Goal: Check status

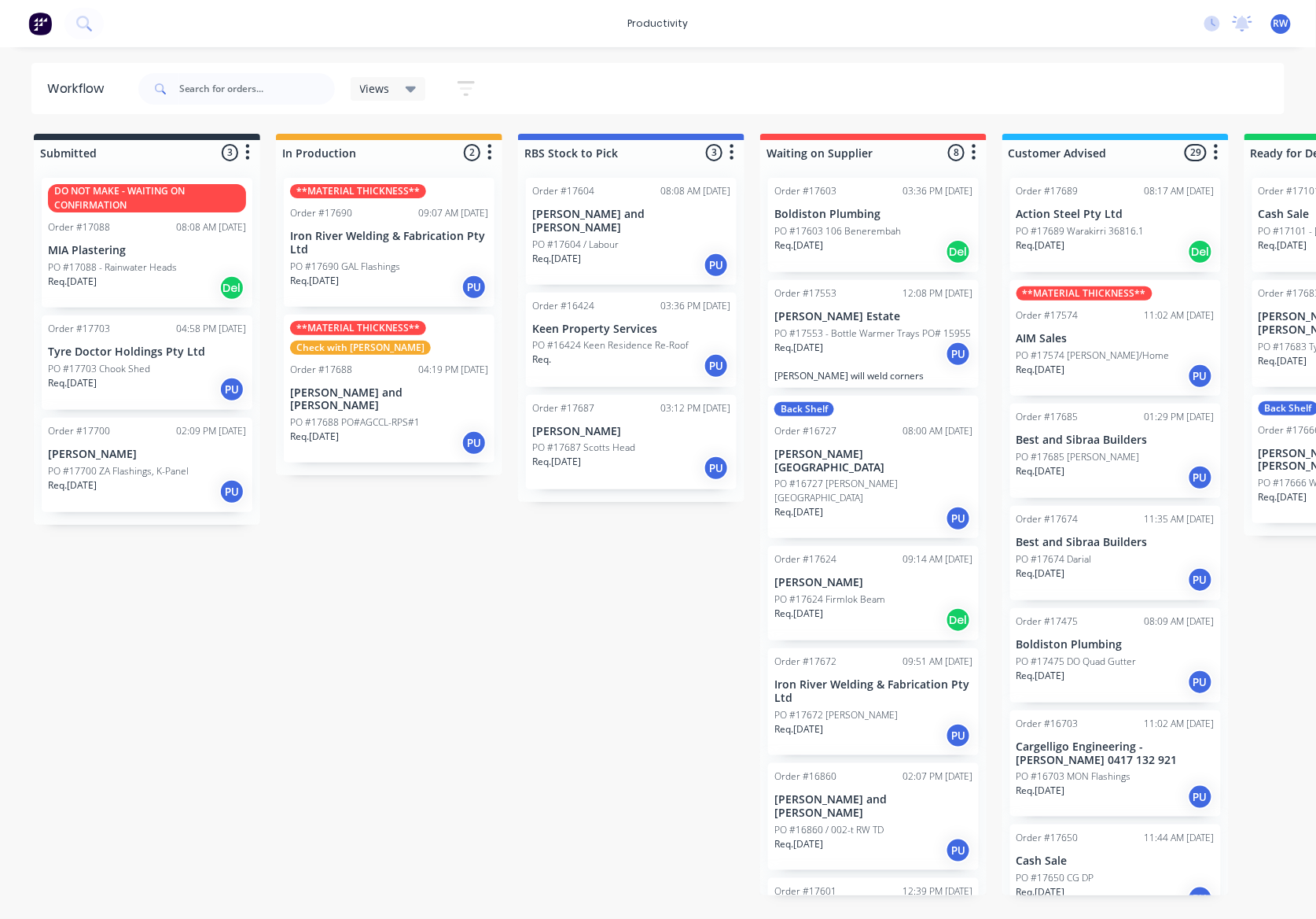
click at [83, 397] on div "Req. [DATE] PU" at bounding box center [147, 390] width 198 height 27
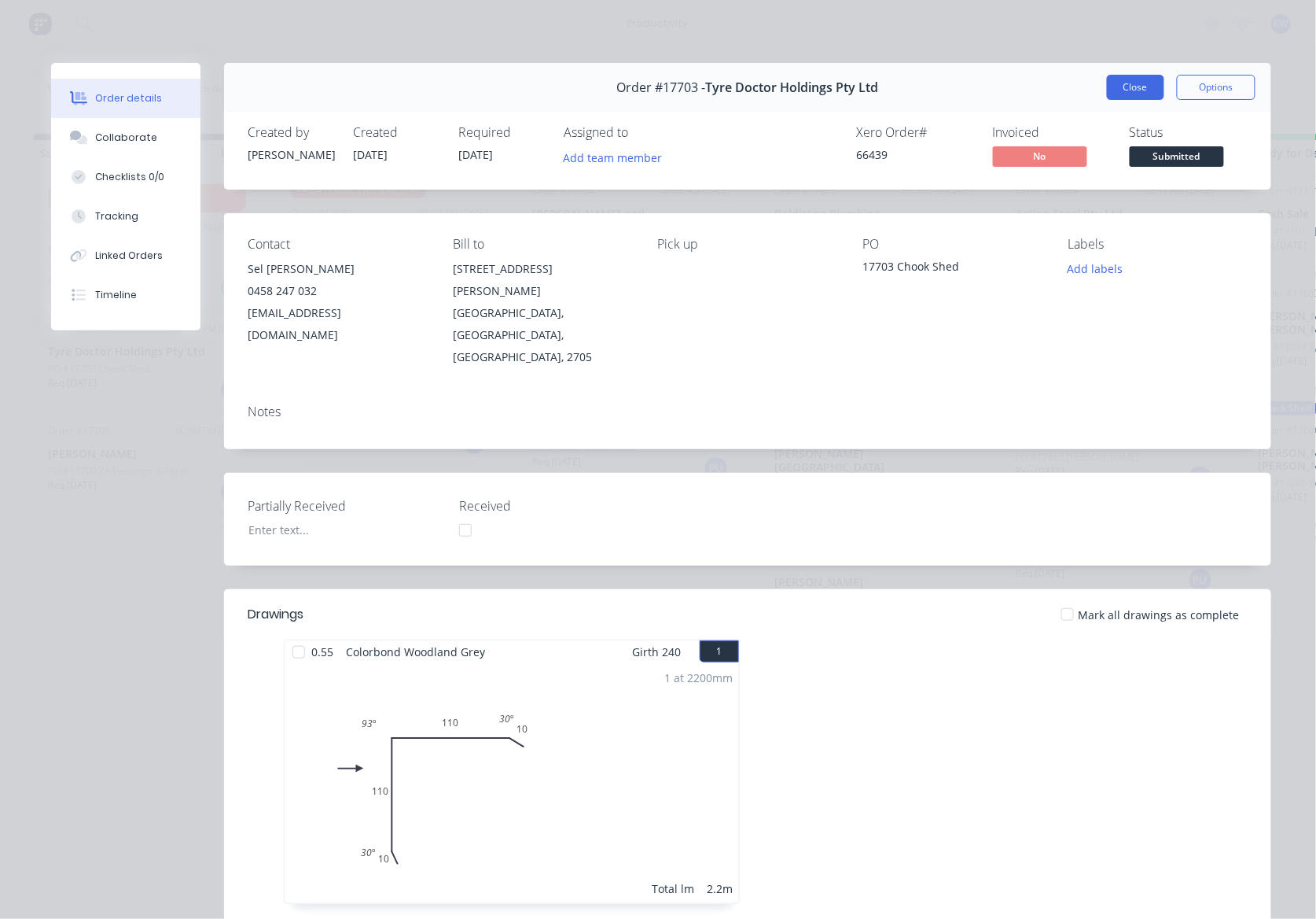
click at [1133, 91] on button "Close" at bounding box center [1136, 87] width 57 height 25
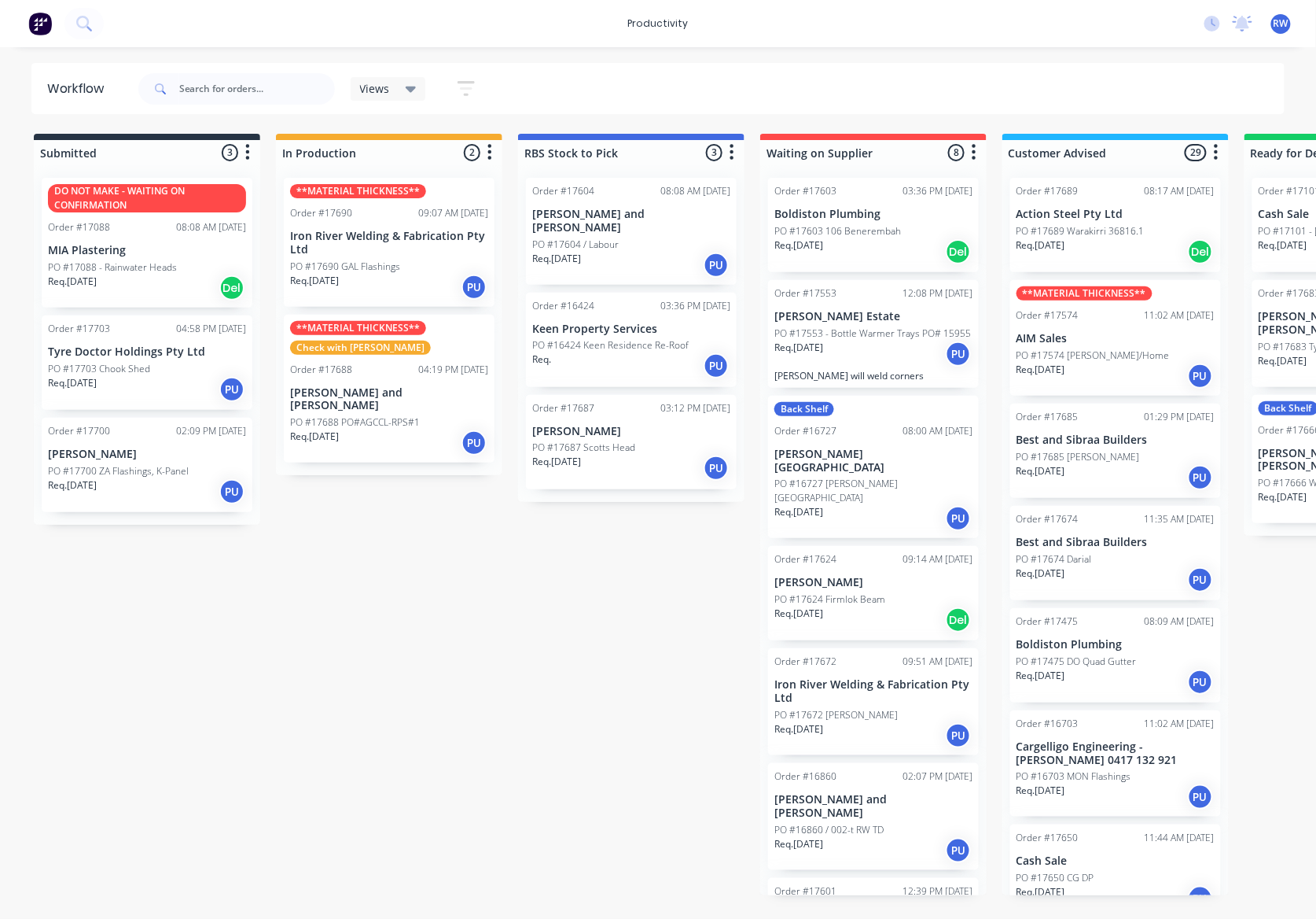
click at [143, 482] on div "Req. [DATE] PU" at bounding box center [147, 492] width 198 height 27
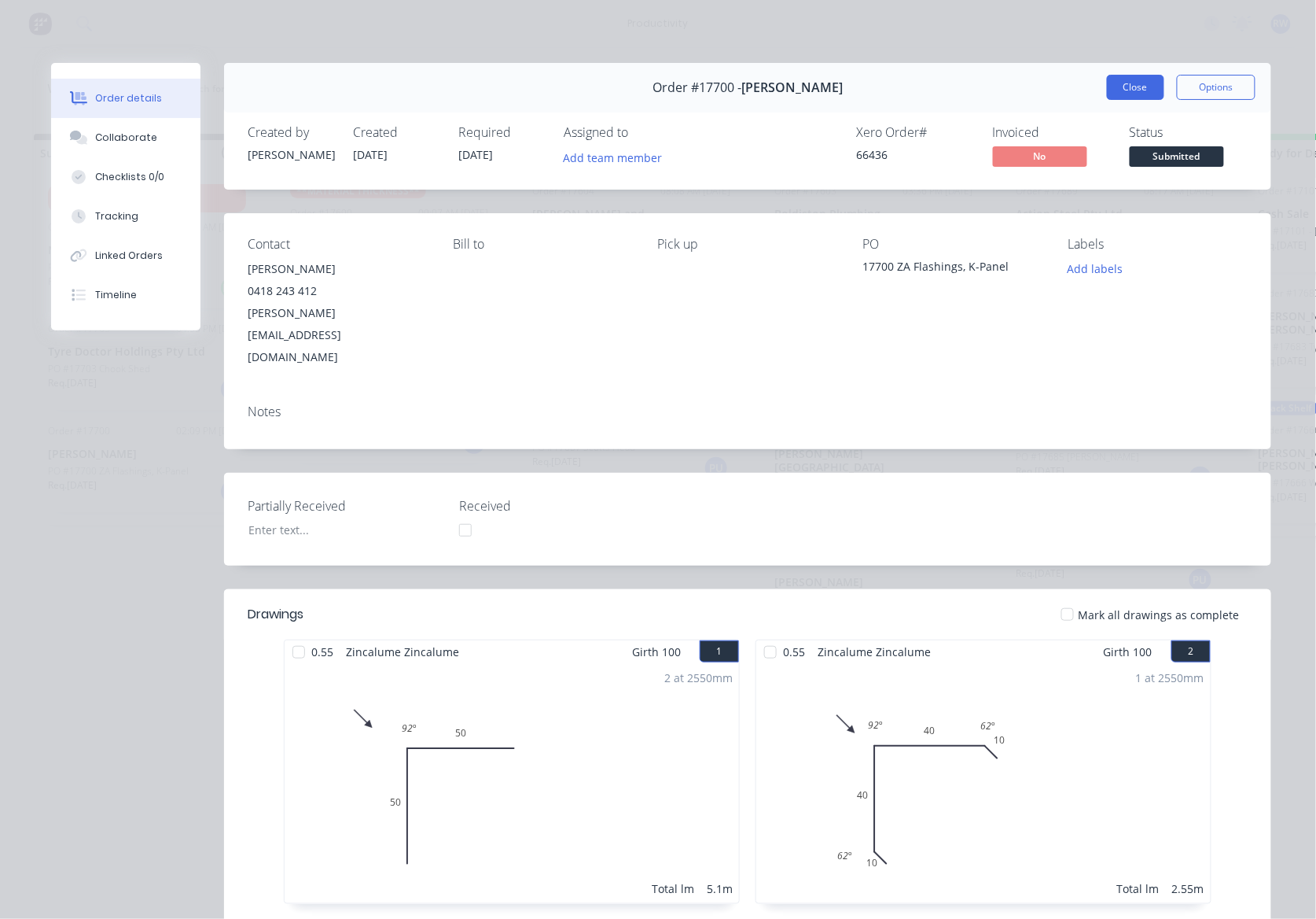
click at [1130, 90] on button "Close" at bounding box center [1136, 87] width 57 height 25
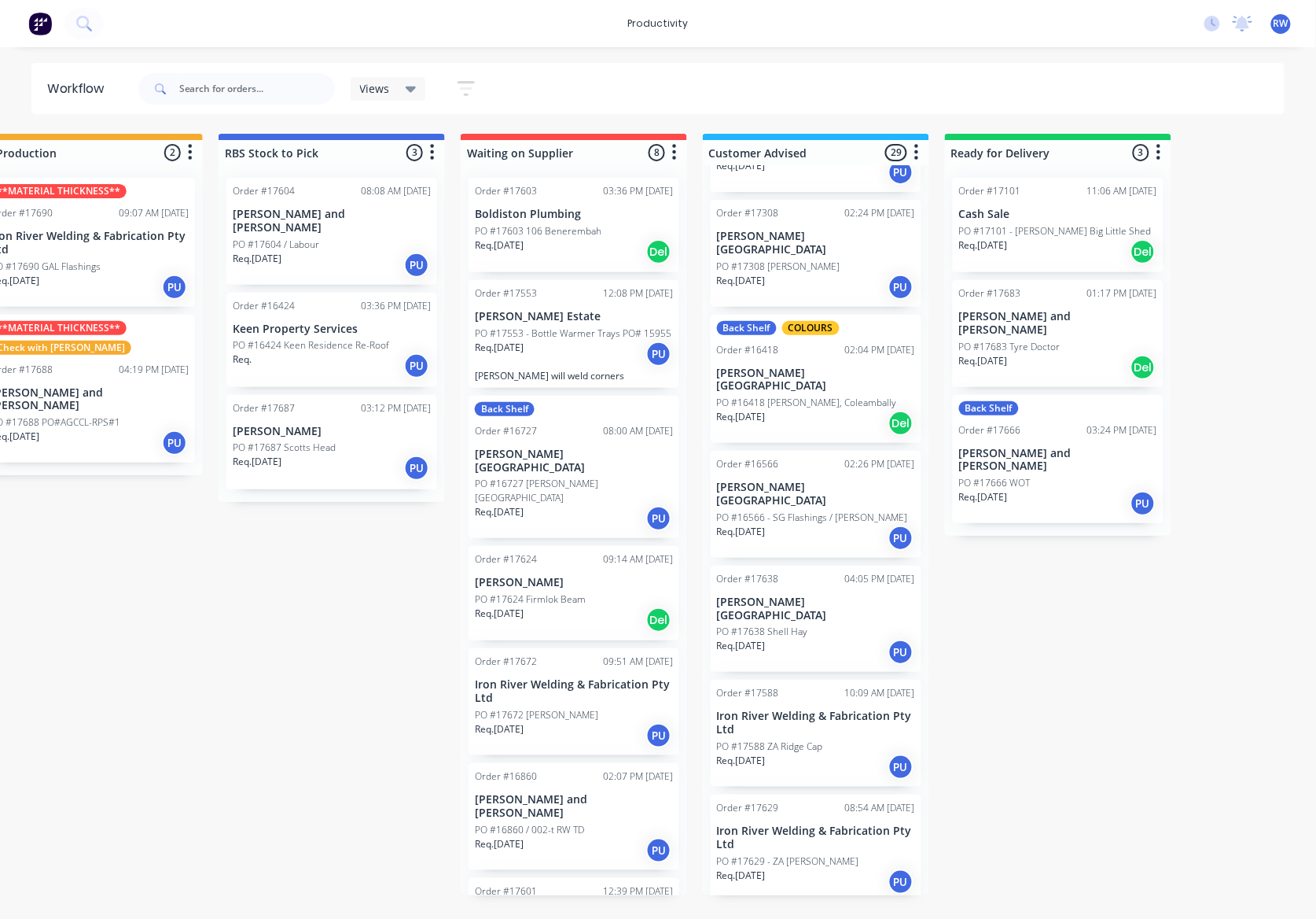
scroll to position [1048, 0]
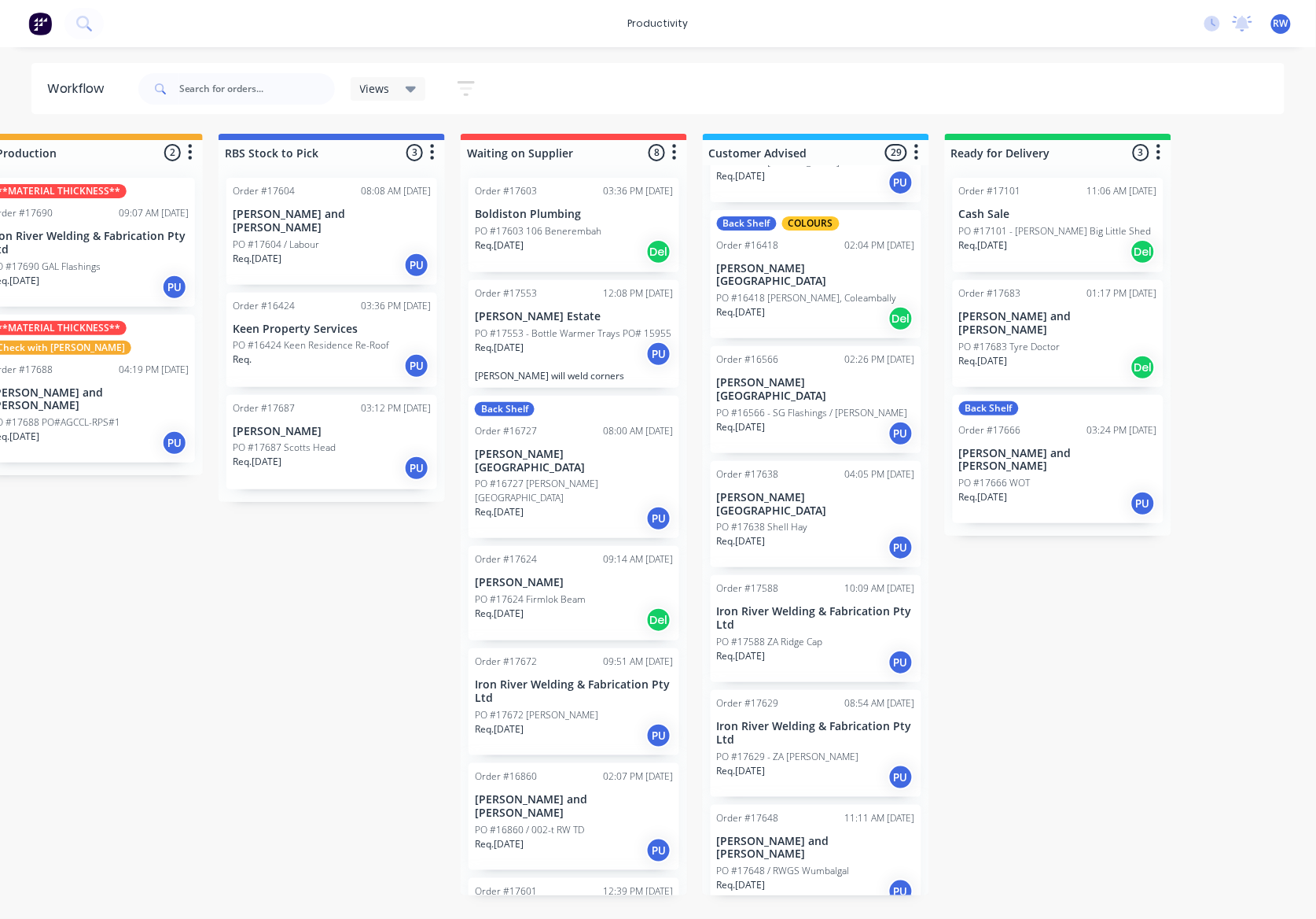
click at [865, 635] on div "PO #17588 ZA Ridge Cap" at bounding box center [816, 642] width 198 height 14
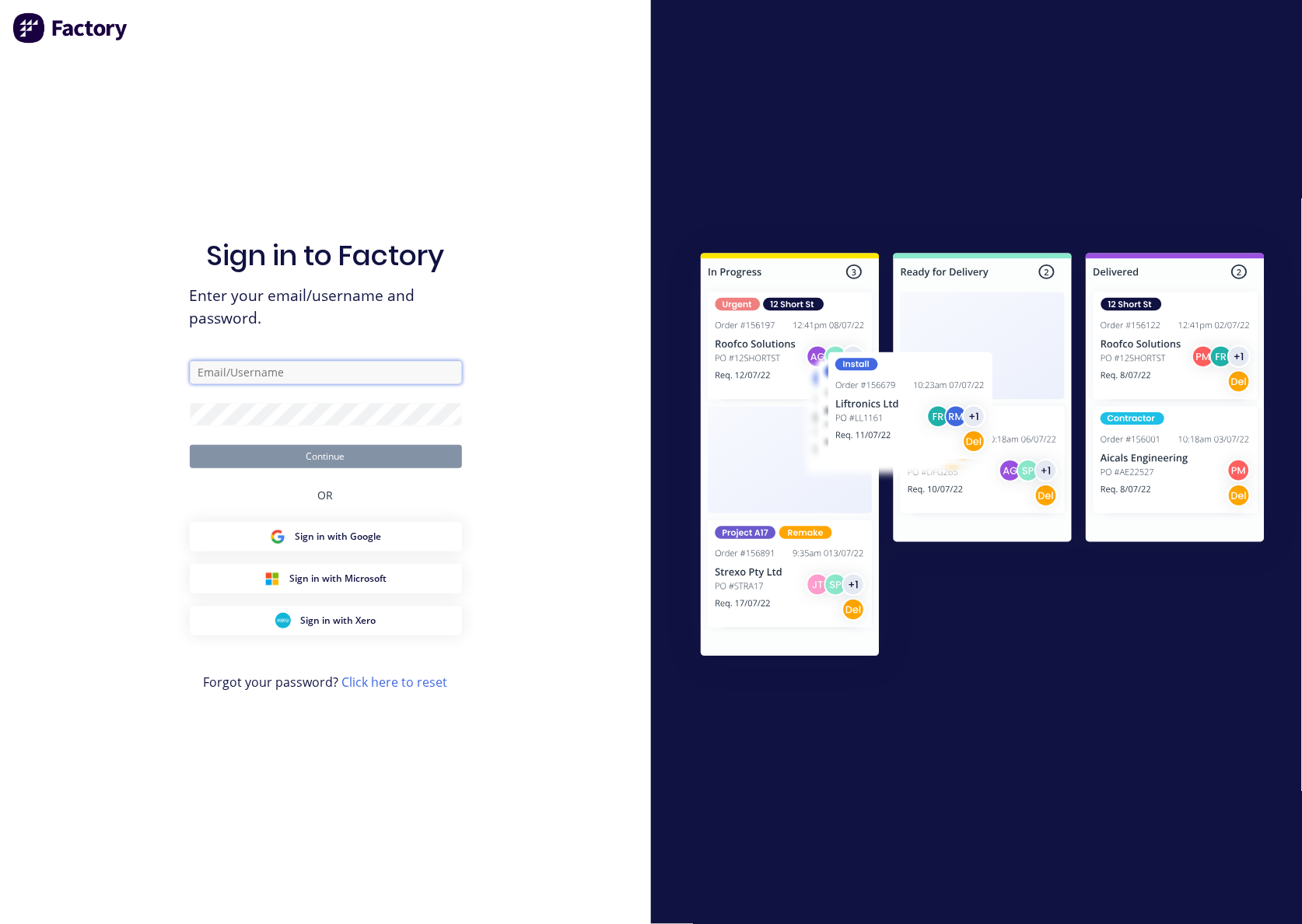
type input "workshop@rbsgroup.com.au"
click at [406, 452] on button "Continue" at bounding box center [326, 457] width 273 height 23
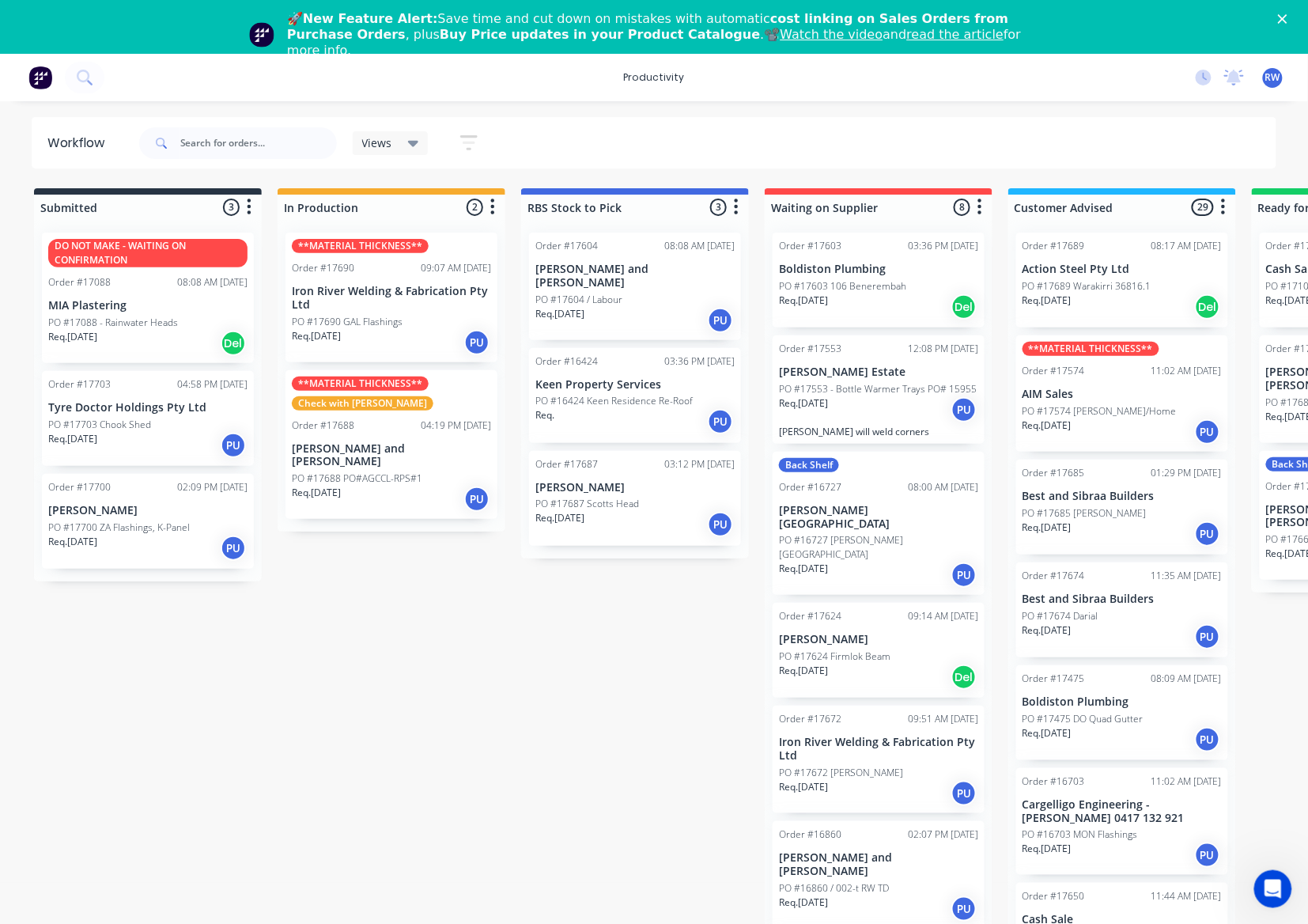
click at [182, 517] on div "Order #17700 02:09 PM 01/10/25 Zedd Cabins PO #17700 ZA Flashings, K-Panel Req.…" at bounding box center [147, 521] width 212 height 95
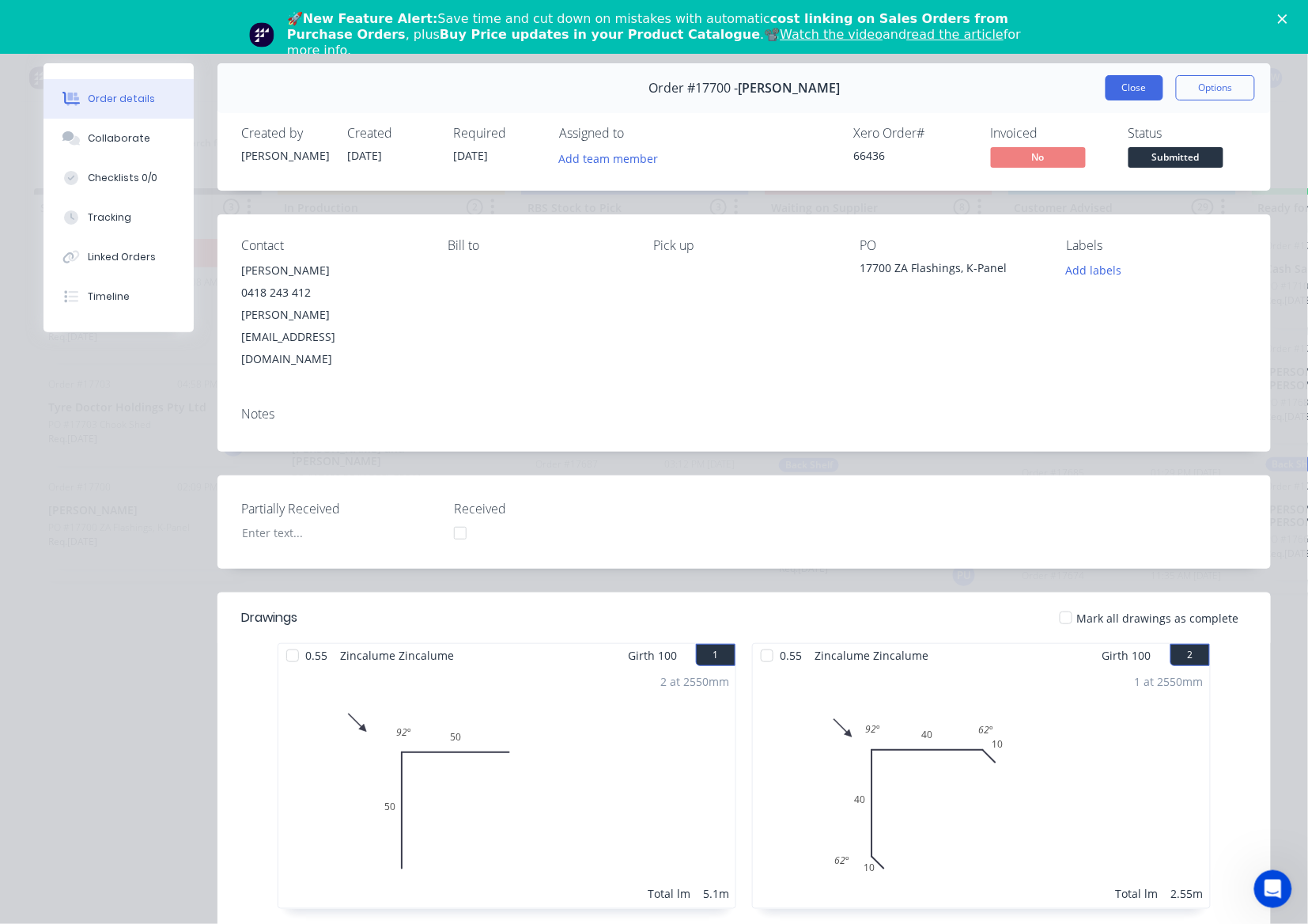
click at [1121, 90] on button "Close" at bounding box center [1135, 88] width 58 height 26
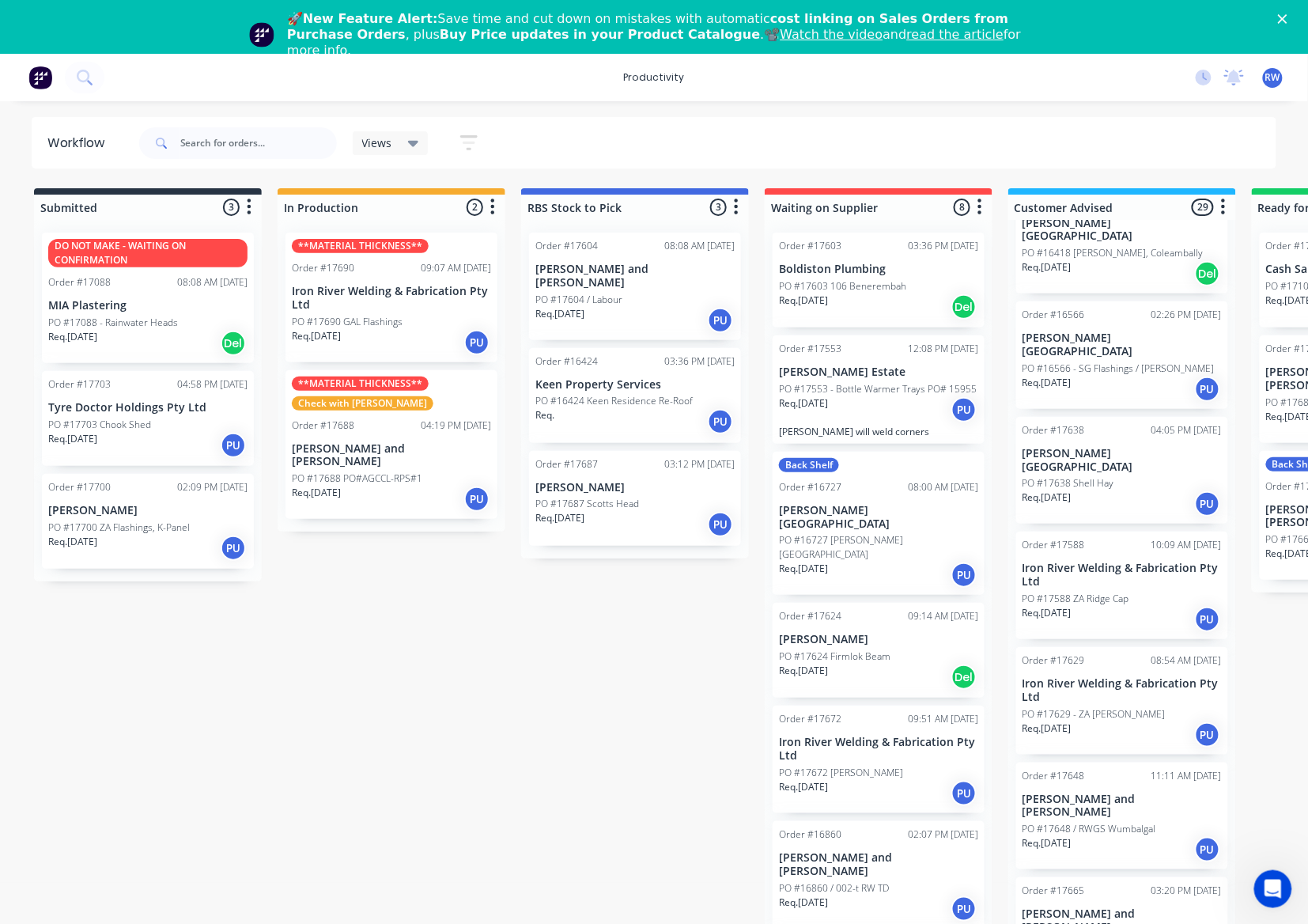
scroll to position [1159, 0]
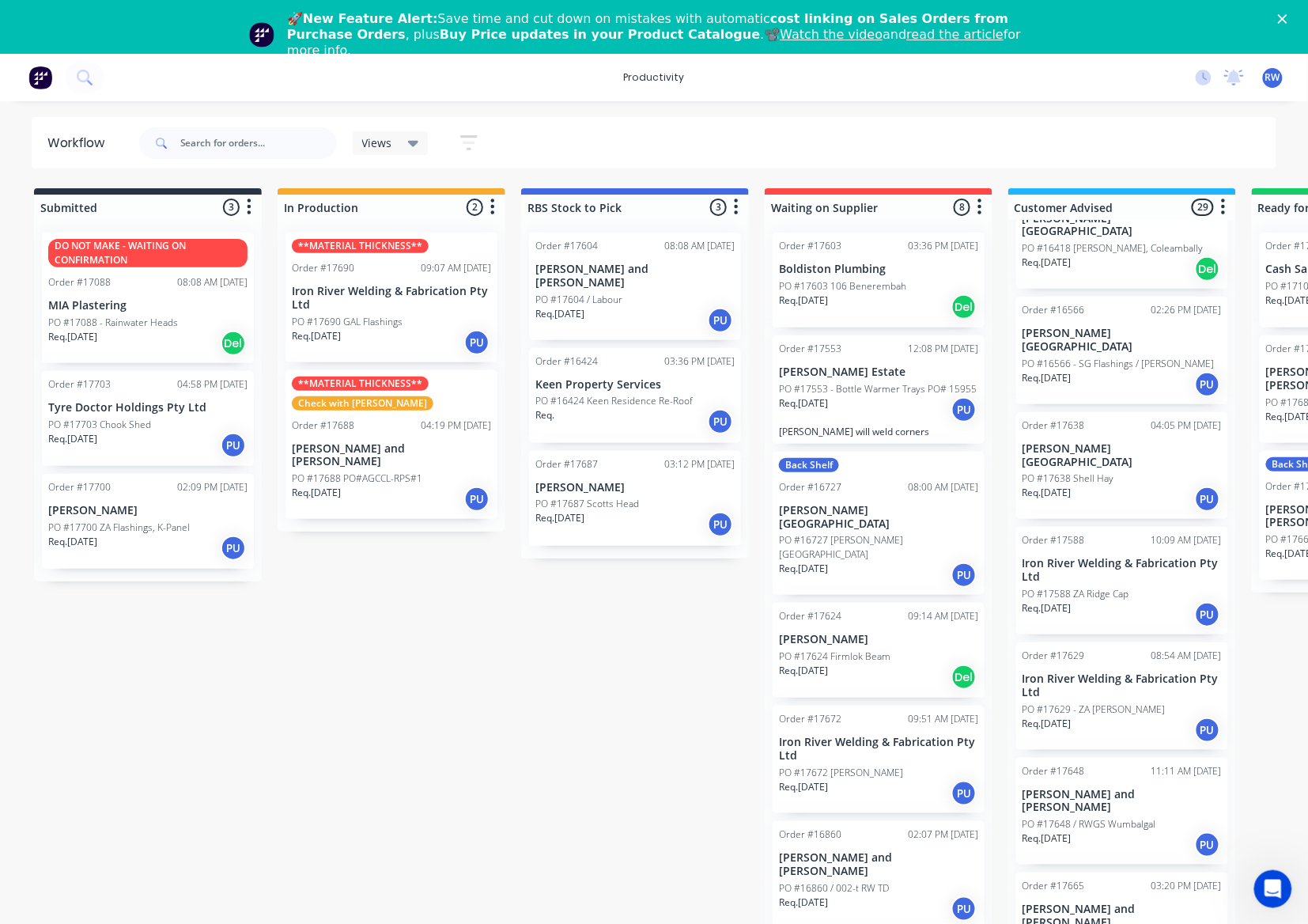
click at [1080, 702] on p "PO #17629 - ZA Corro" at bounding box center [1094, 709] width 143 height 14
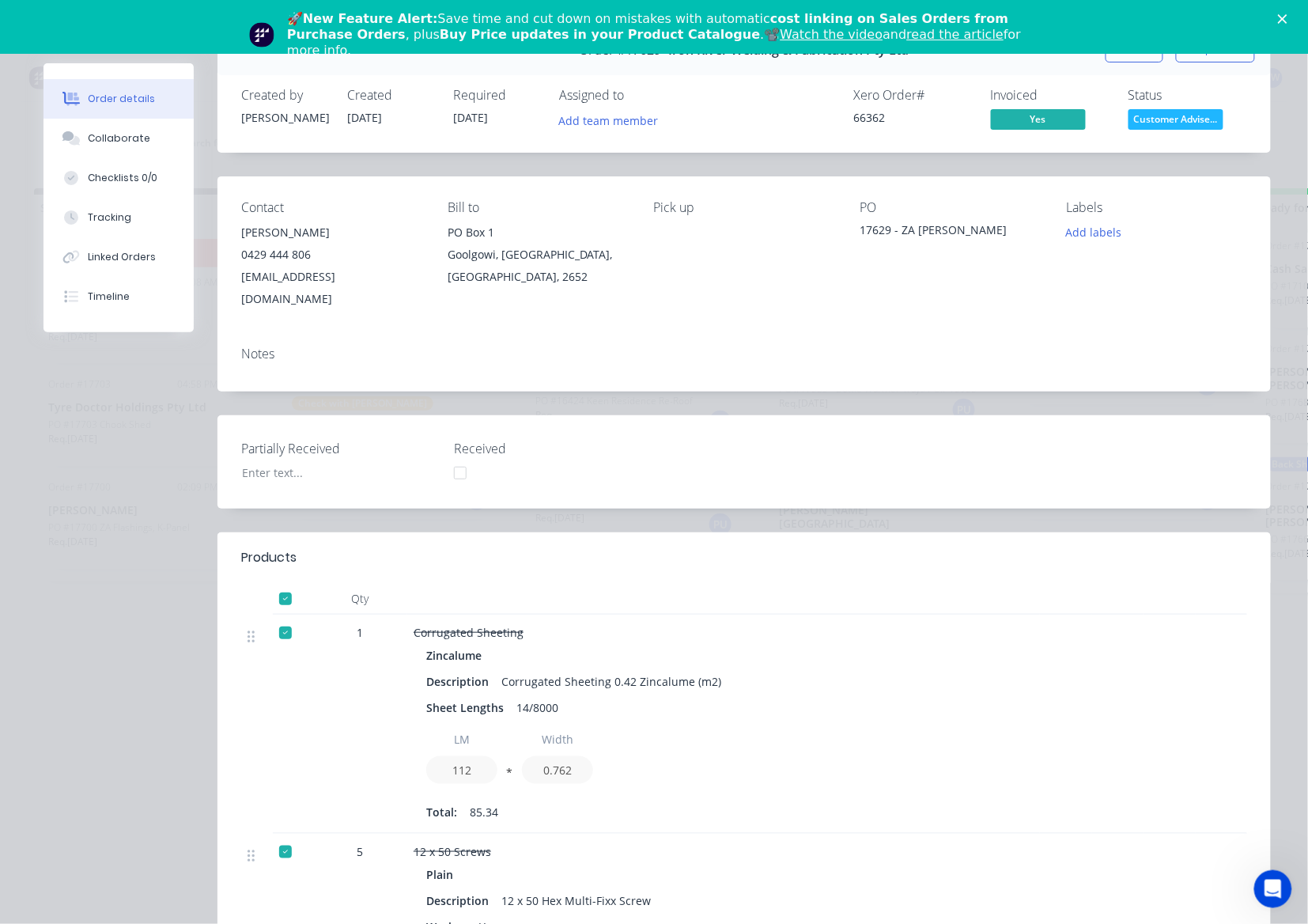
scroll to position [0, 0]
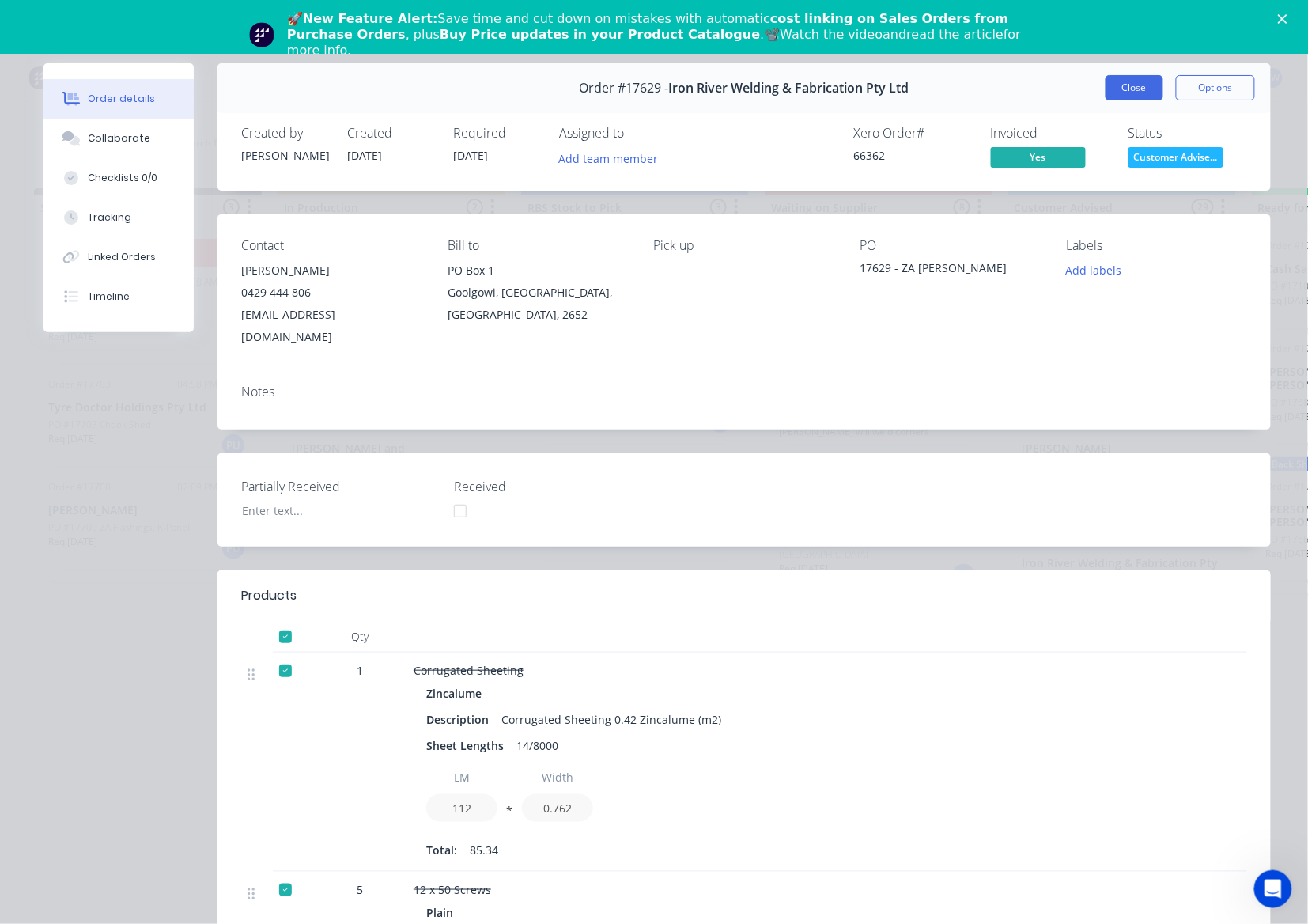
click at [1148, 89] on button "Close" at bounding box center [1135, 88] width 58 height 26
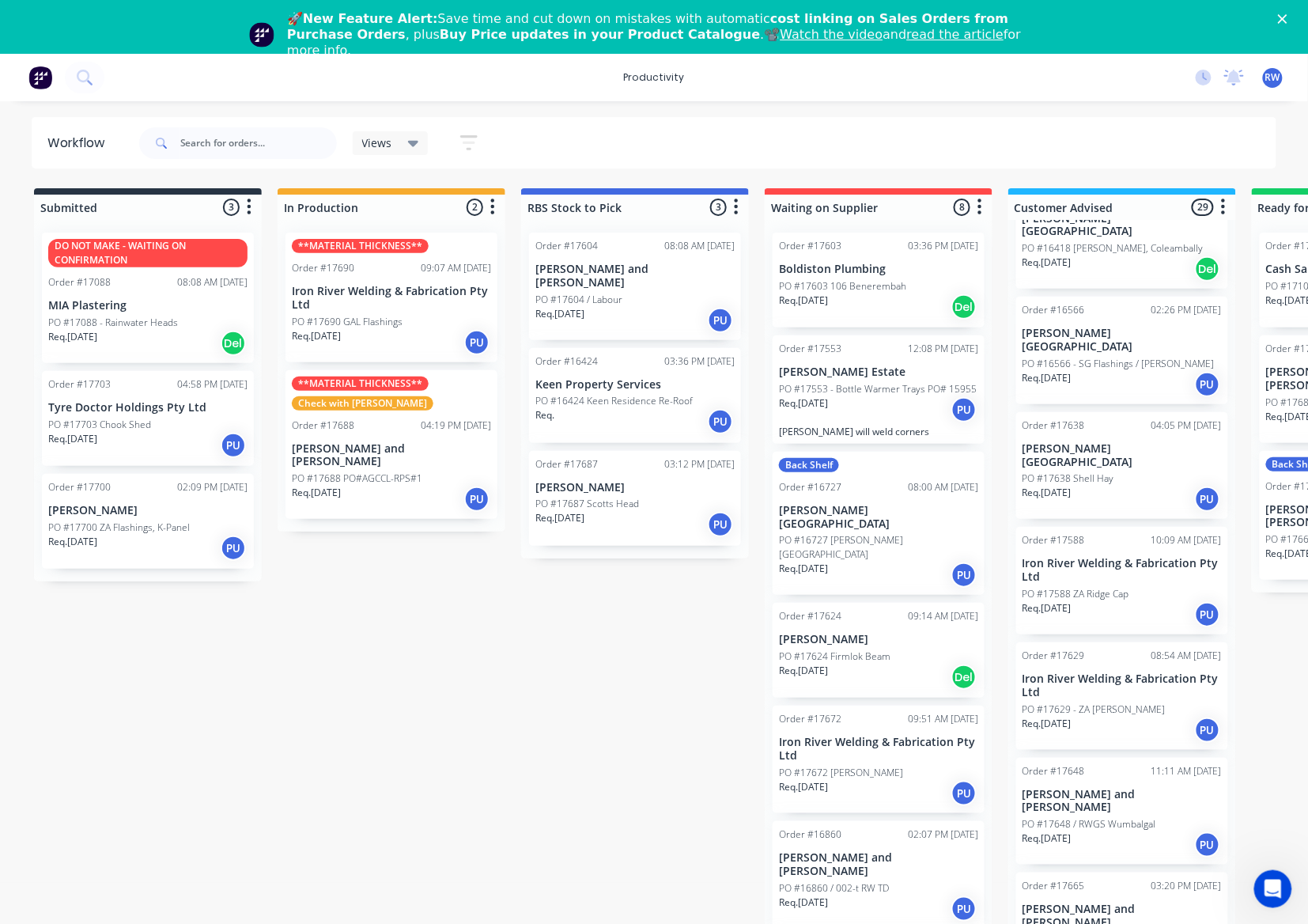
click at [1083, 702] on p "PO #17629 - ZA Corro" at bounding box center [1094, 709] width 143 height 14
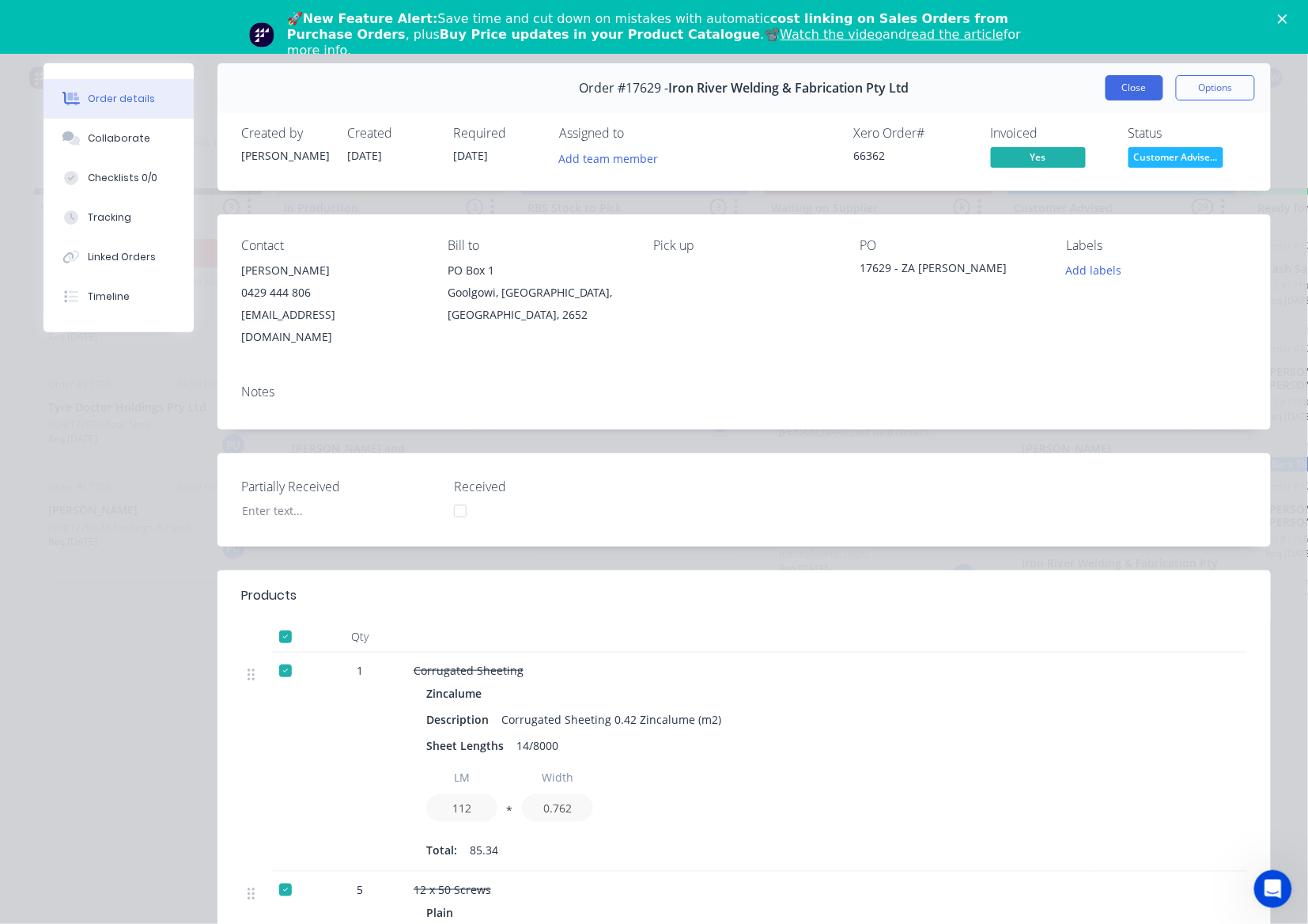
click at [1117, 85] on button "Close" at bounding box center [1135, 88] width 58 height 26
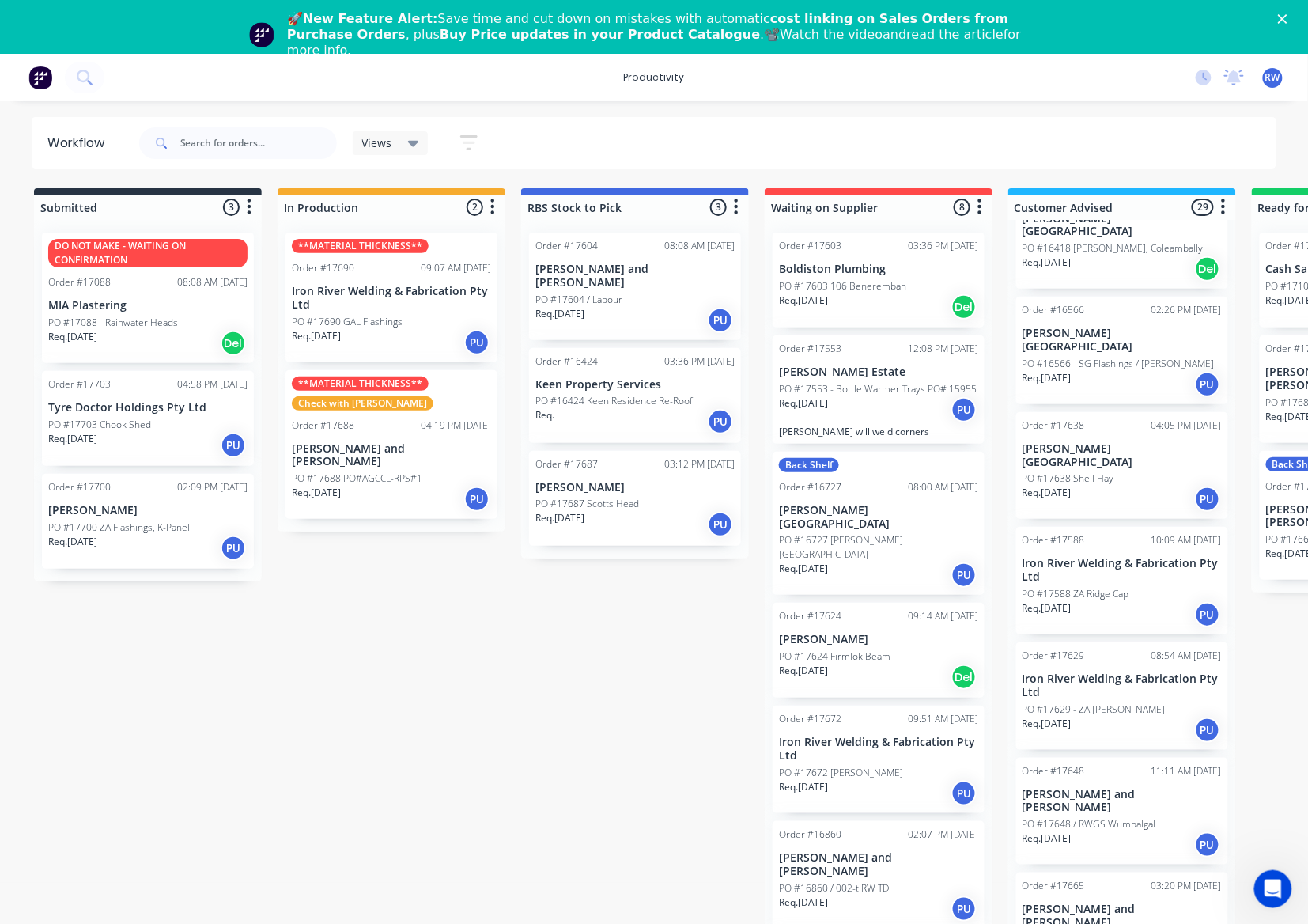
click at [1096, 527] on div "Order #17588 10:09 AM 17/09/25 Iron River Welding & Fabrication Pty Ltd PO #175…" at bounding box center [1122, 581] width 212 height 108
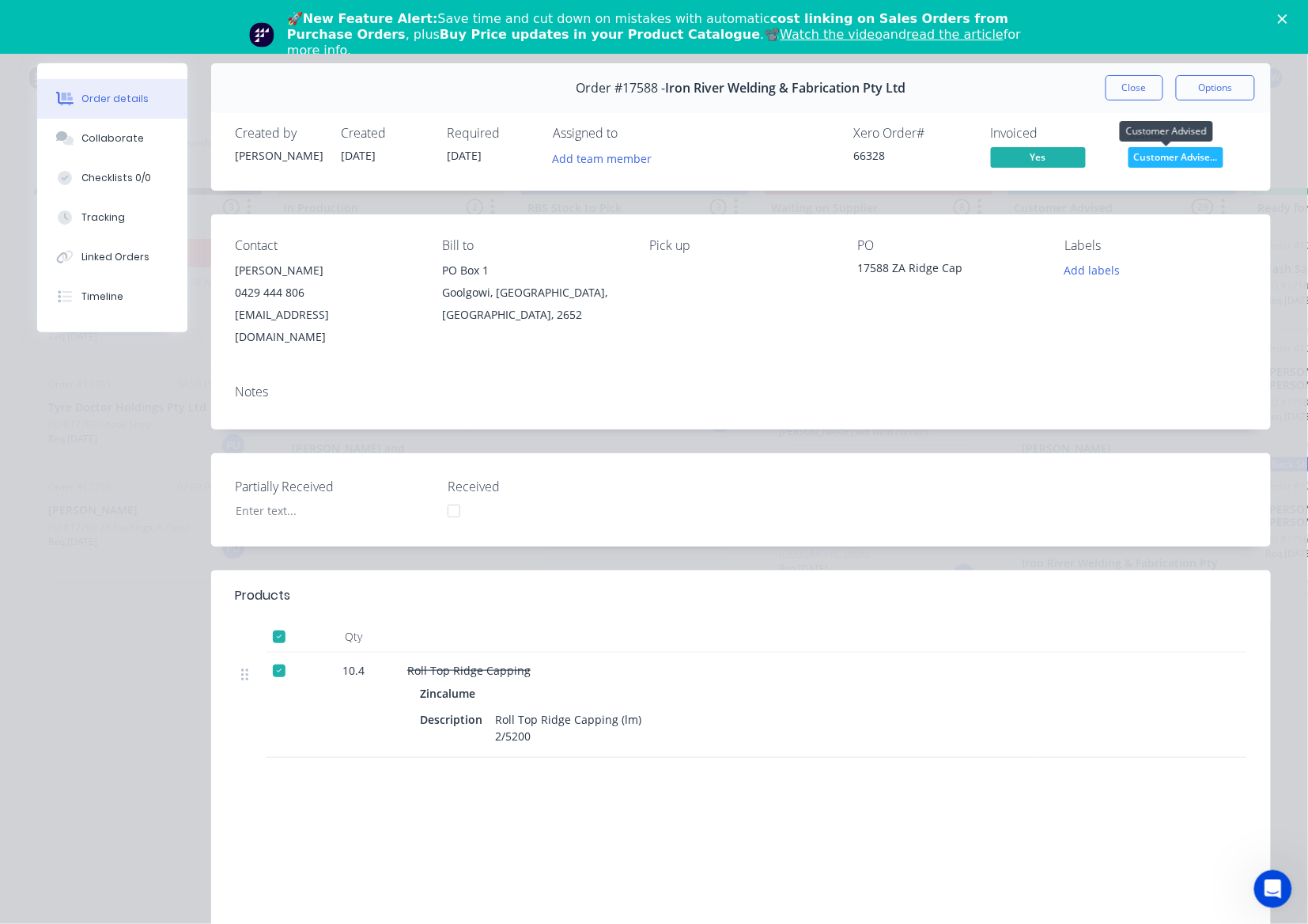
click at [1181, 153] on span "Customer Advise..." at bounding box center [1176, 156] width 95 height 20
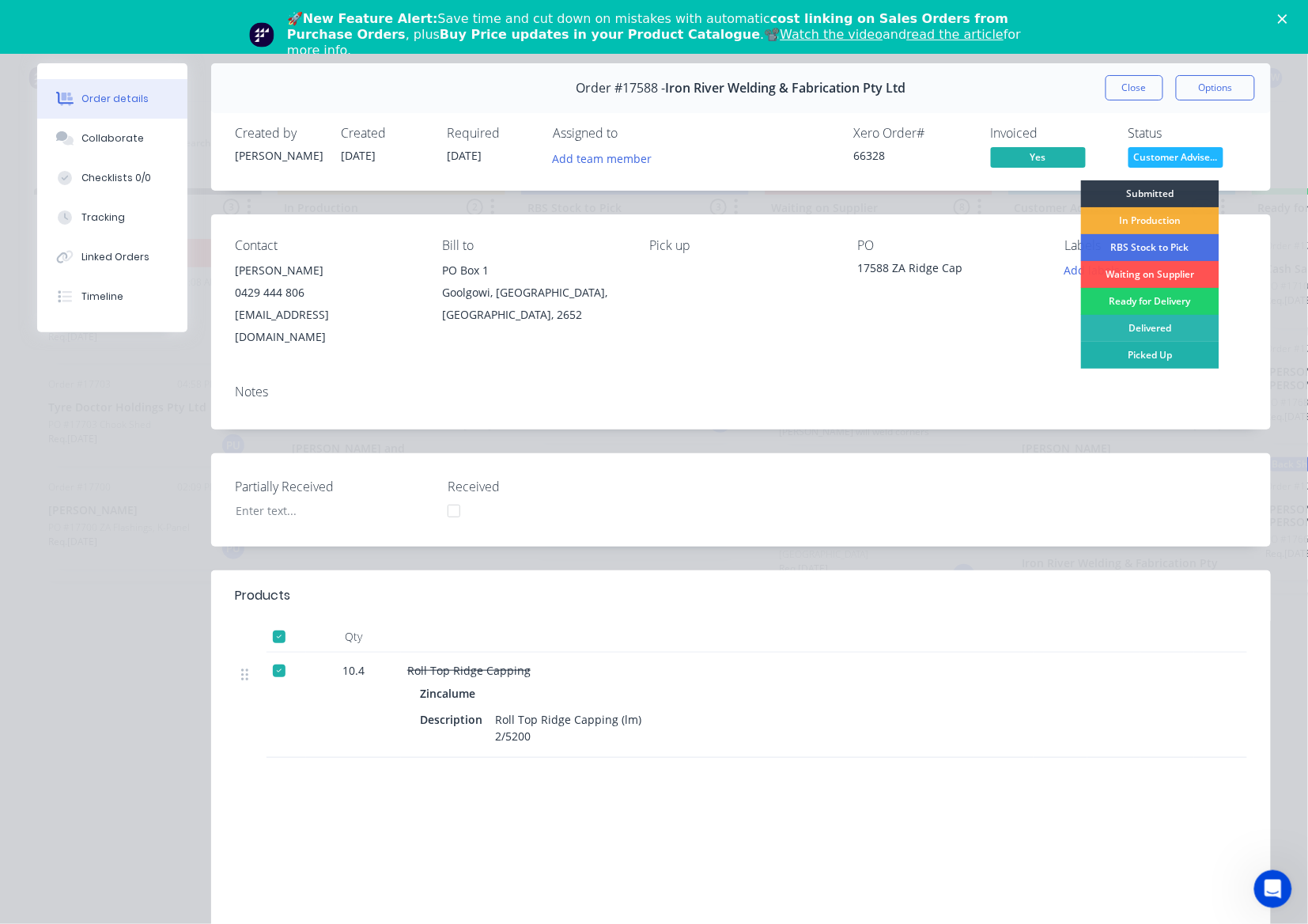
click at [1181, 360] on div "Picked Up" at bounding box center [1150, 355] width 139 height 27
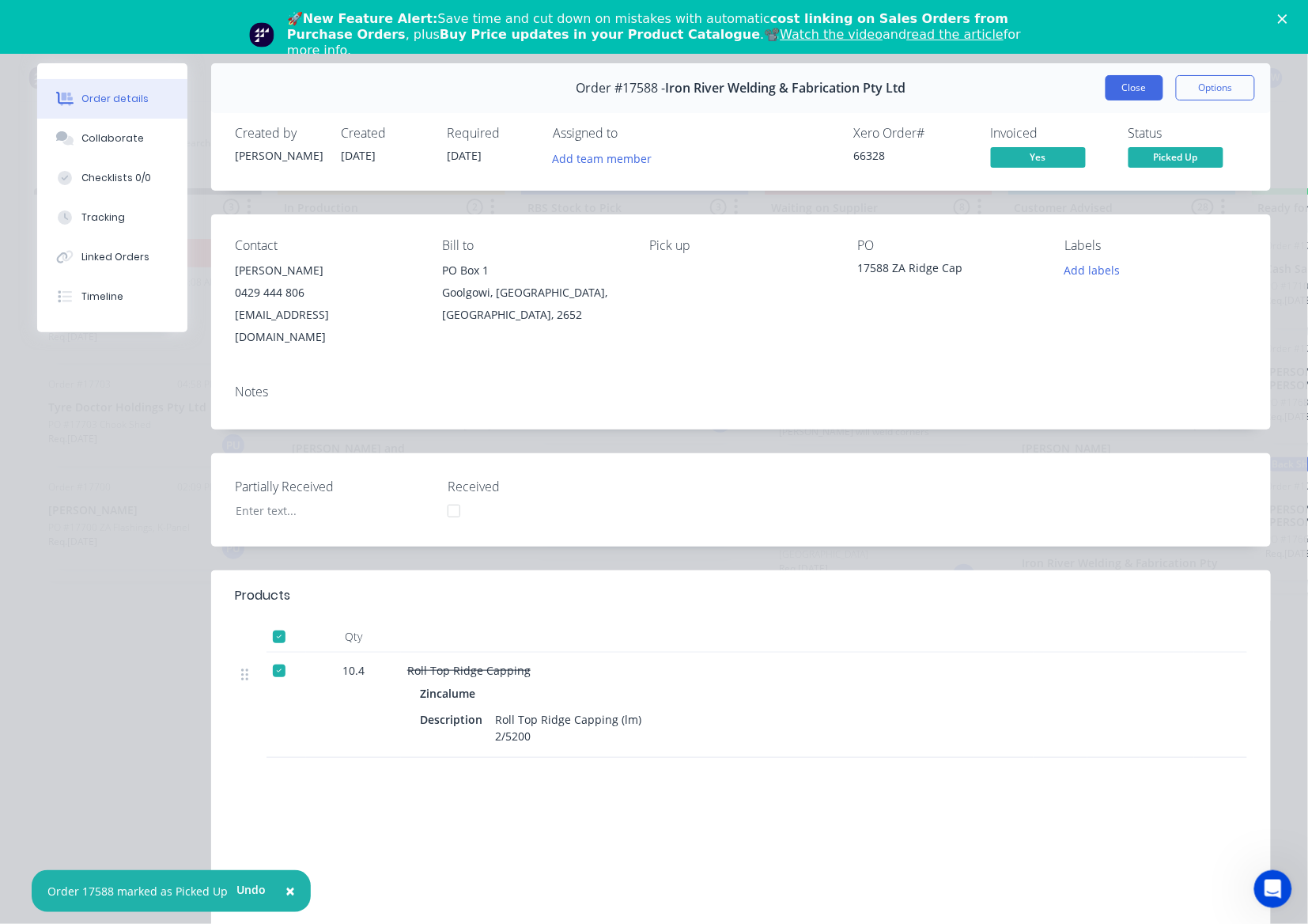
click at [1120, 92] on button "Close" at bounding box center [1135, 88] width 58 height 26
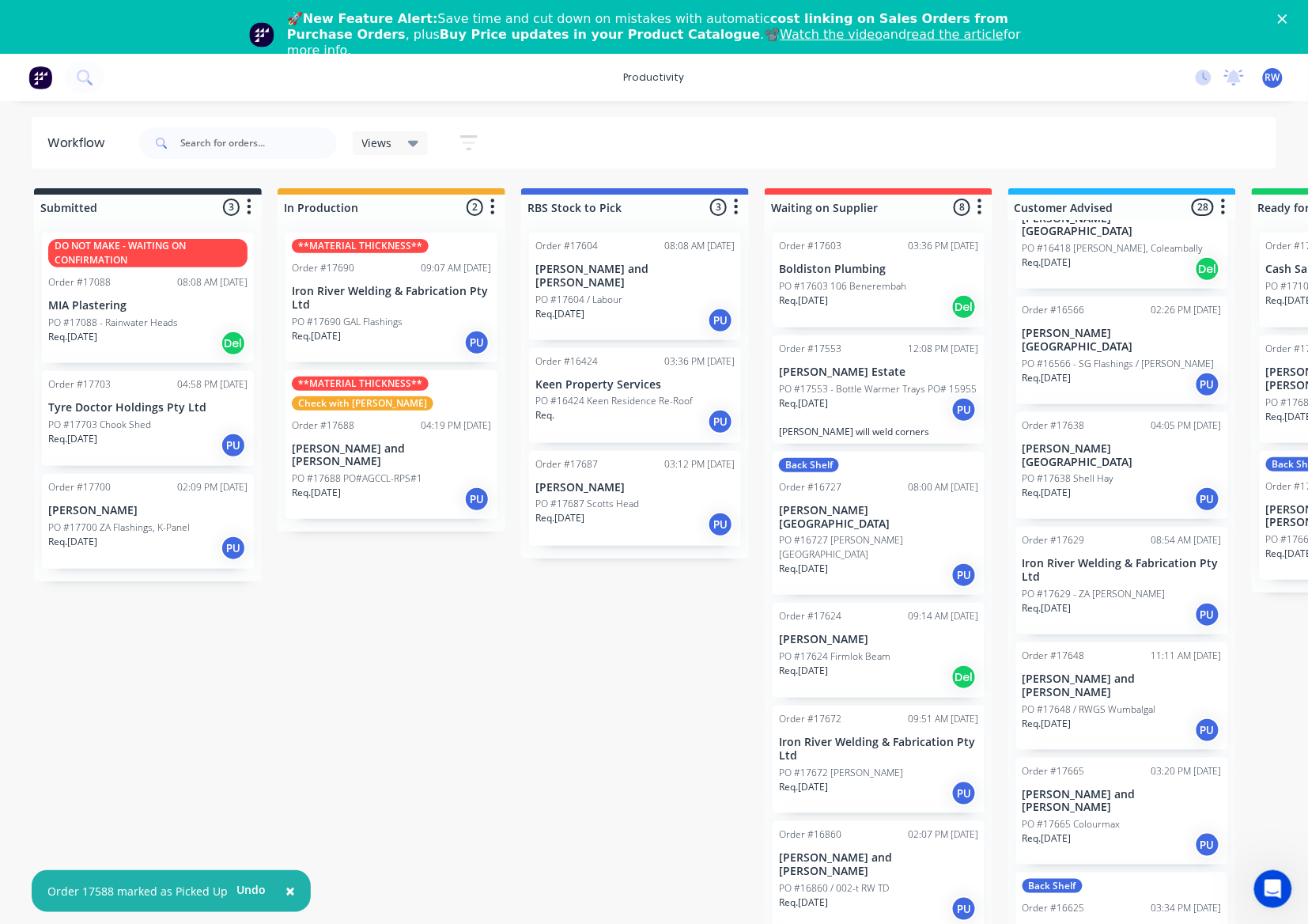
click at [1124, 587] on div "PO #17629 - ZA Corro" at bounding box center [1122, 593] width 199 height 14
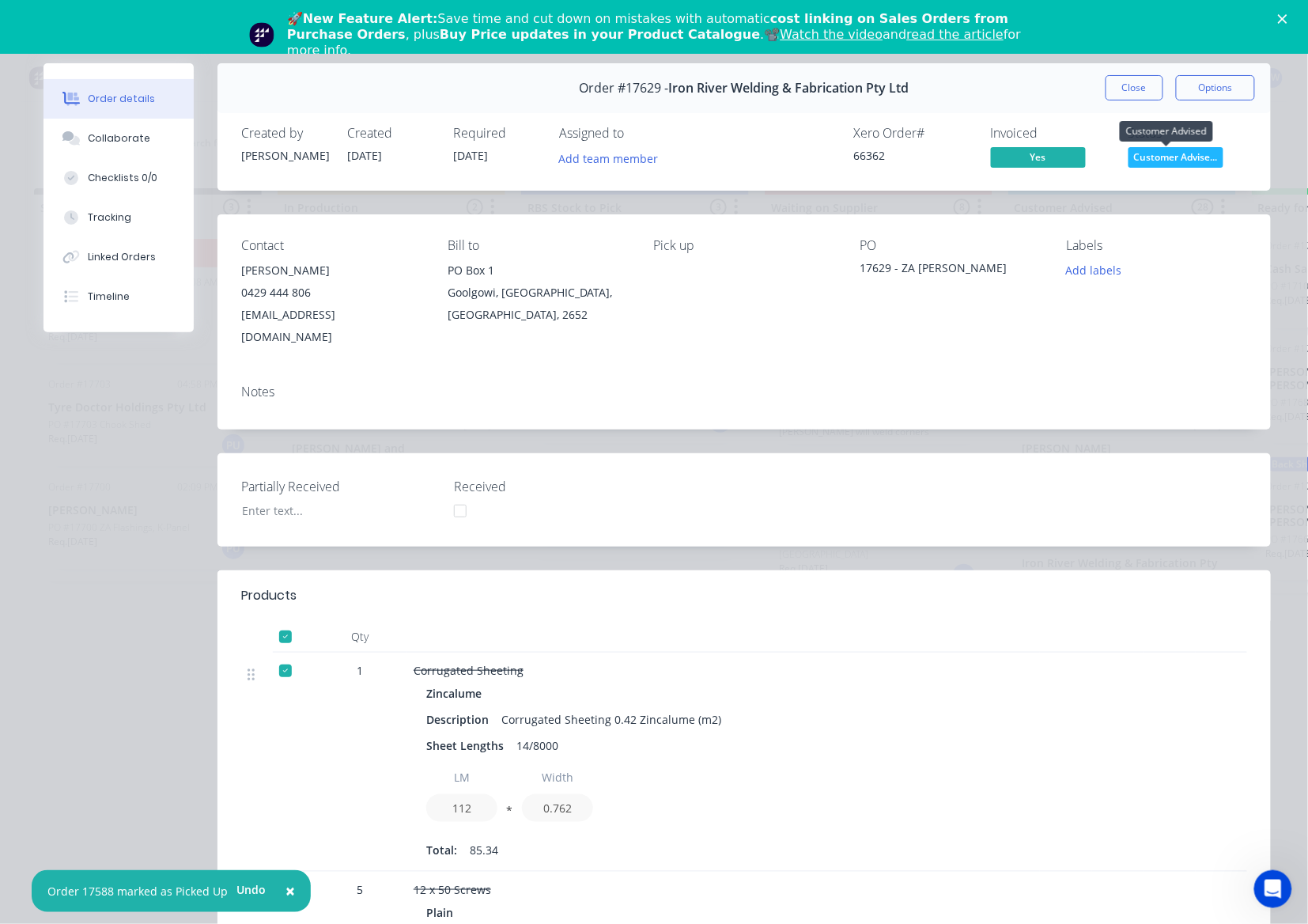
click at [1161, 160] on span "Customer Advise..." at bounding box center [1176, 156] width 95 height 20
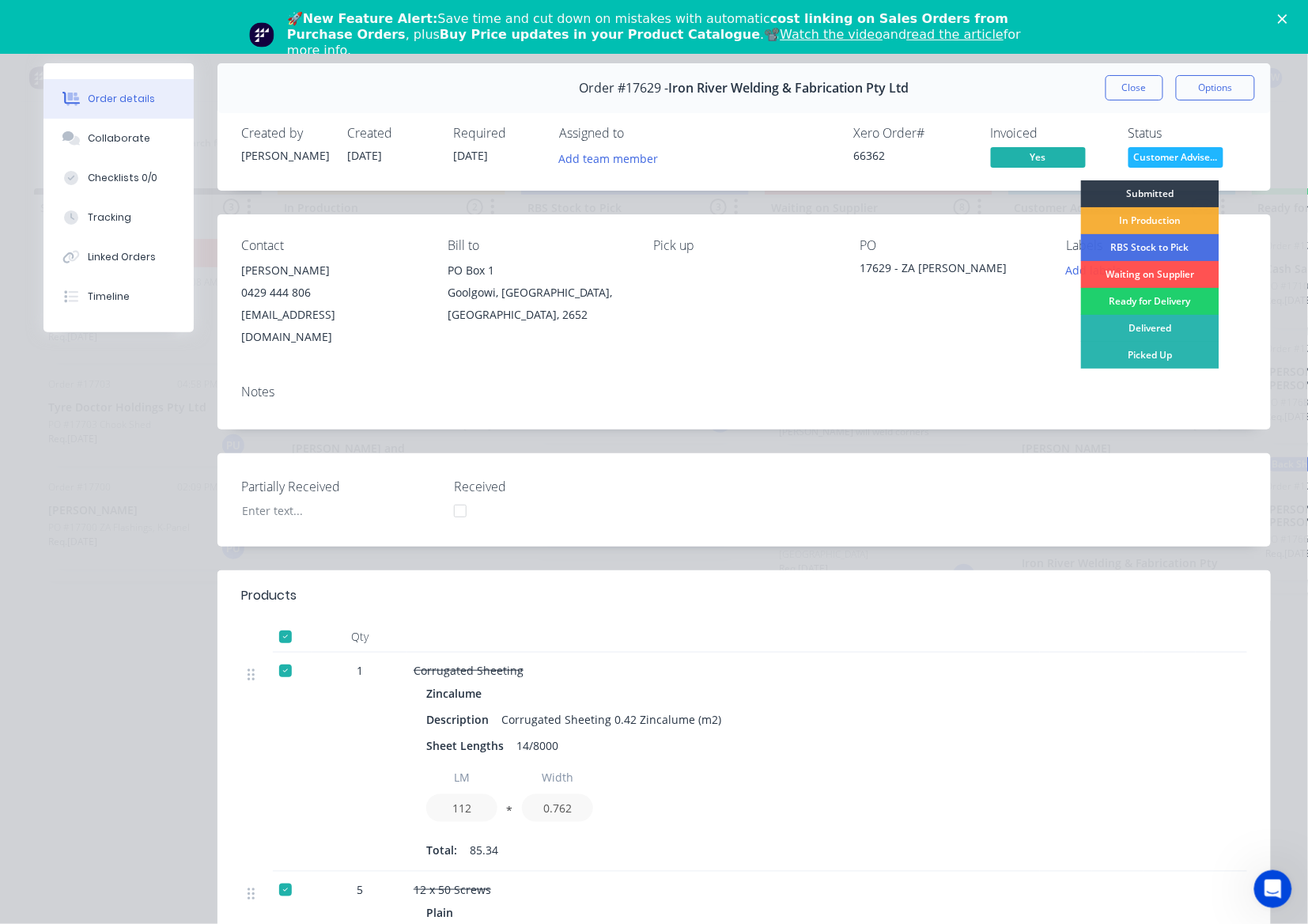
click at [1155, 352] on div "Picked Up" at bounding box center [1150, 355] width 139 height 27
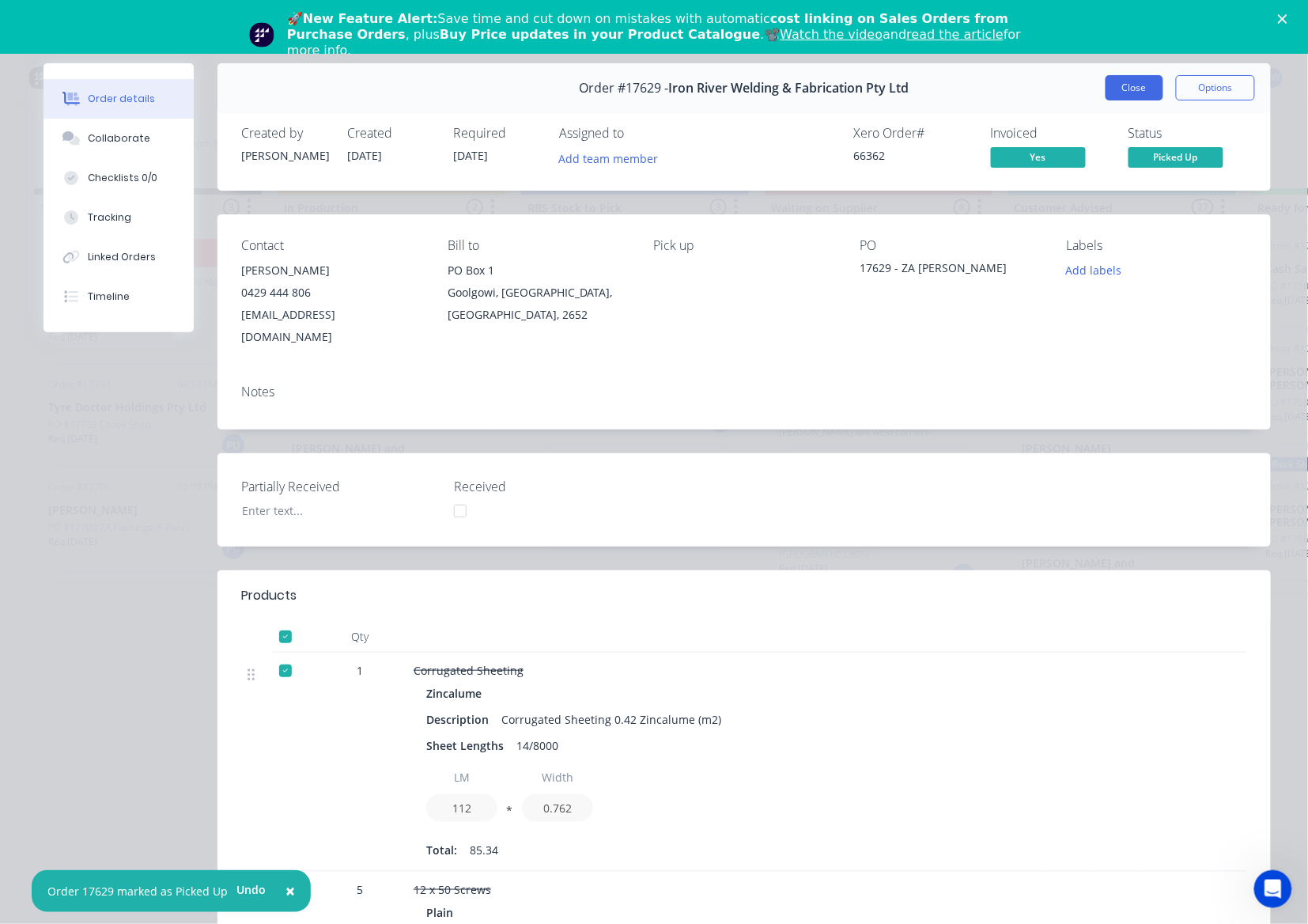
click at [1123, 90] on button "Close" at bounding box center [1135, 88] width 58 height 26
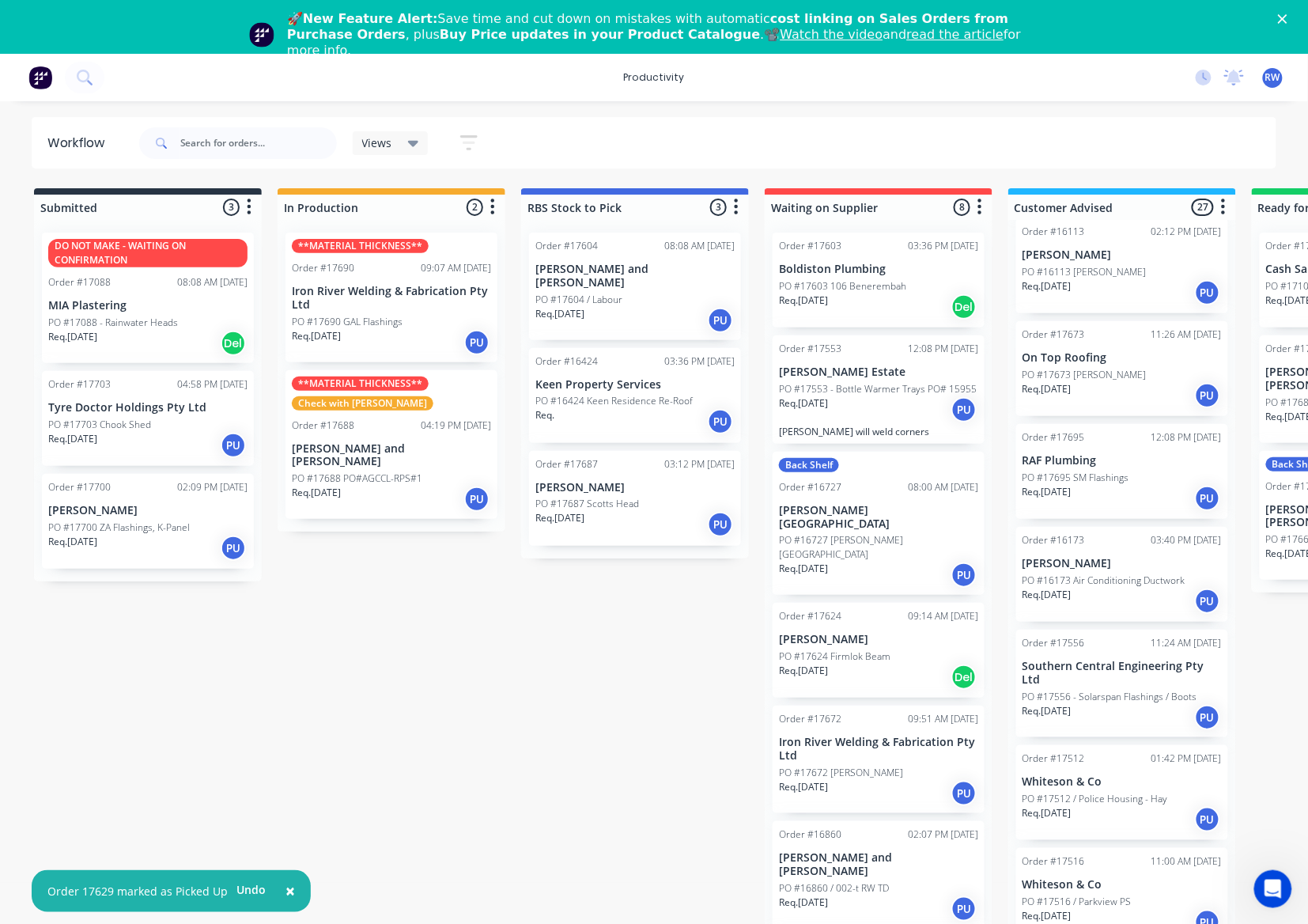
scroll to position [46, 0]
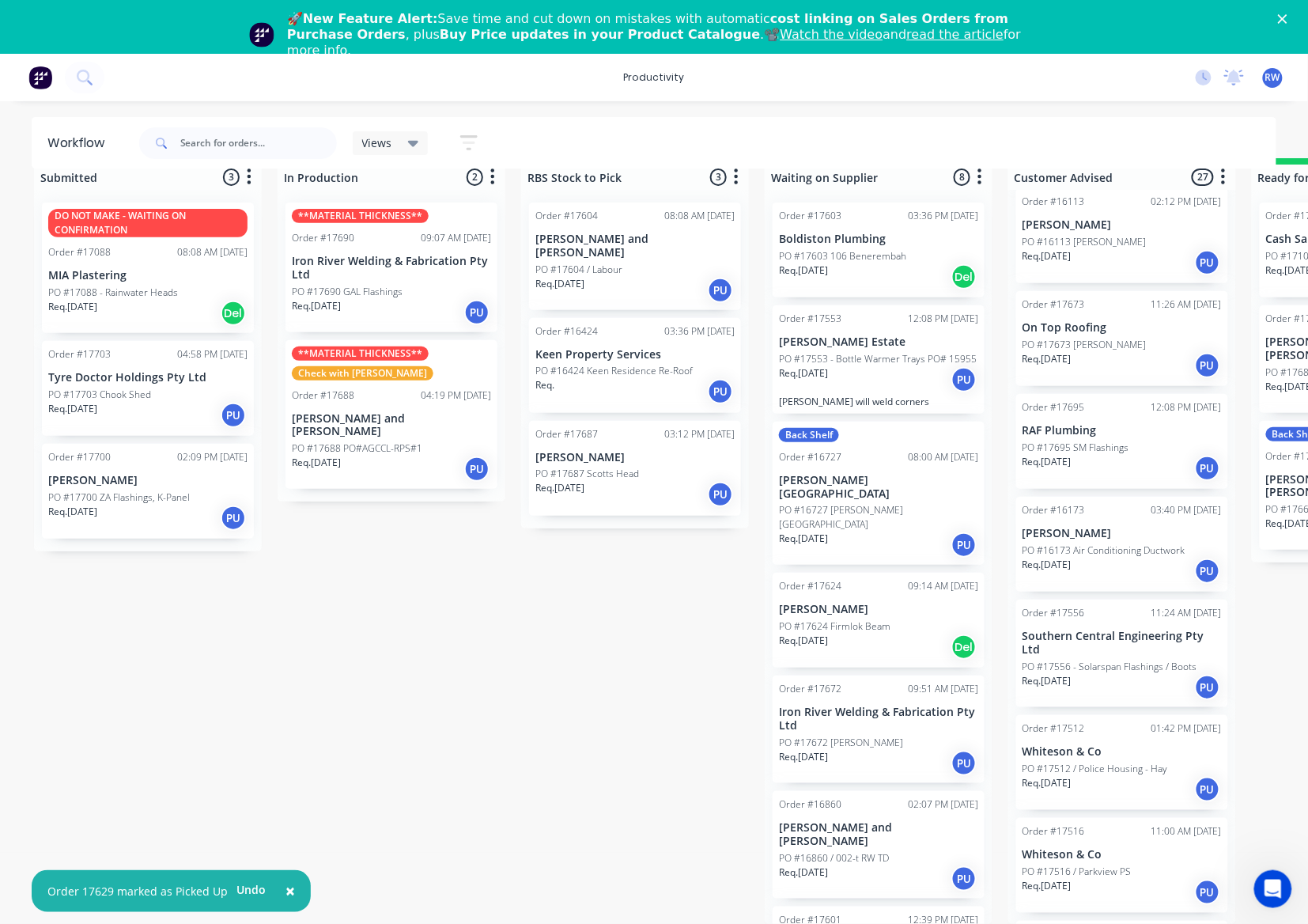
click at [1120, 776] on div "Req. 08/09/25 PU" at bounding box center [1122, 790] width 199 height 27
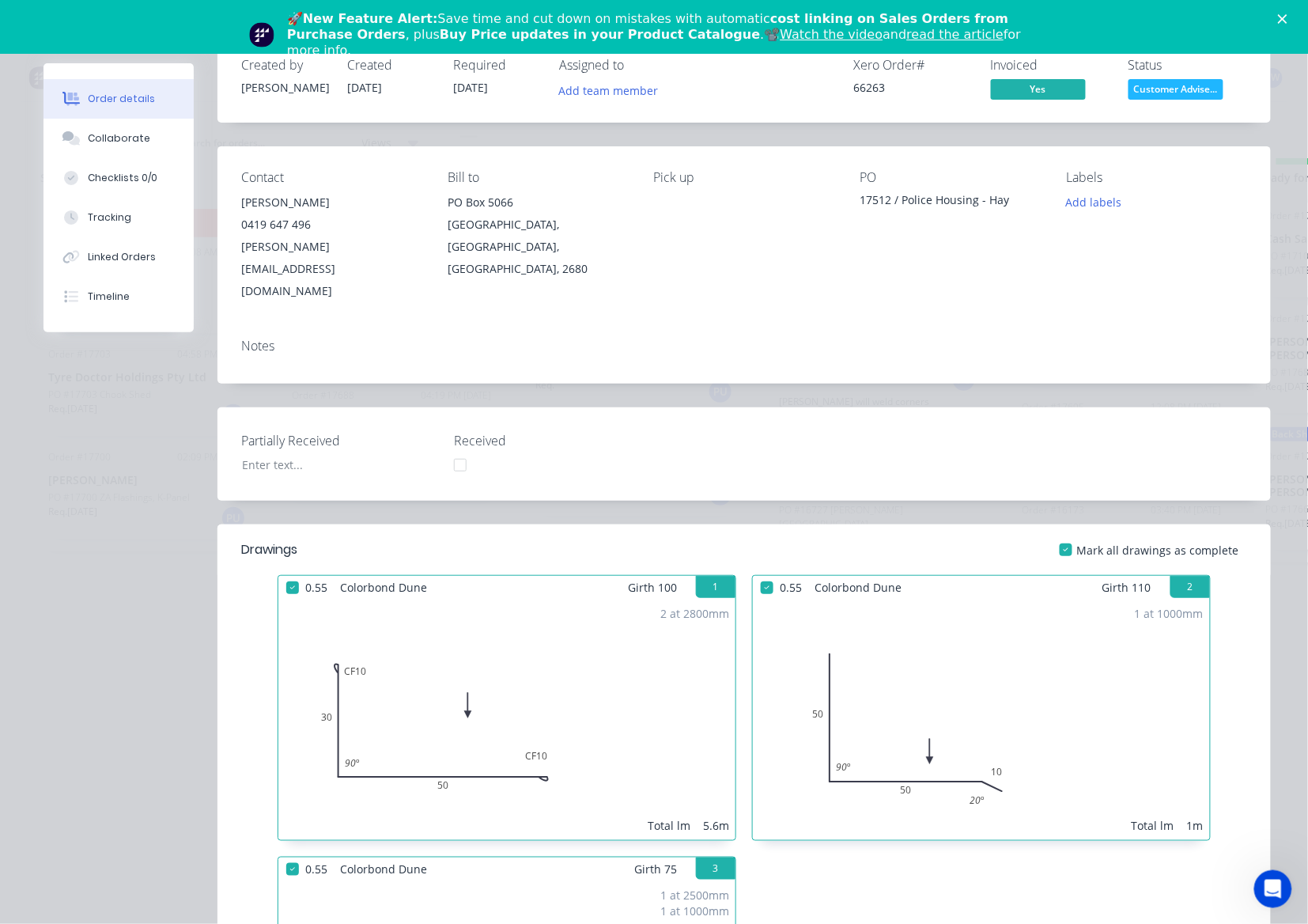
scroll to position [0, 0]
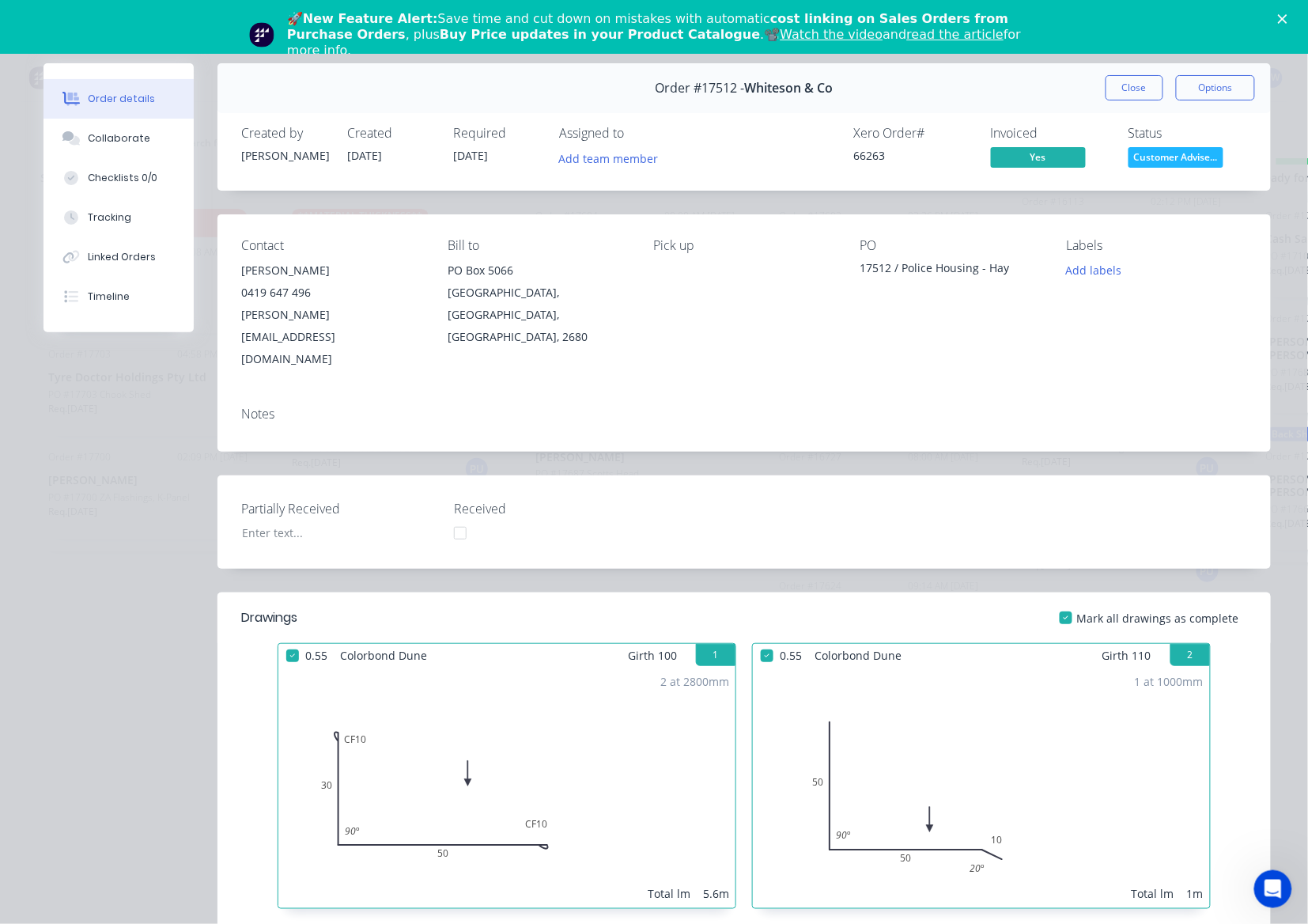
click at [1127, 89] on button "Close" at bounding box center [1135, 88] width 58 height 26
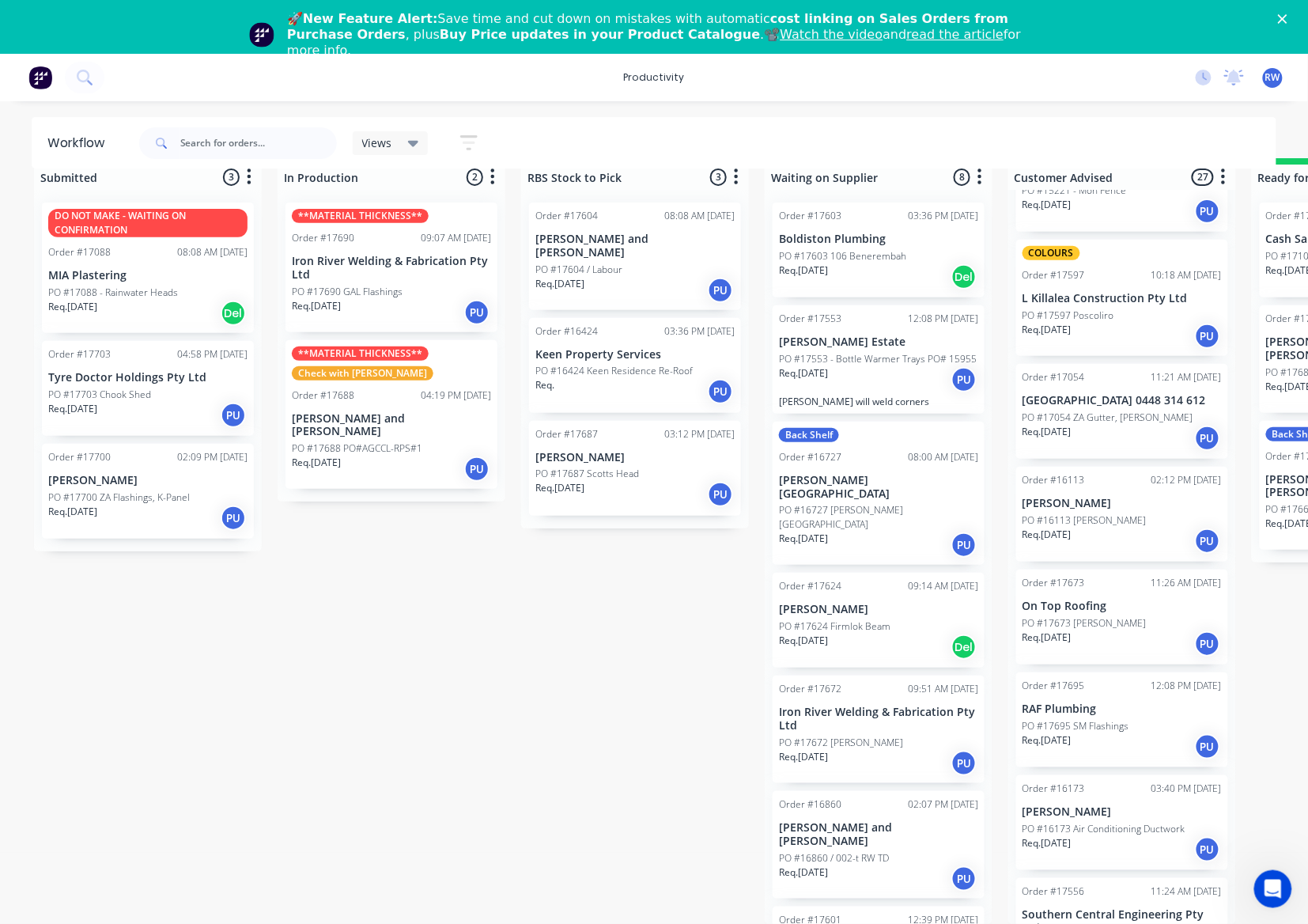
scroll to position [1835, 0]
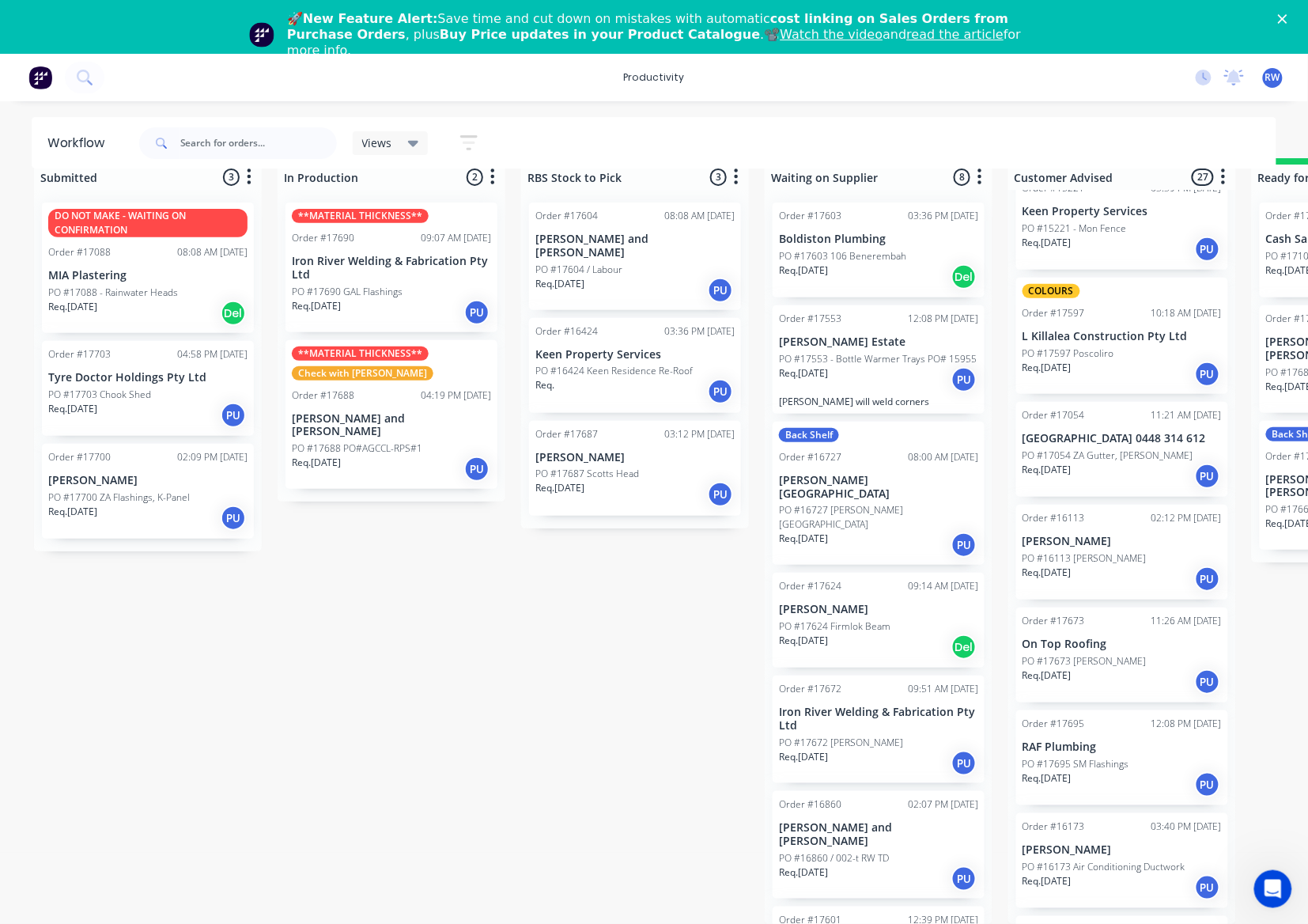
click at [1118, 668] on div "Req. 29/09/25 PU" at bounding box center [1122, 682] width 199 height 27
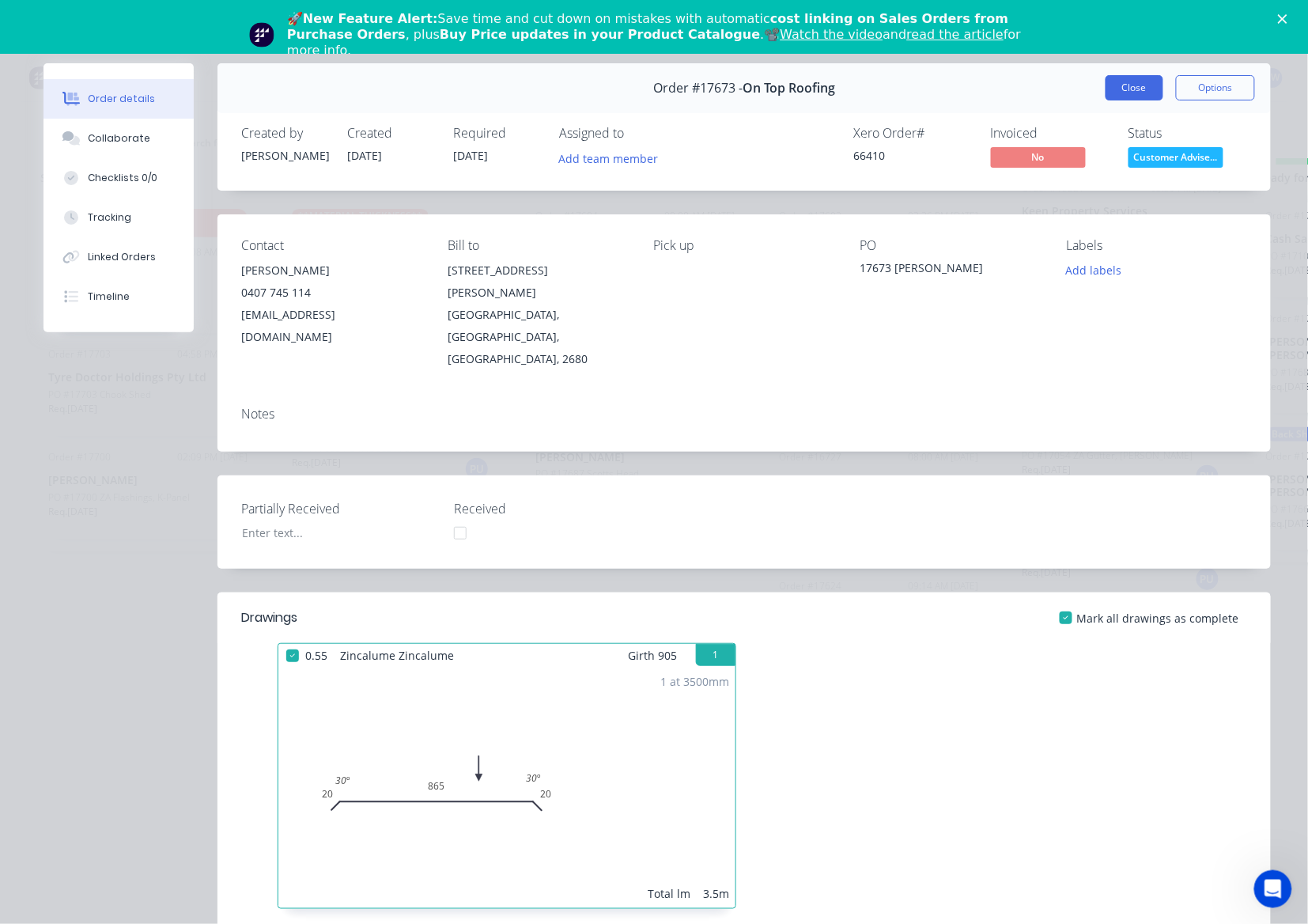
click at [1127, 94] on button "Close" at bounding box center [1135, 88] width 58 height 26
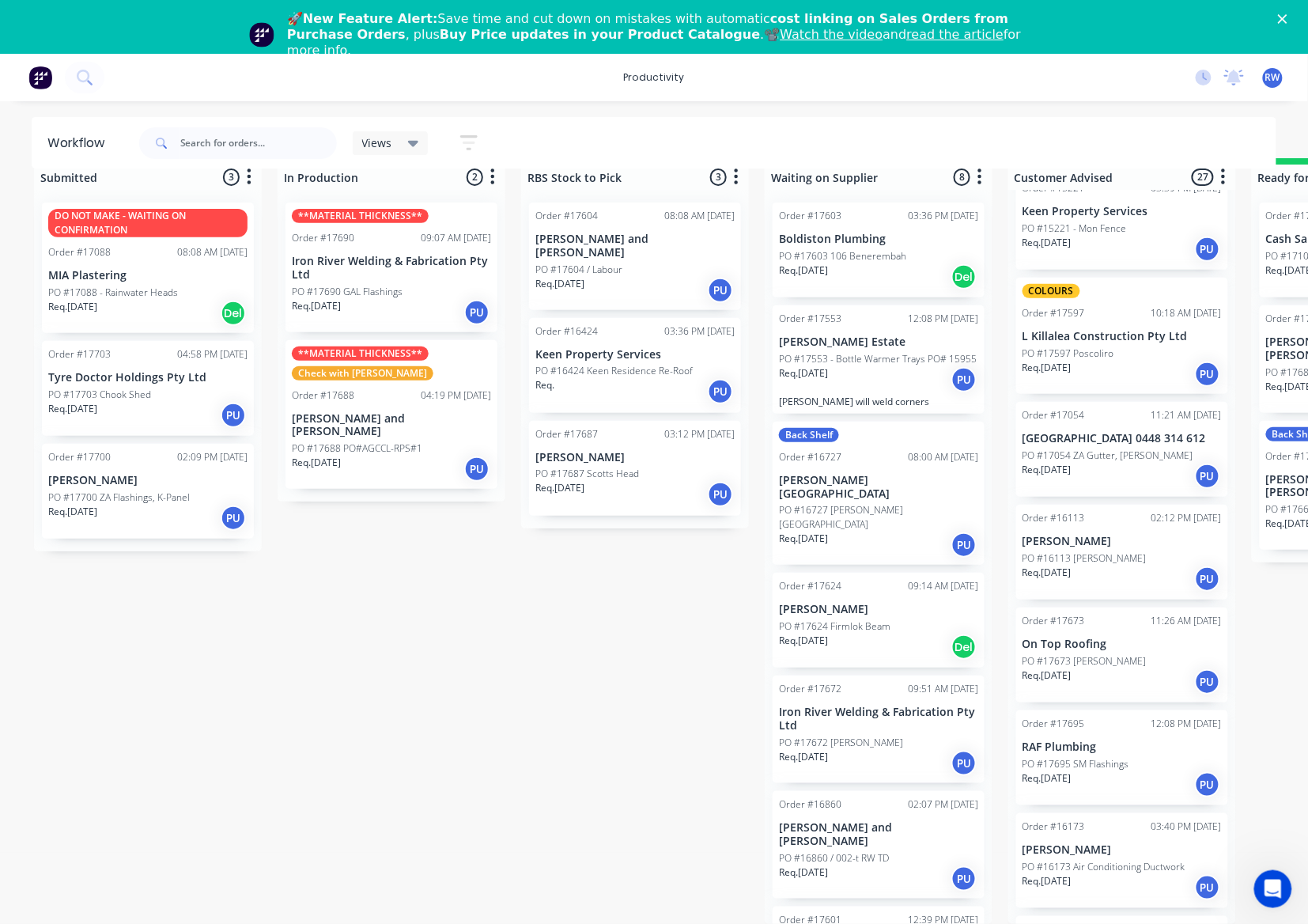
scroll to position [1731, 0]
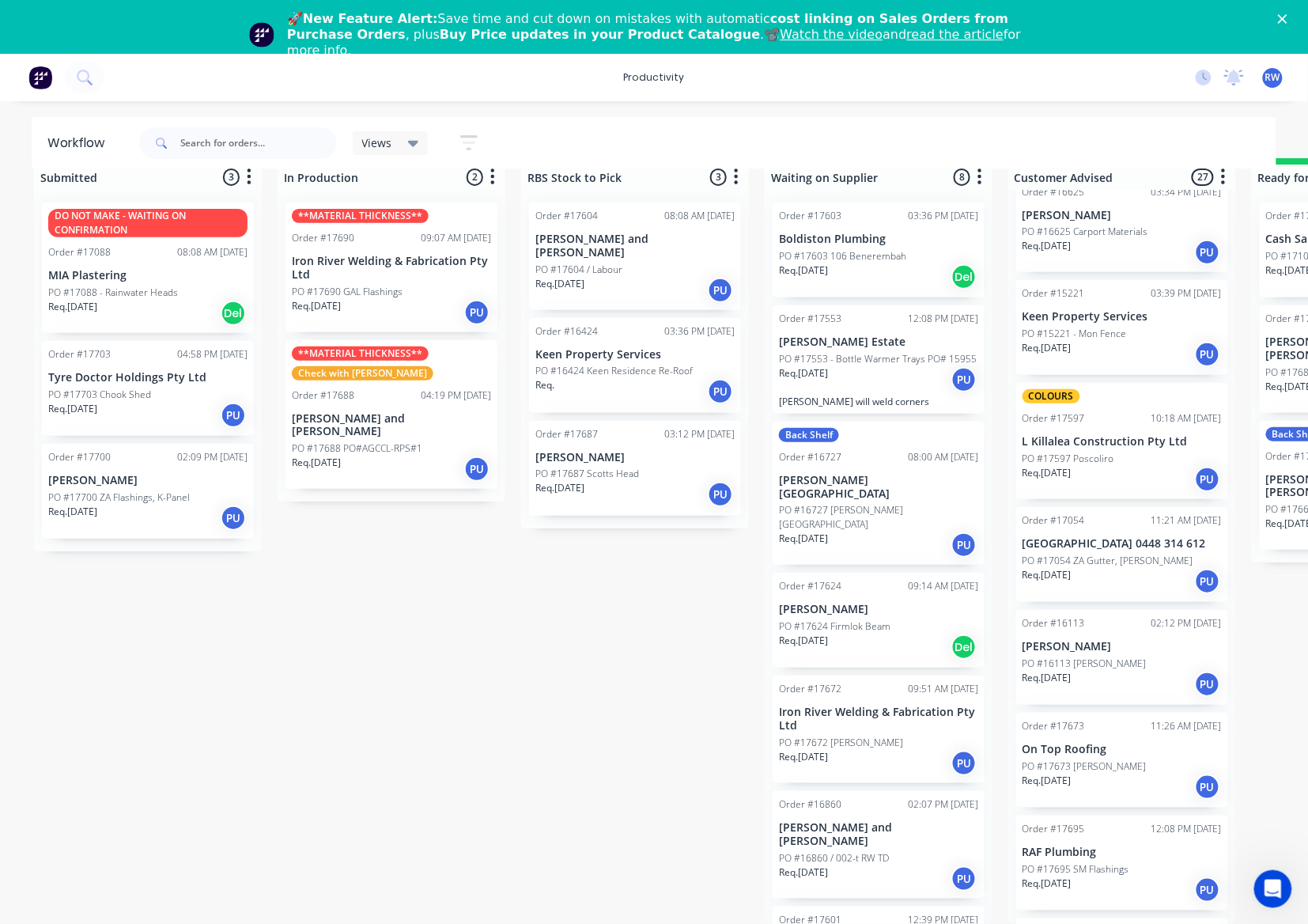
click at [1127, 383] on div "COLOURS Order #17597 10:18 AM 18/09/25 L Killalea Construction Pty Ltd PO #1759…" at bounding box center [1122, 440] width 212 height 116
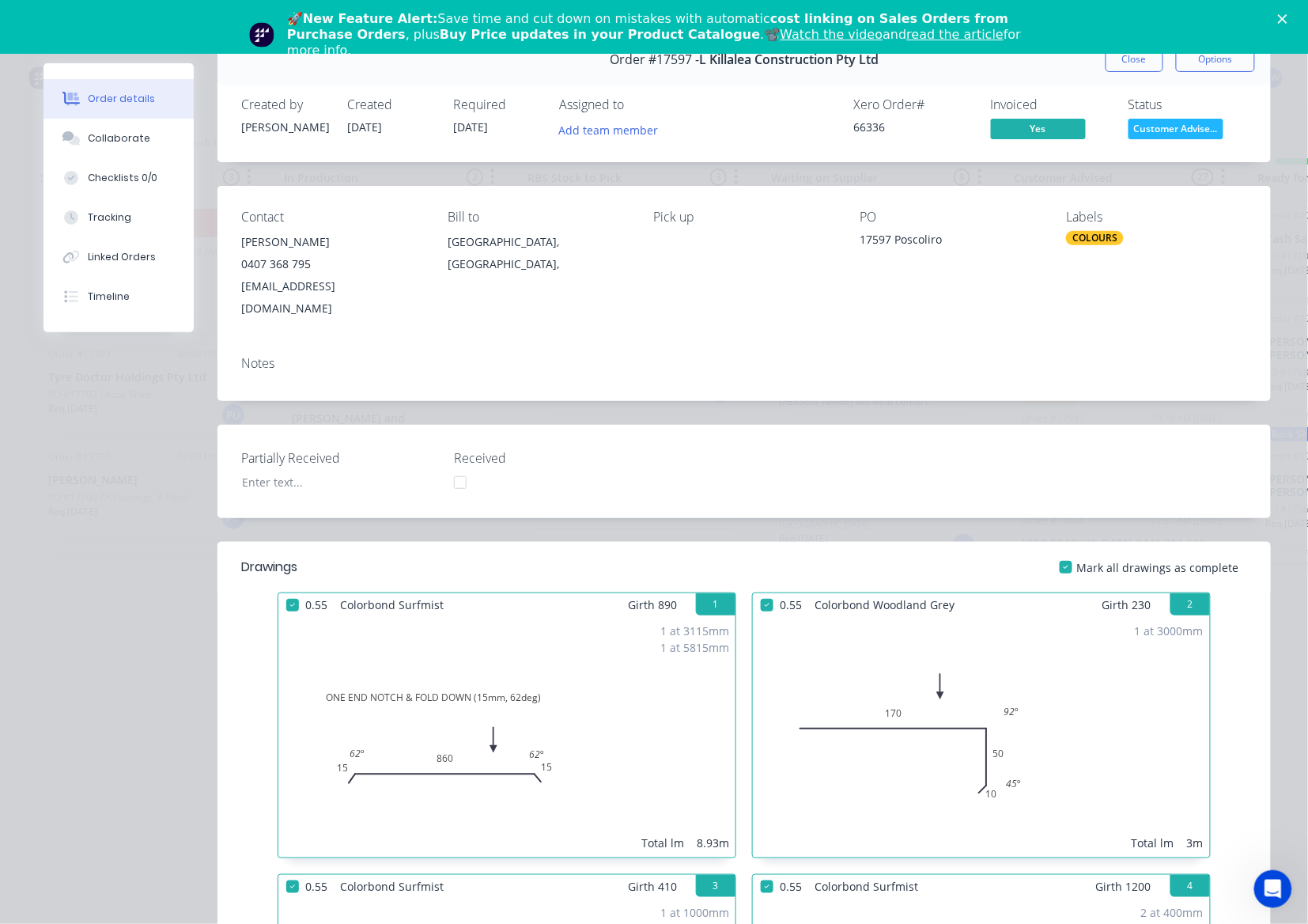
scroll to position [0, 0]
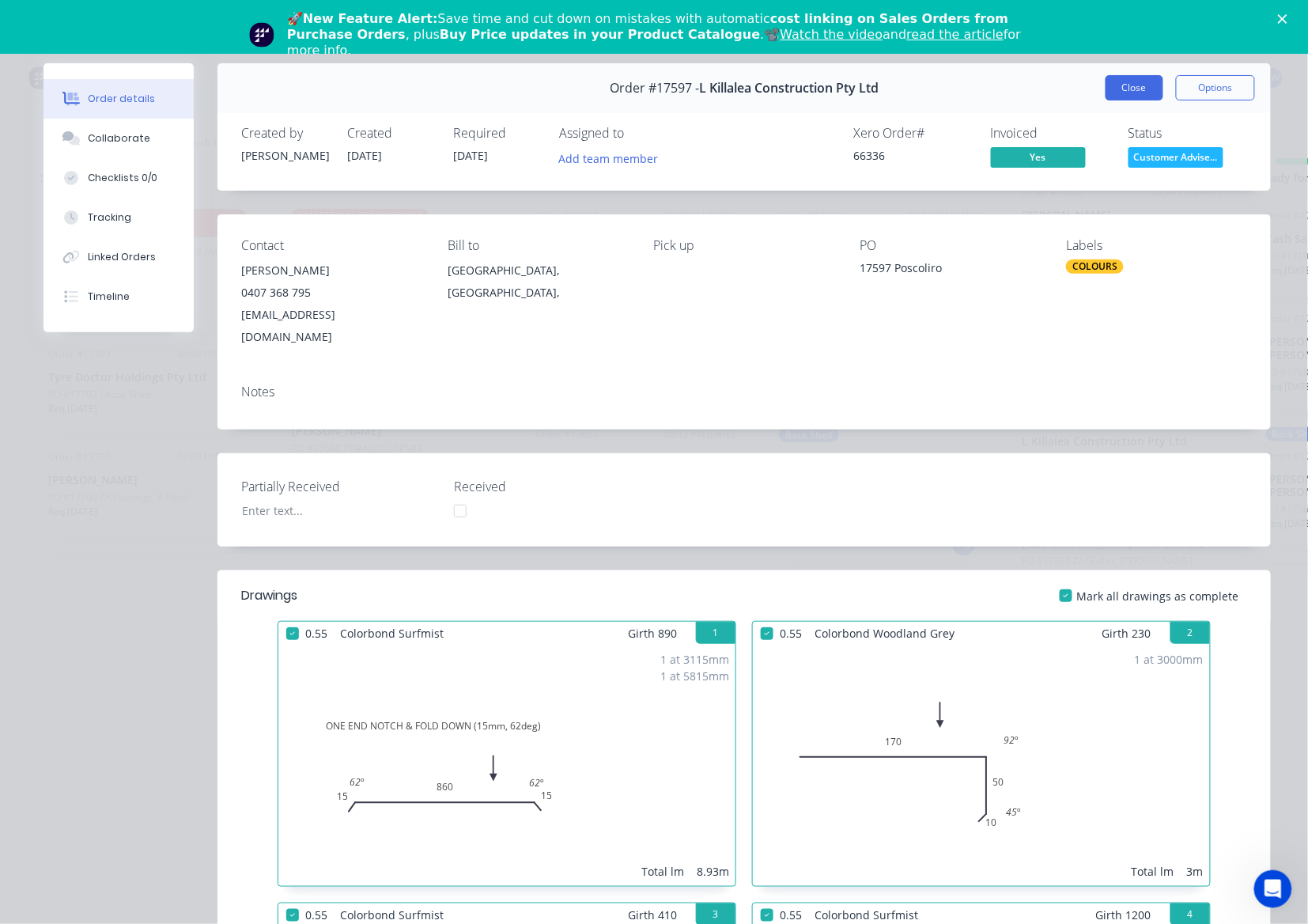
click at [1135, 85] on button "Close" at bounding box center [1135, 88] width 58 height 26
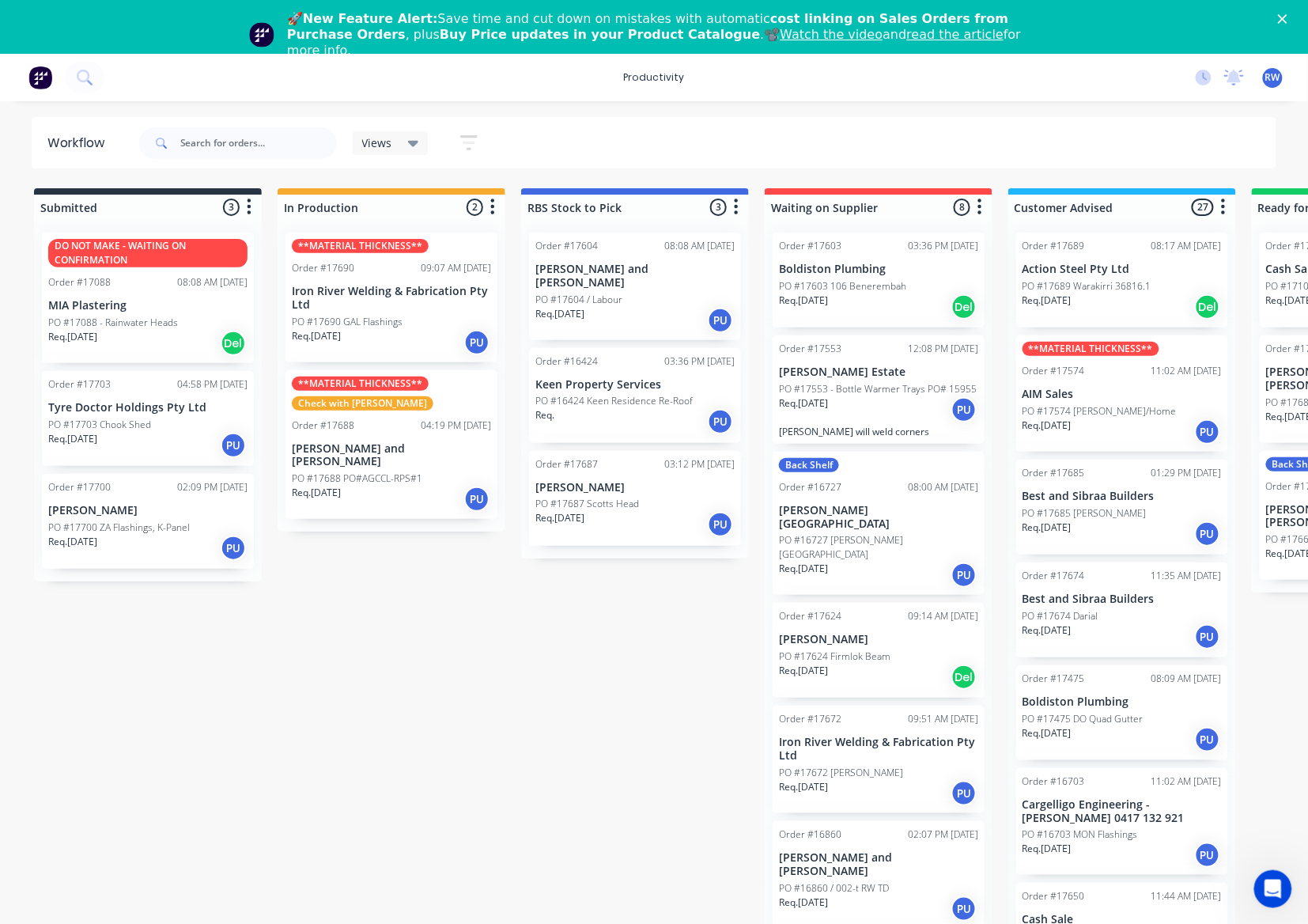
click at [599, 496] on p "PO #17687 Scotts Head" at bounding box center [587, 503] width 104 height 14
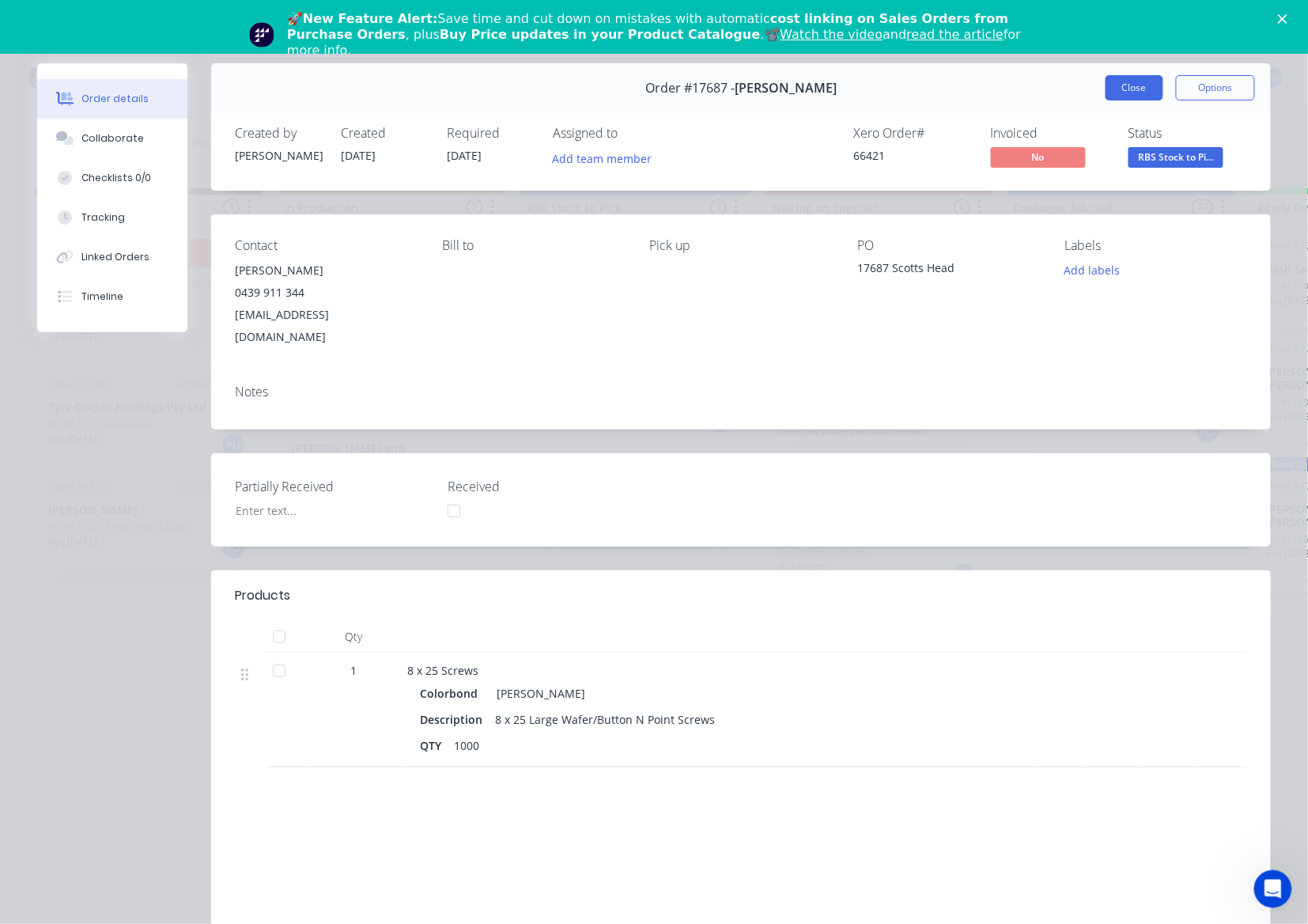
click at [1135, 83] on button "Close" at bounding box center [1135, 88] width 58 height 26
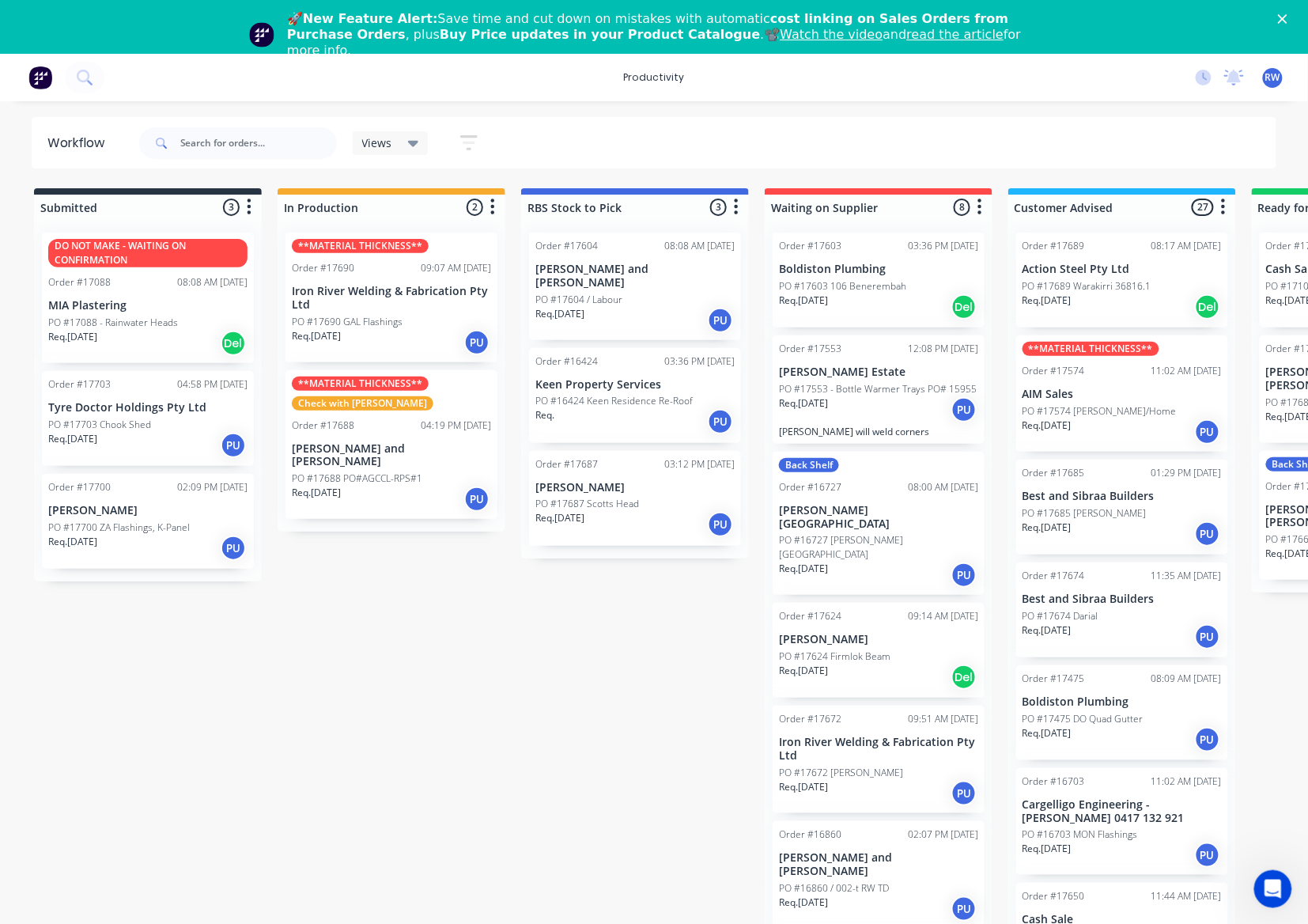
click at [415, 317] on div "PO #17690 GAL Flashings" at bounding box center [391, 321] width 199 height 14
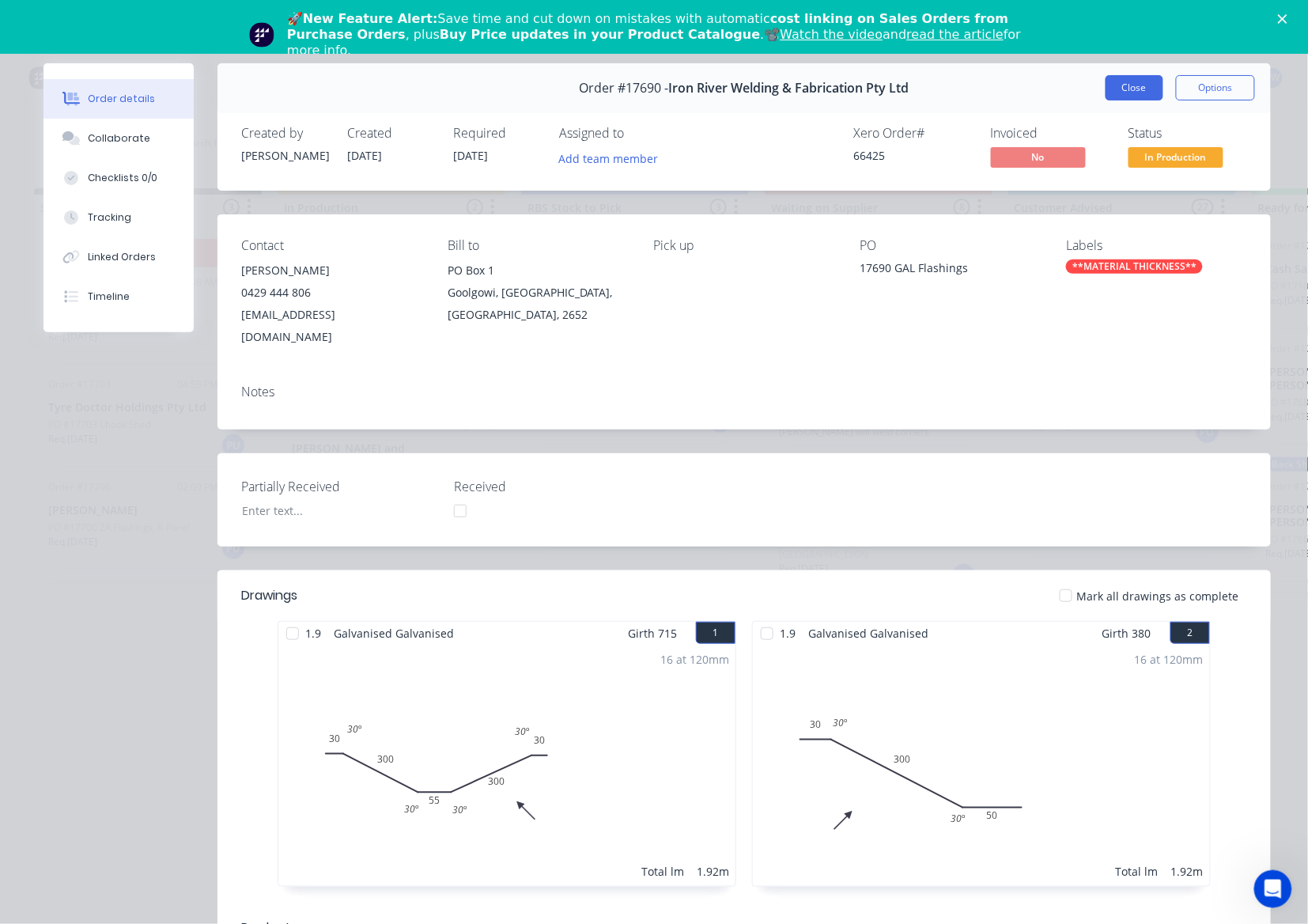
click at [1118, 93] on button "Close" at bounding box center [1135, 88] width 58 height 26
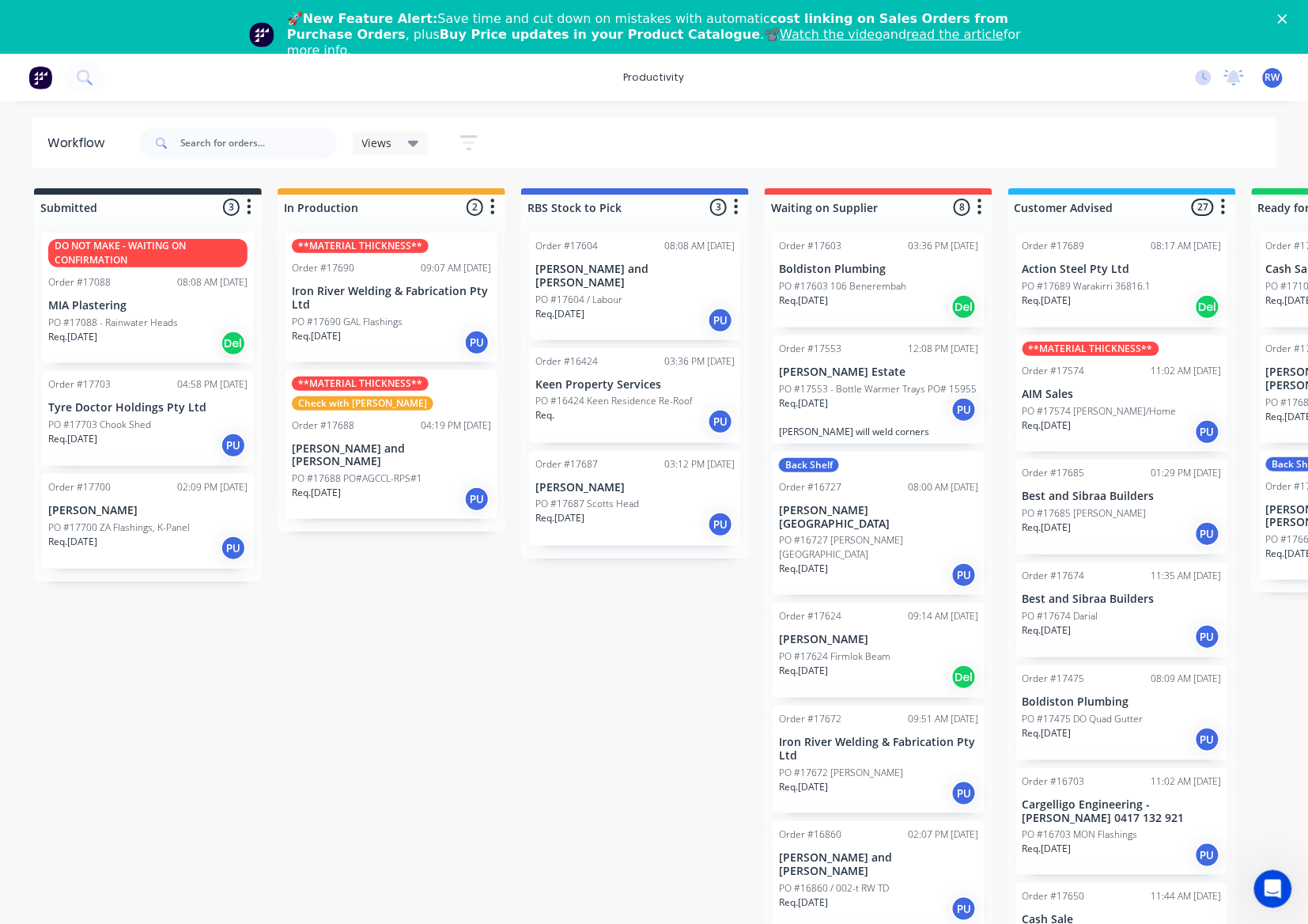
click at [150, 434] on div "Req. [DATE] PU" at bounding box center [148, 445] width 199 height 27
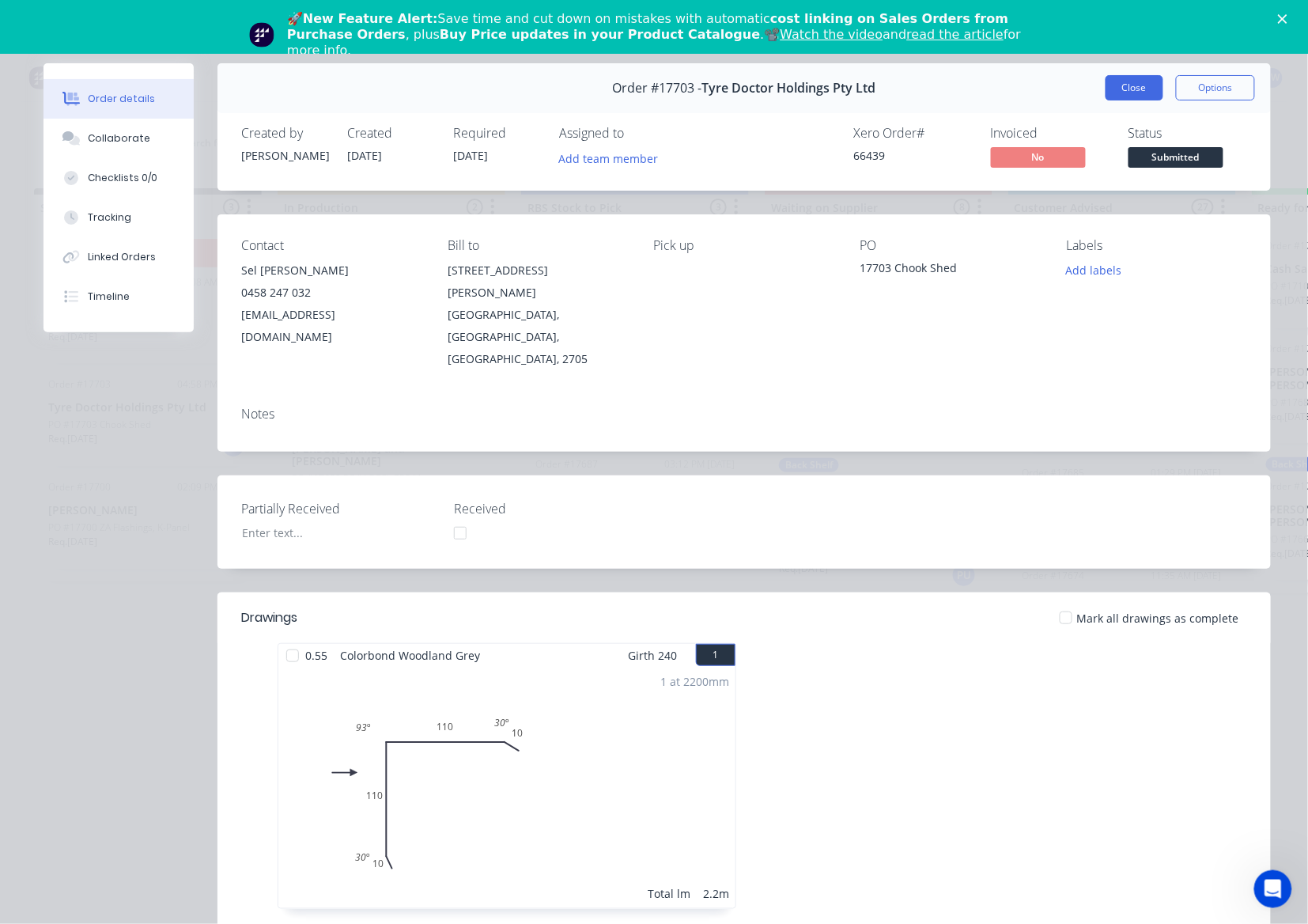
click at [1106, 84] on button "Close" at bounding box center [1135, 88] width 58 height 26
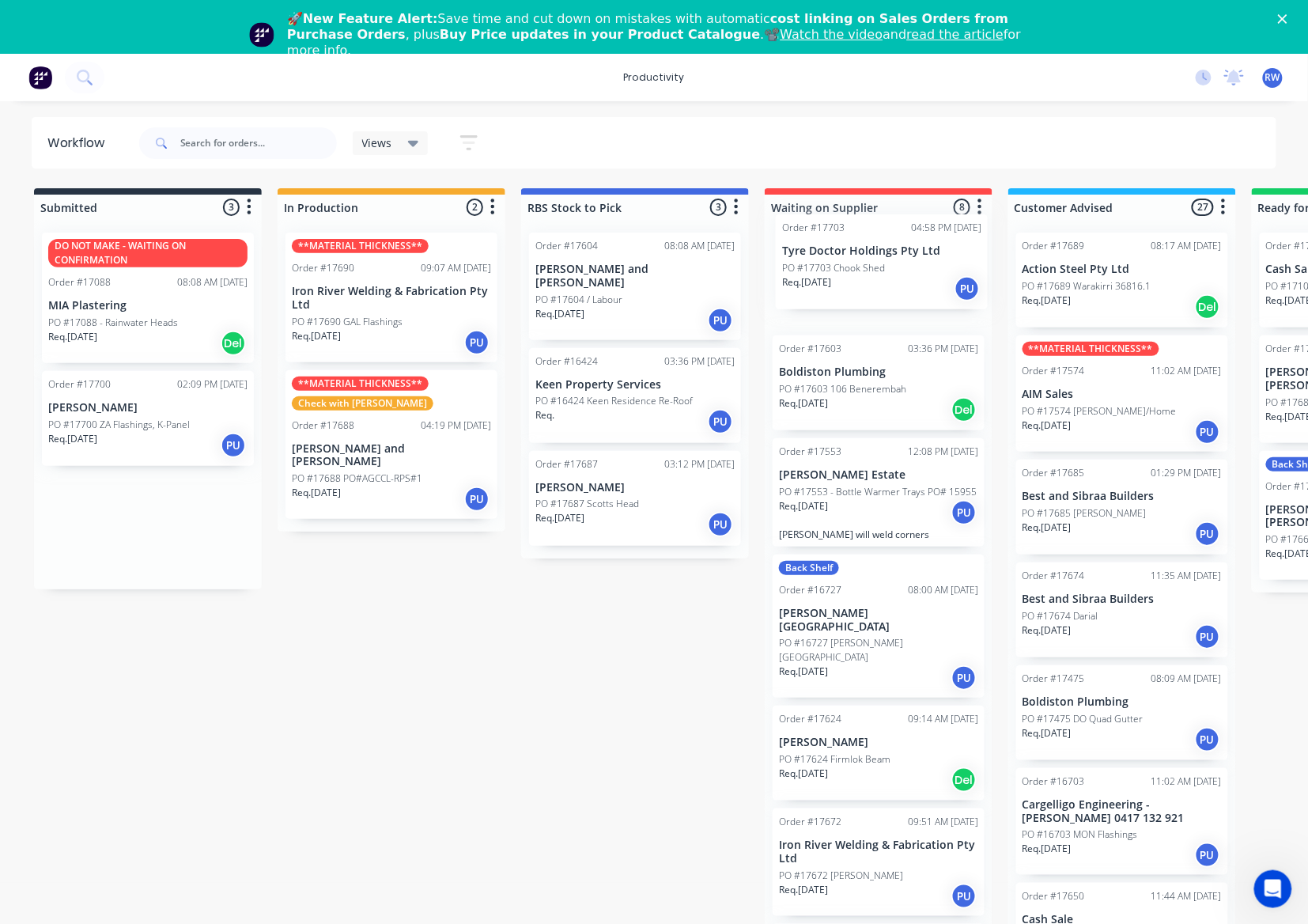
drag, startPoint x: 143, startPoint y: 428, endPoint x: 890, endPoint y: 269, distance: 763.7
click at [890, 269] on div "Submitted 3 Sort By Created date Required date Order number Customer name Most …" at bounding box center [962, 570] width 1949 height 766
click at [150, 444] on div "Req. [DATE] PU" at bounding box center [148, 445] width 199 height 27
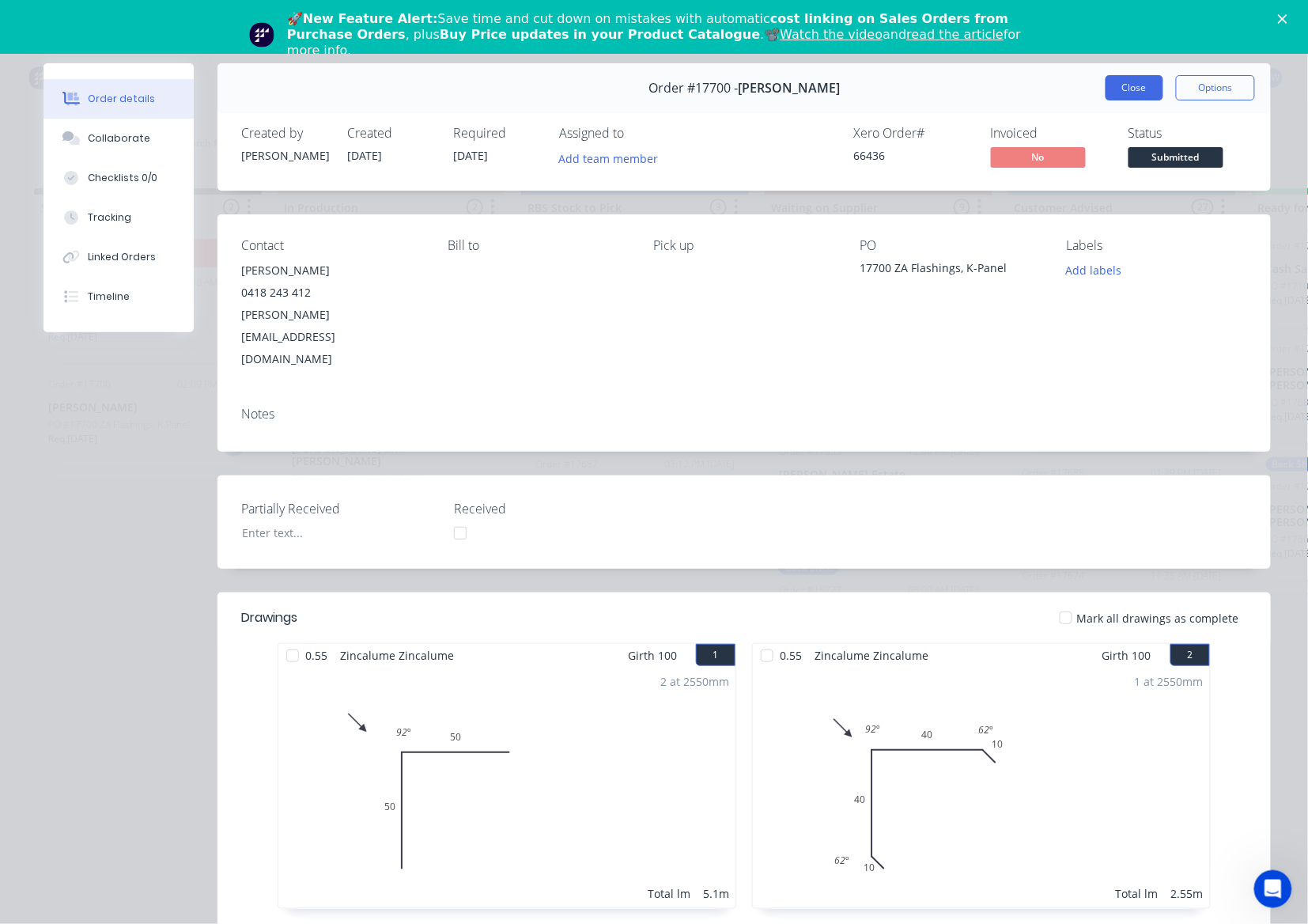
click at [1119, 77] on button "Close" at bounding box center [1135, 88] width 58 height 26
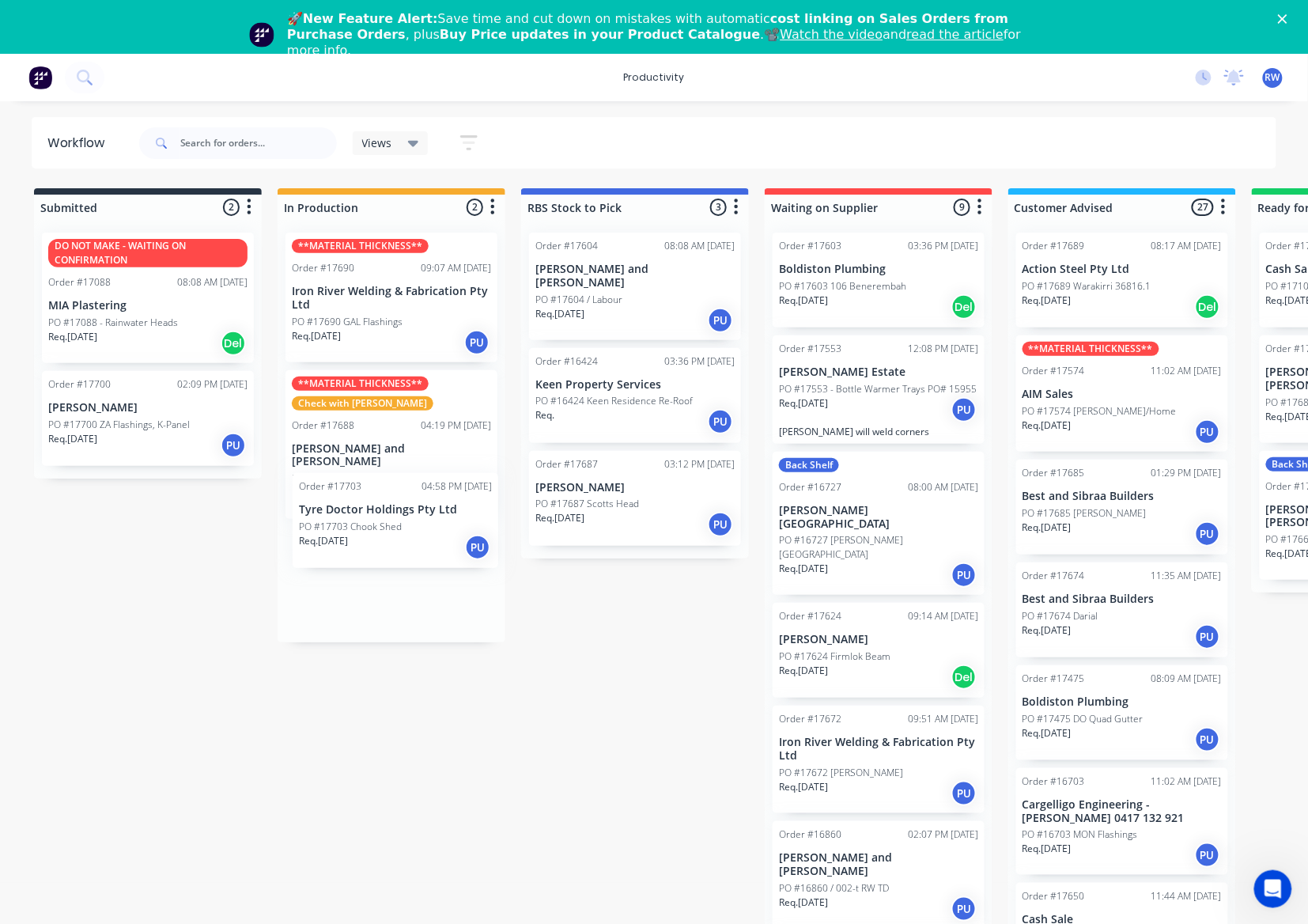
drag, startPoint x: 832, startPoint y: 292, endPoint x: 346, endPoint y: 536, distance: 543.8
click at [346, 536] on div "Submitted 2 Sort By Created date Required date Order number Customer name Most …" at bounding box center [962, 570] width 1949 height 766
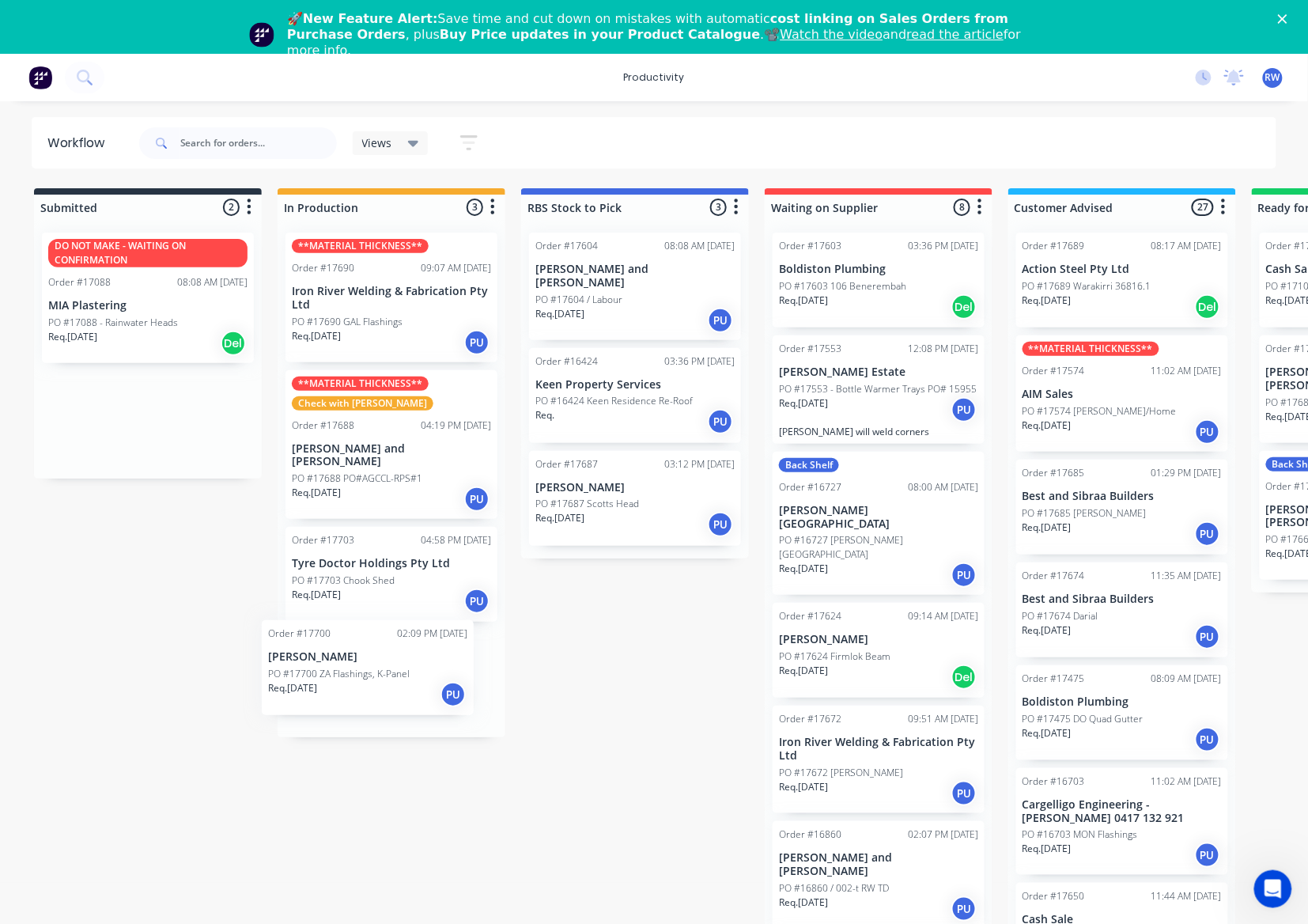
drag, startPoint x: 191, startPoint y: 441, endPoint x: 431, endPoint y: 706, distance: 357.5
click at [430, 706] on div "Submitted 2 Sort By Created date Required date Order number Customer name Most …" at bounding box center [962, 570] width 1949 height 766
drag, startPoint x: 153, startPoint y: 415, endPoint x: 415, endPoint y: 570, distance: 304.4
click at [415, 570] on div "Submitted 2 Sort By Created date Required date Order number Customer name Most …" at bounding box center [962, 570] width 1949 height 766
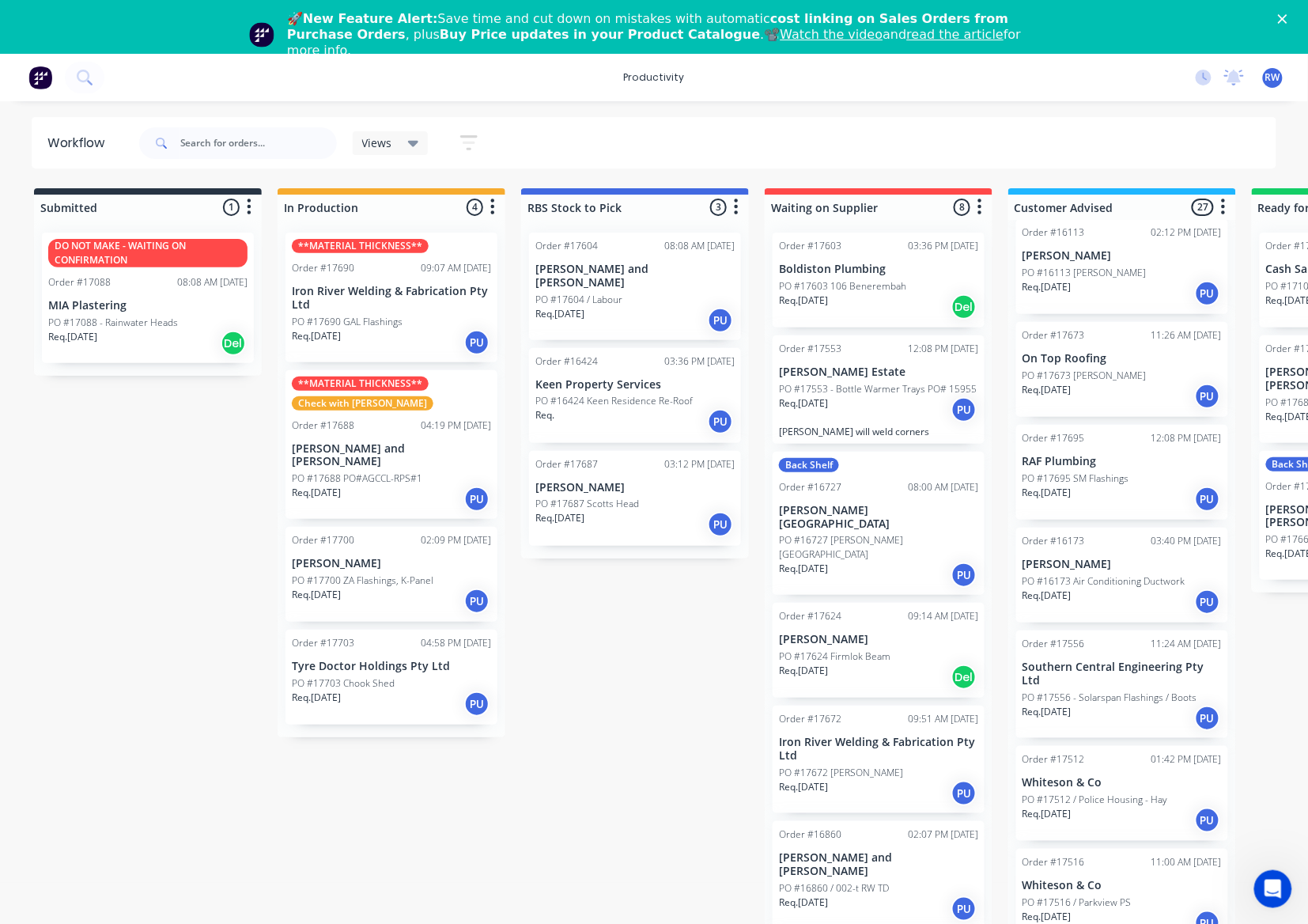
scroll to position [2152, 0]
click at [403, 690] on div "Req. [DATE] PU" at bounding box center [391, 704] width 199 height 27
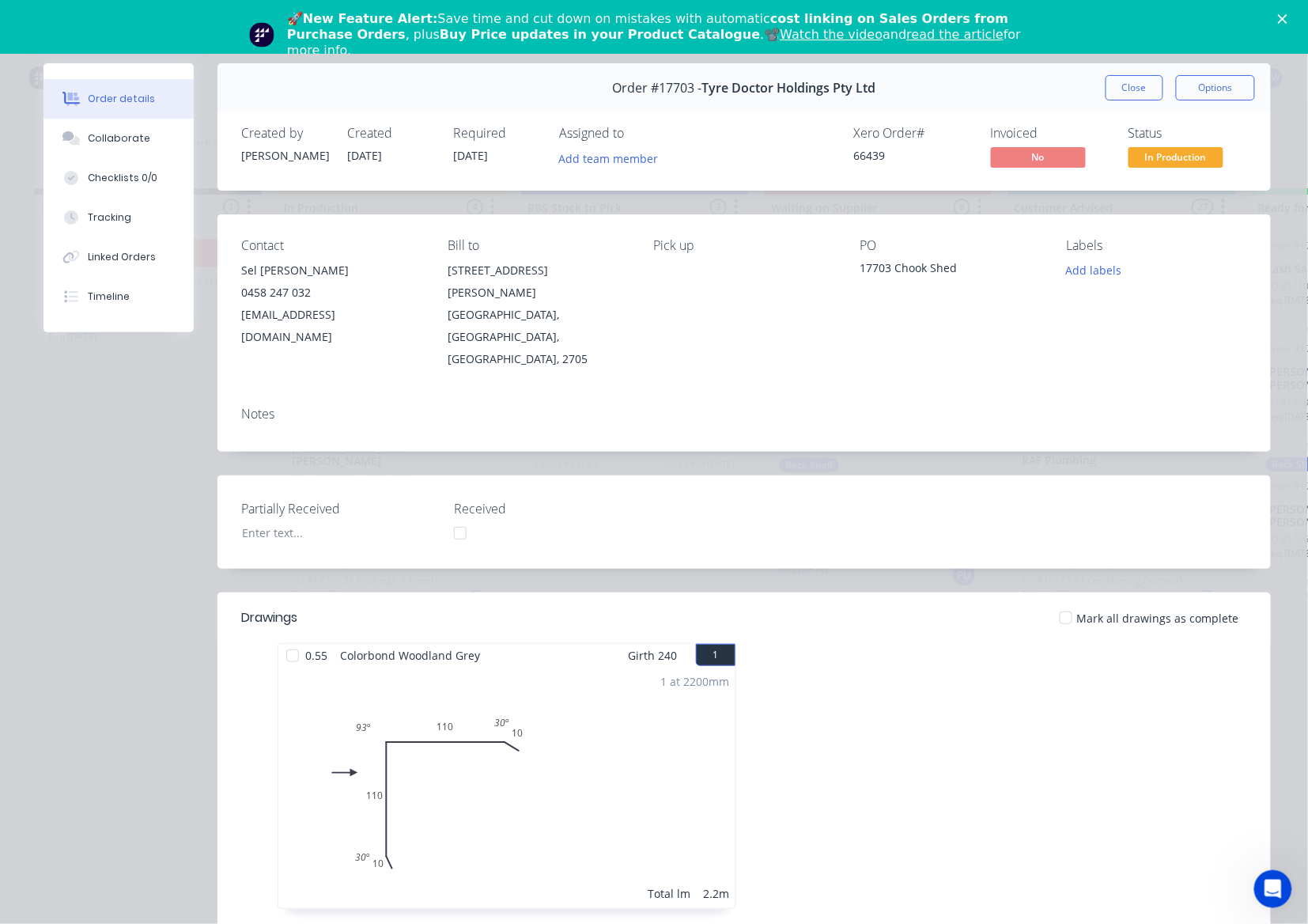
click at [1062, 602] on div at bounding box center [1066, 617] width 31 height 31
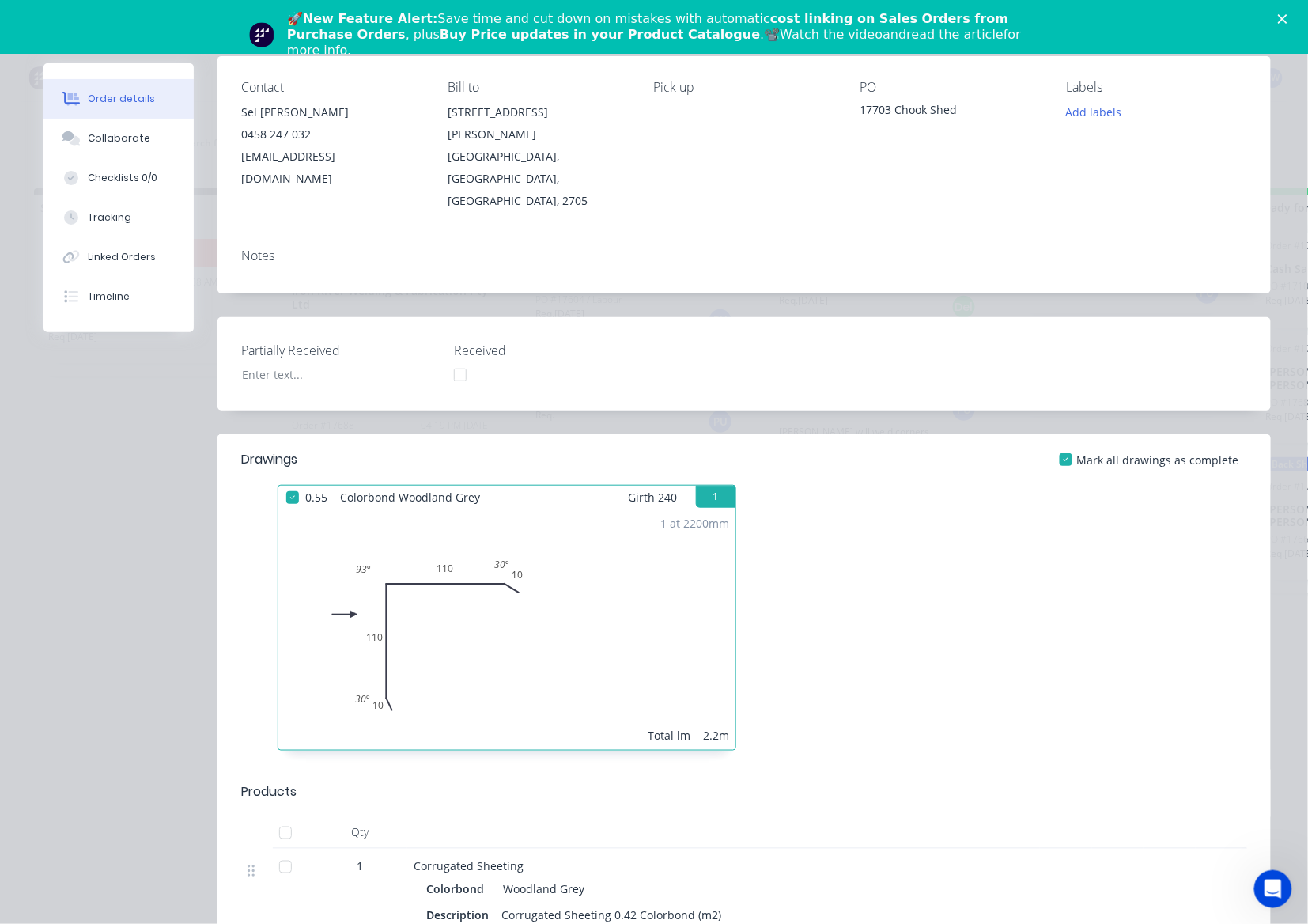
scroll to position [0, 0]
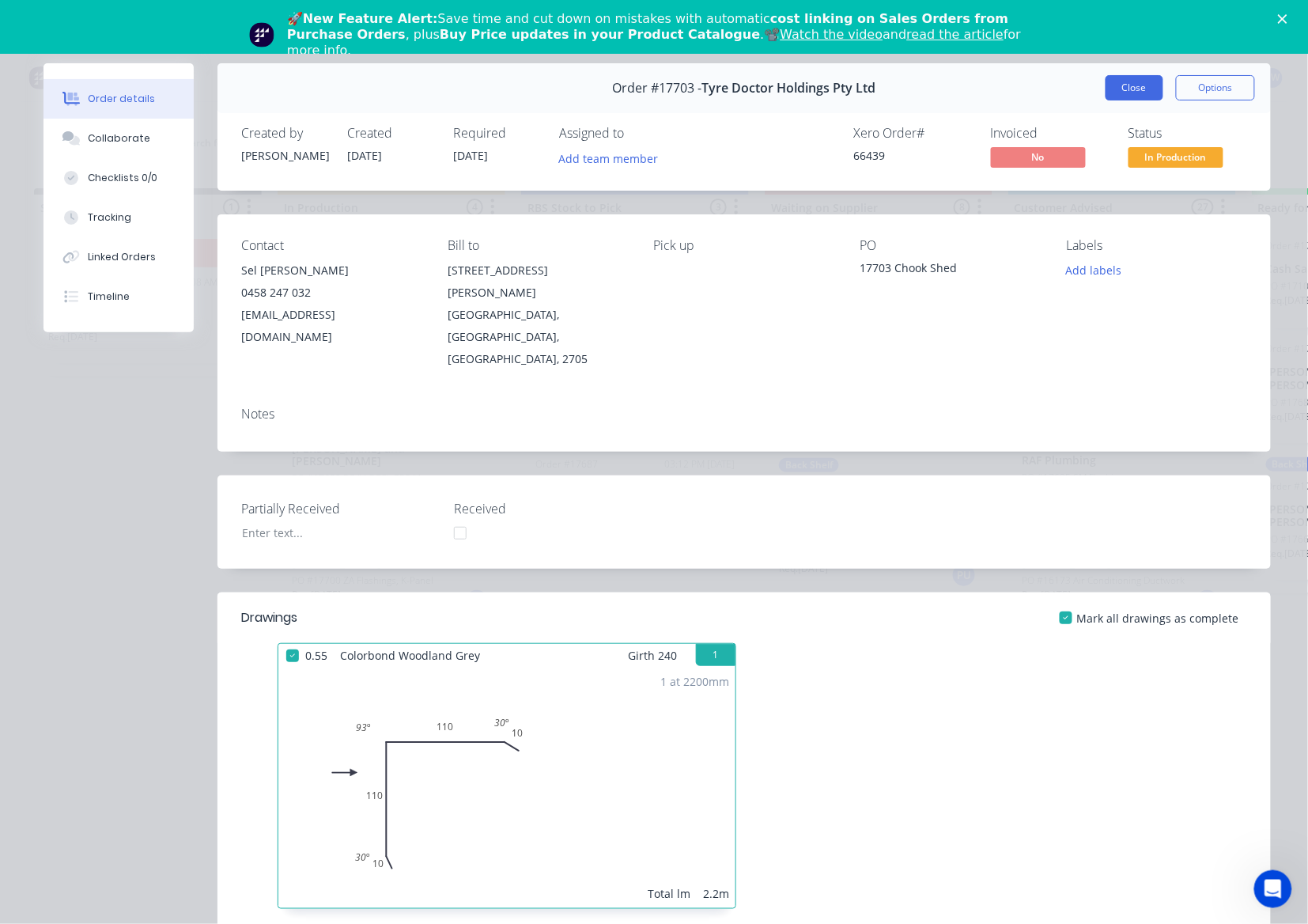
click at [1115, 92] on button "Close" at bounding box center [1135, 88] width 58 height 26
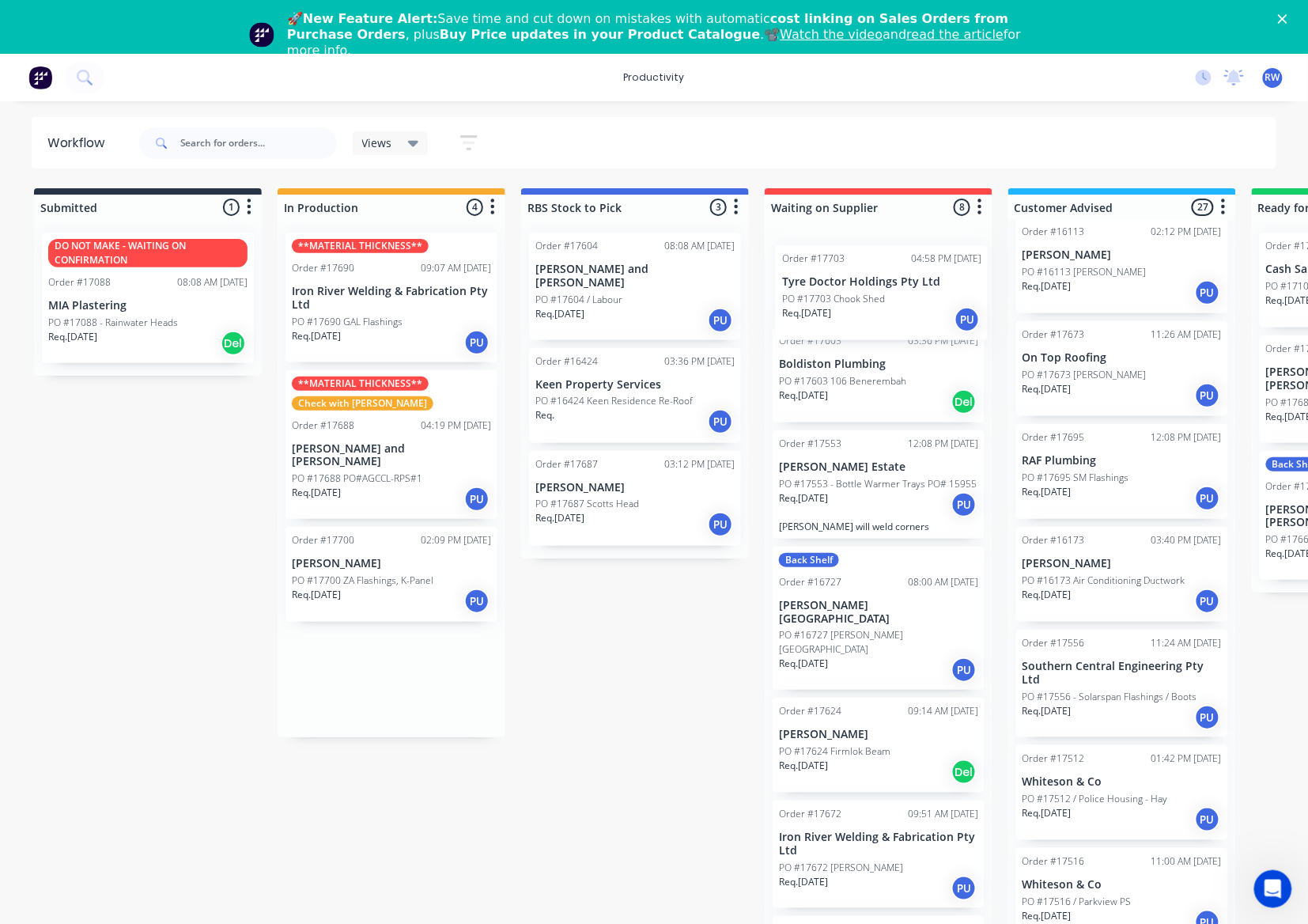
drag, startPoint x: 383, startPoint y: 650, endPoint x: 899, endPoint y: 276, distance: 637.3
click at [899, 276] on div "Submitted 1 Sort By Created date Required date Order number Customer name Most …" at bounding box center [962, 570] width 1949 height 766
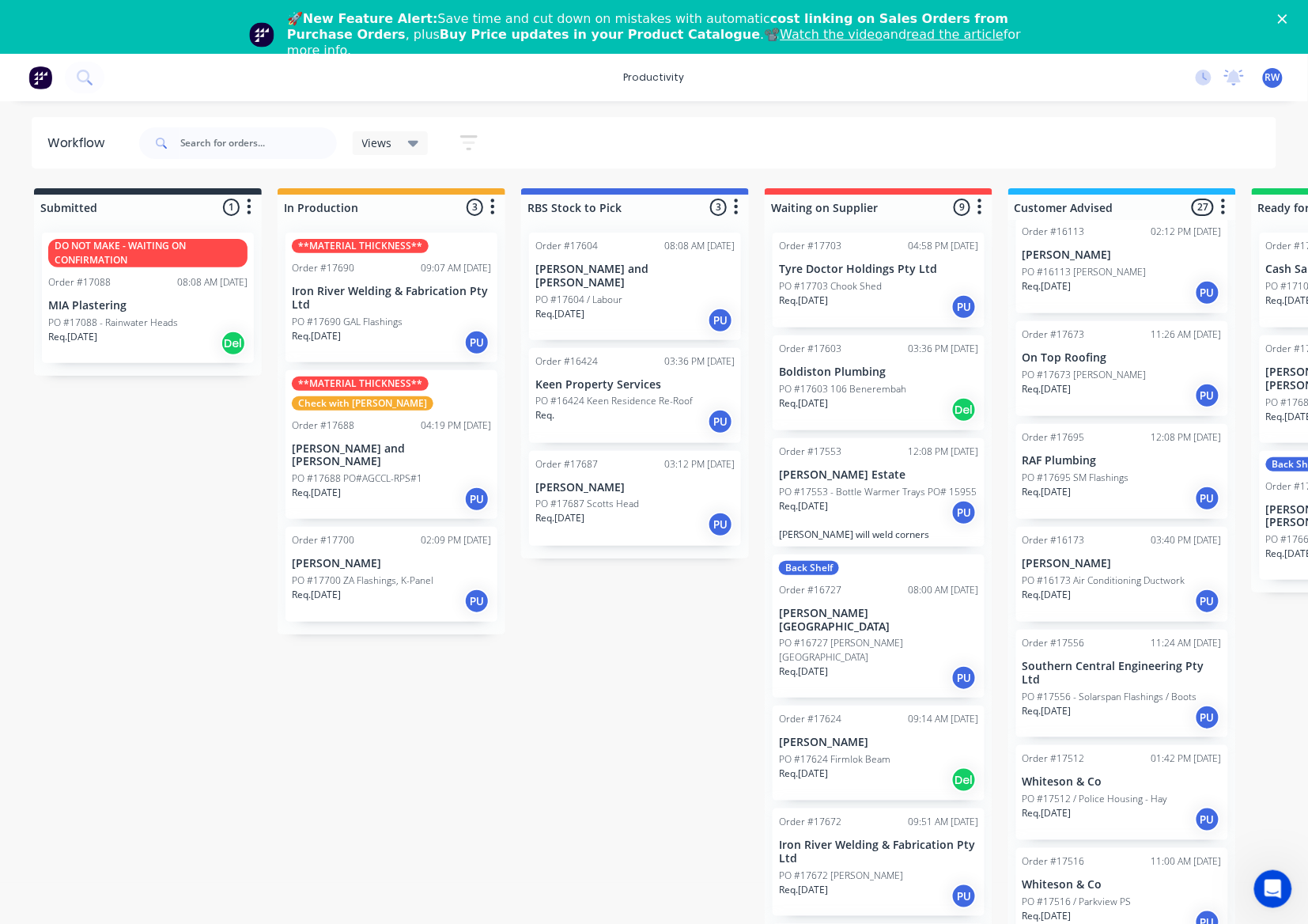
click at [900, 276] on div "Order #17703 04:58 PM 01/10/25 Tyre Doctor Holdings Pty Ltd PO #17703 Chook She…" at bounding box center [878, 281] width 212 height 95
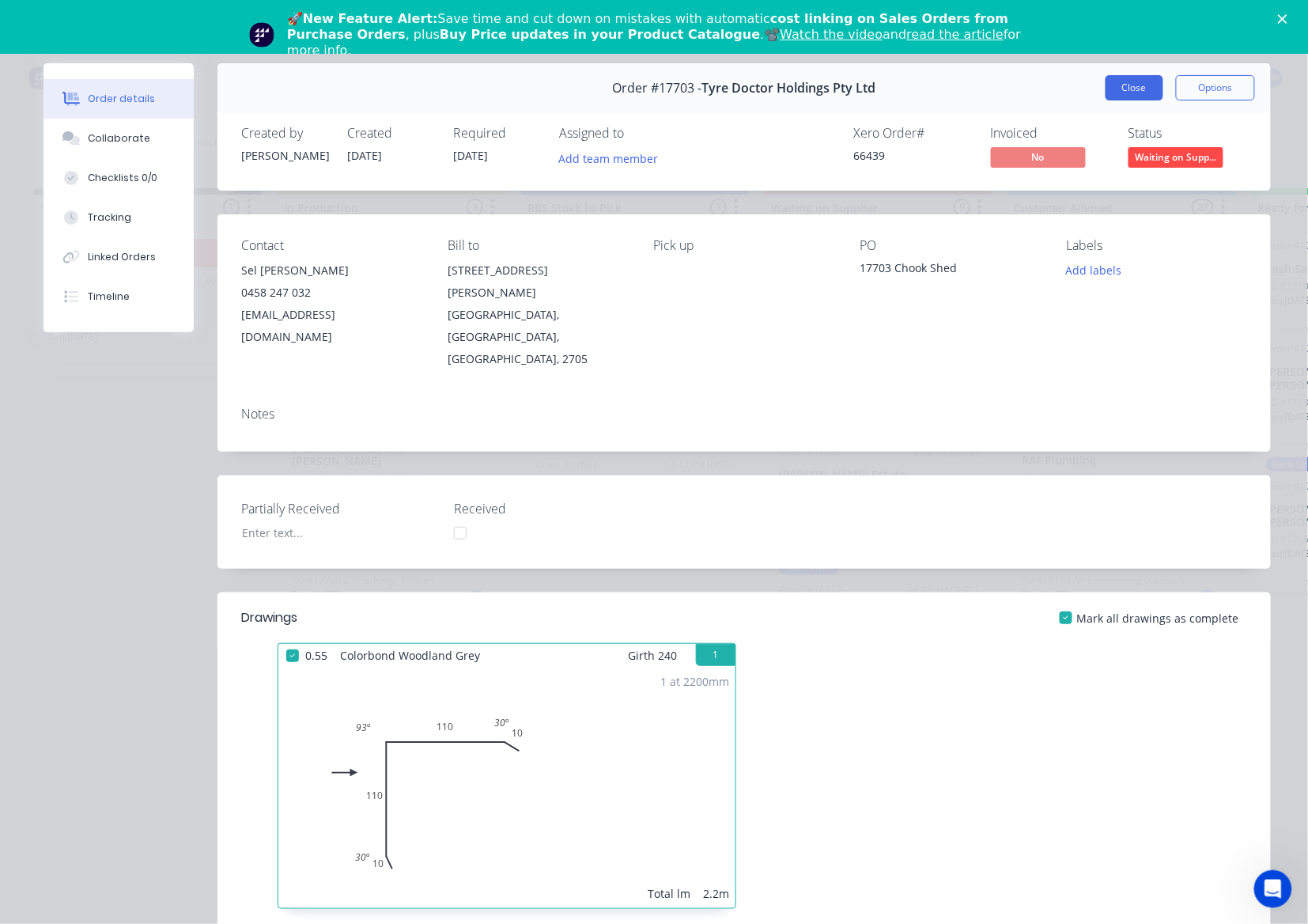
click at [1112, 90] on button "Close" at bounding box center [1135, 88] width 58 height 26
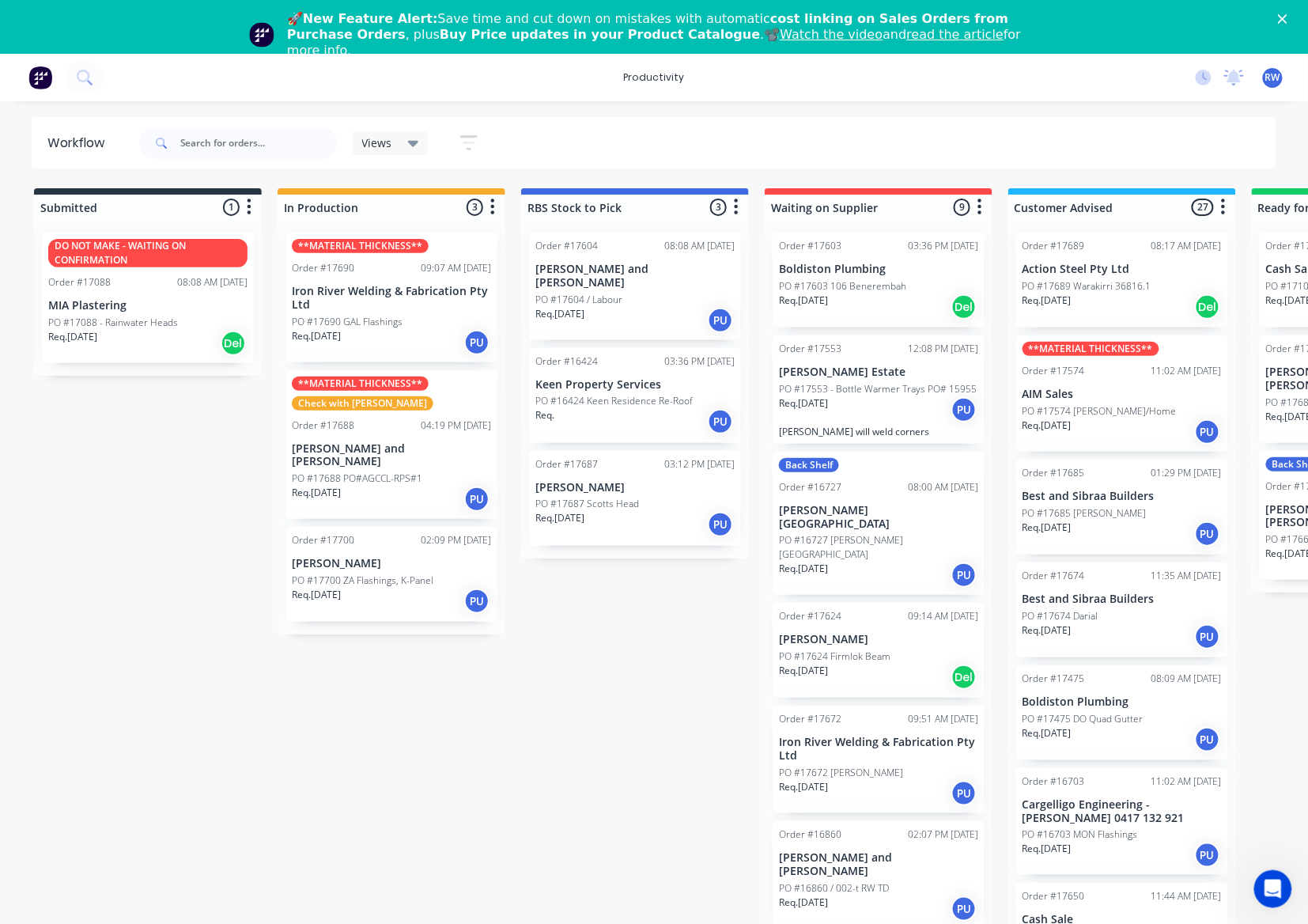
click at [424, 574] on p "PO #17700 ZA Flashings, K-Panel" at bounding box center [362, 581] width 142 height 14
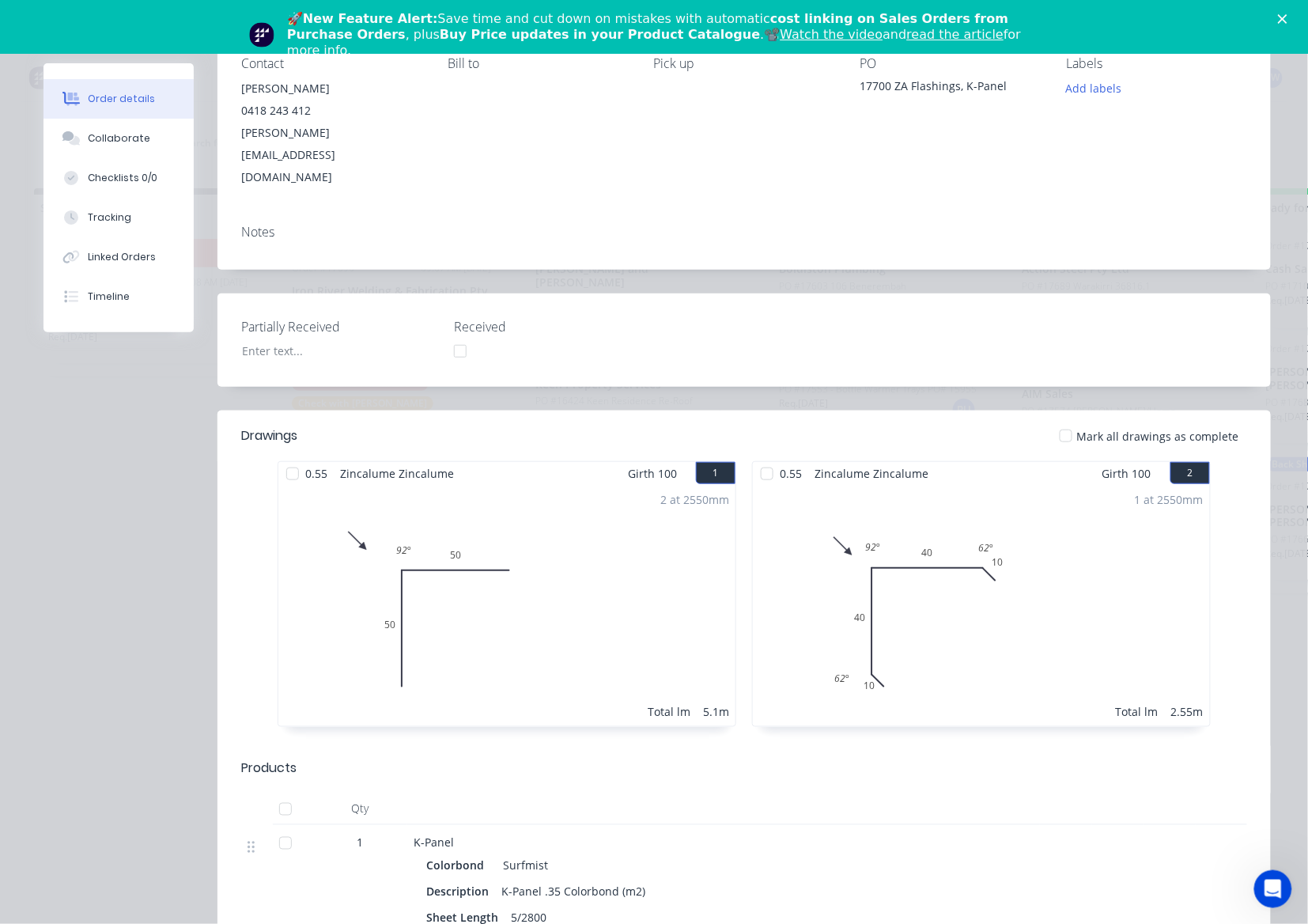
scroll to position [105, 0]
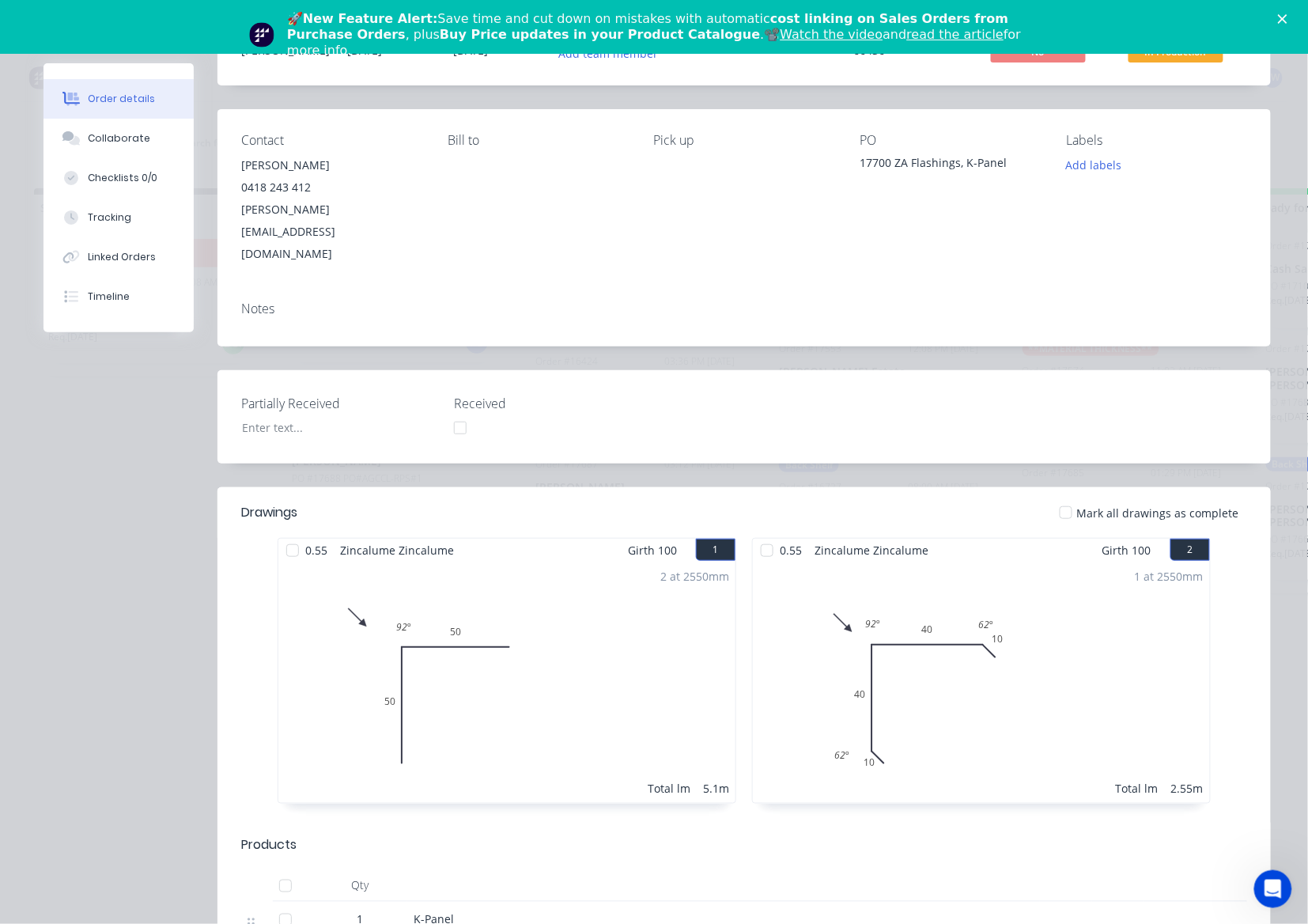
click at [1062, 496] on div at bounding box center [1066, 512] width 31 height 31
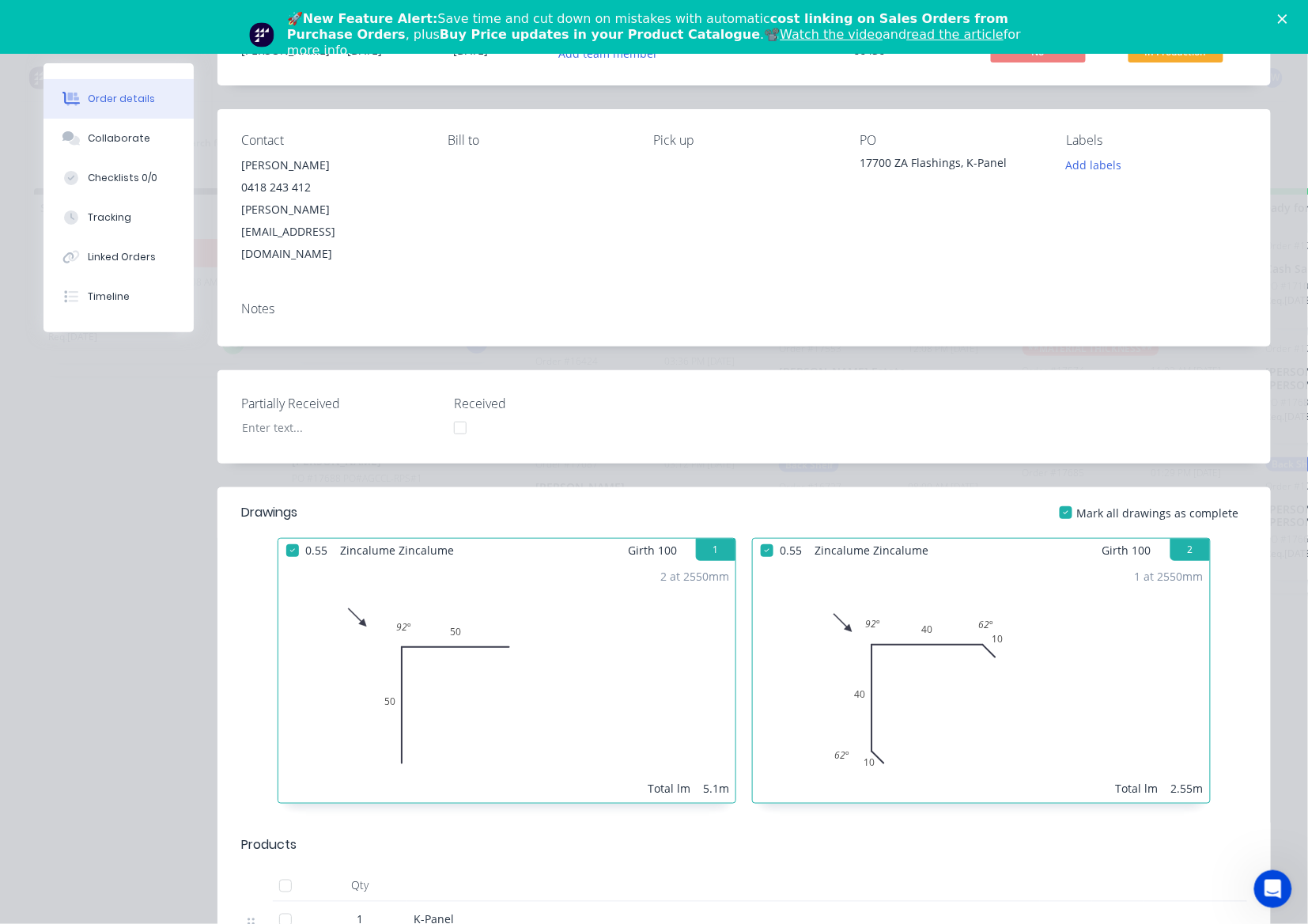
scroll to position [0, 0]
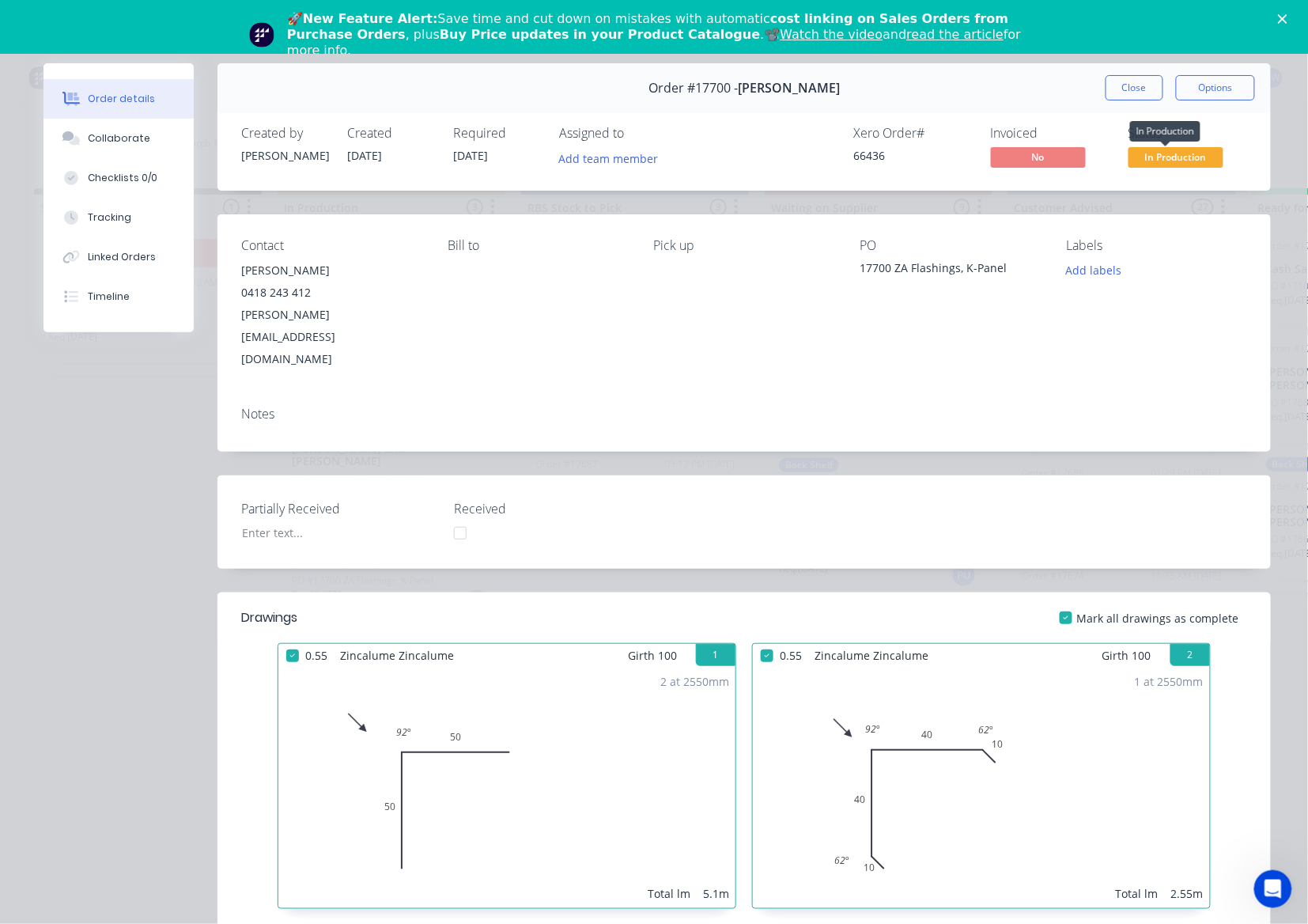
click at [1152, 162] on span "In Production" at bounding box center [1176, 156] width 95 height 20
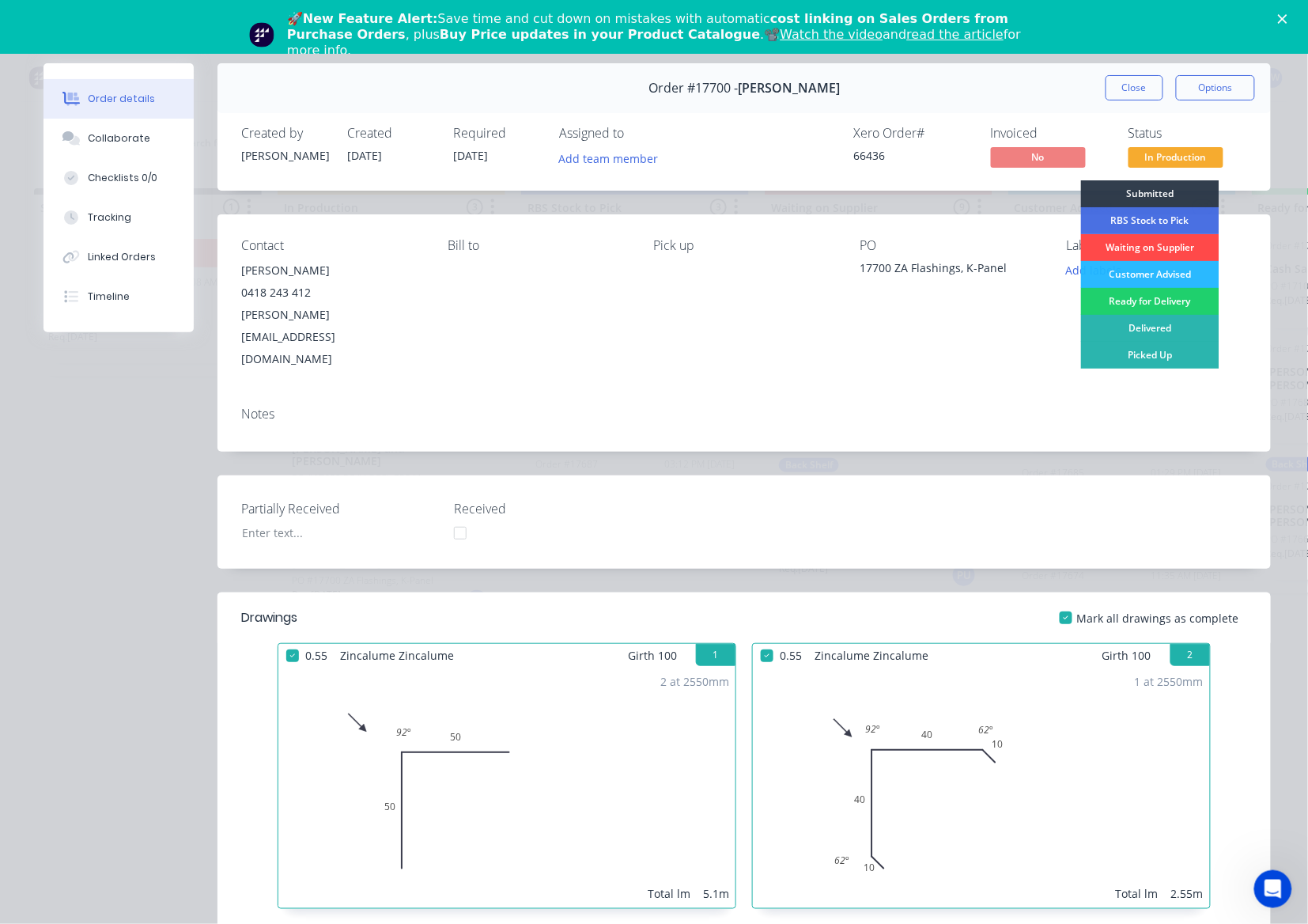
click at [1150, 250] on div "Waiting on Supplier" at bounding box center [1150, 247] width 139 height 27
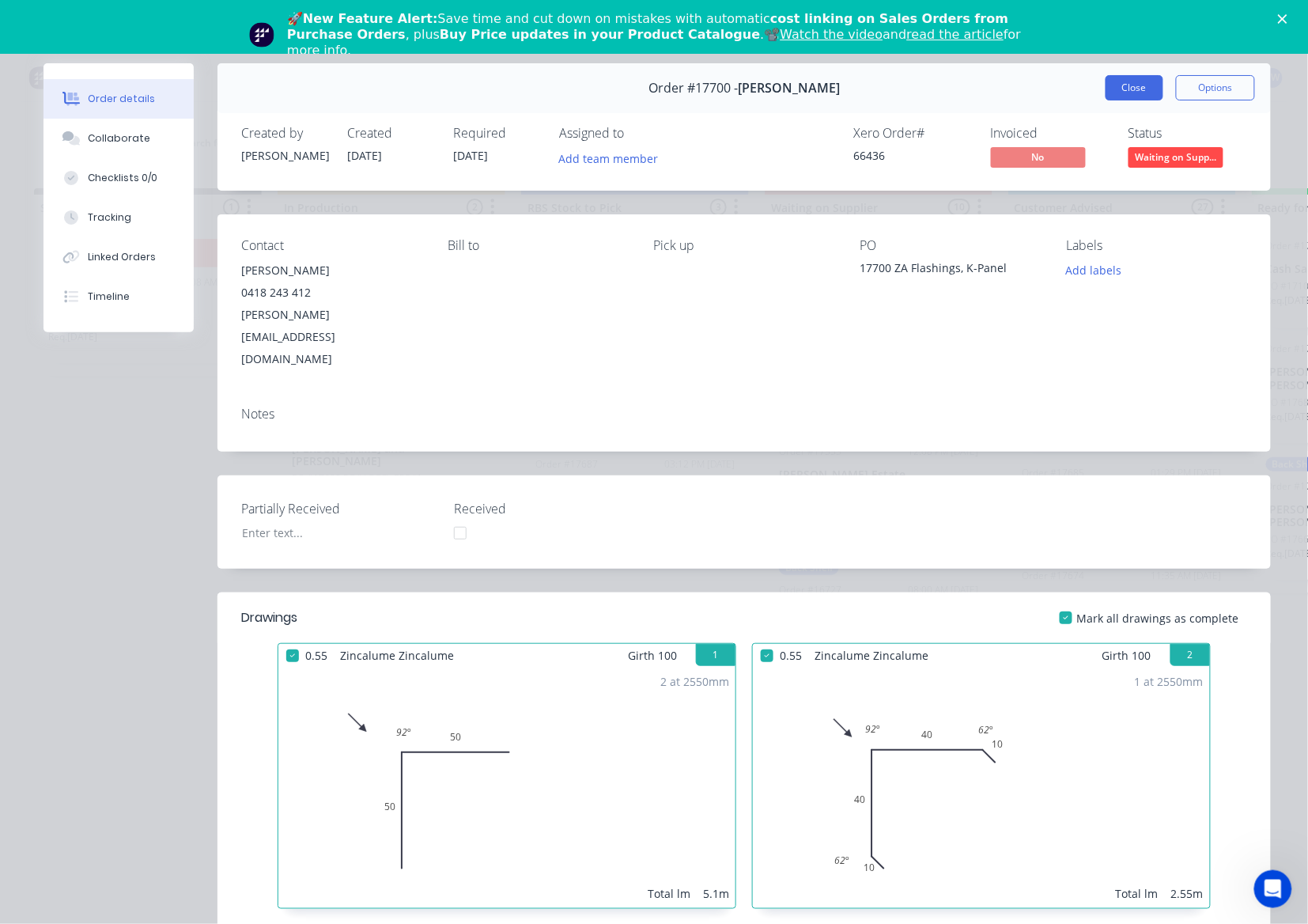
click at [1115, 97] on button "Close" at bounding box center [1135, 88] width 58 height 26
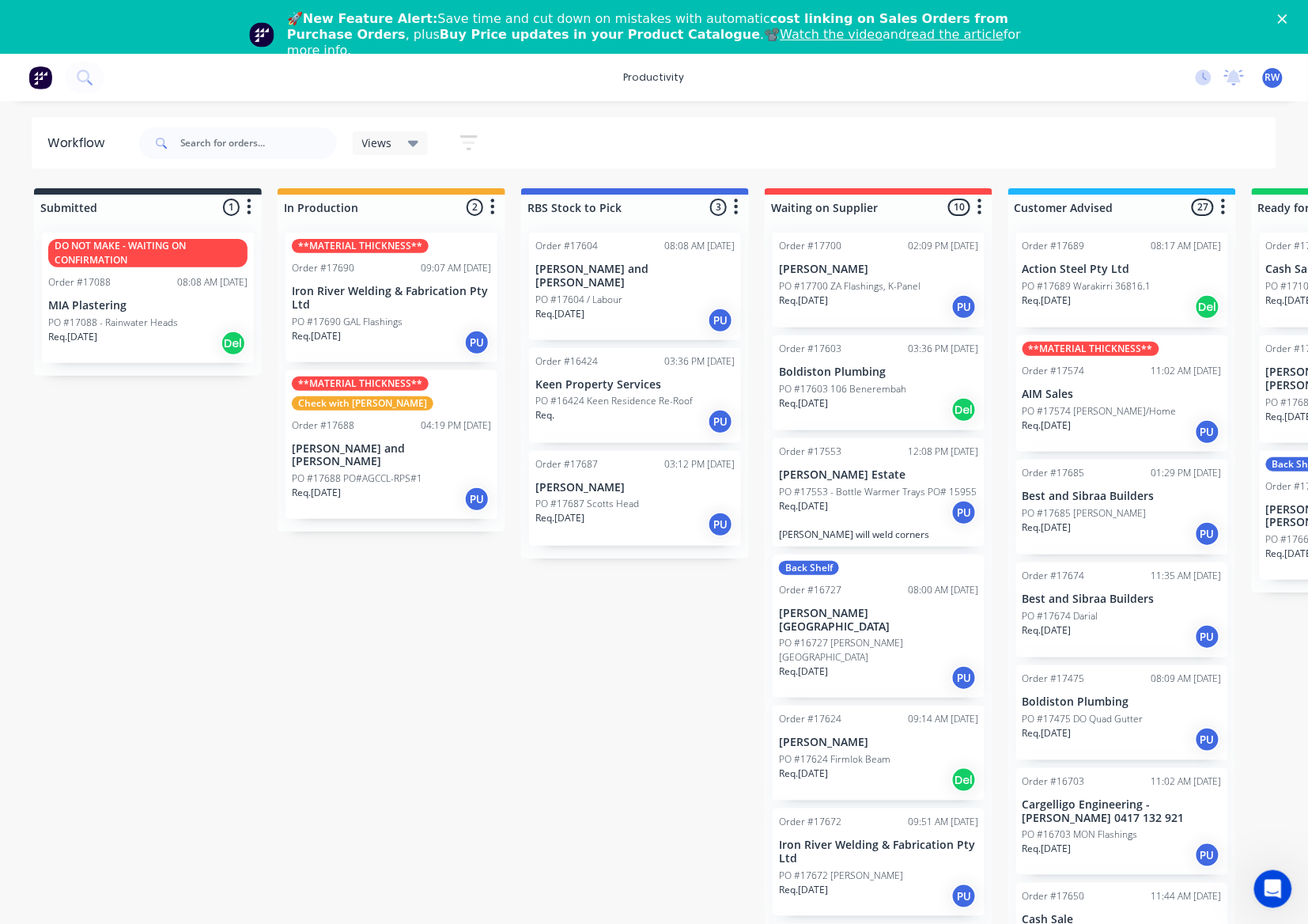
click at [693, 776] on div "Submitted 1 Sort By Created date Required date Order number Customer name Most …" at bounding box center [962, 570] width 1949 height 766
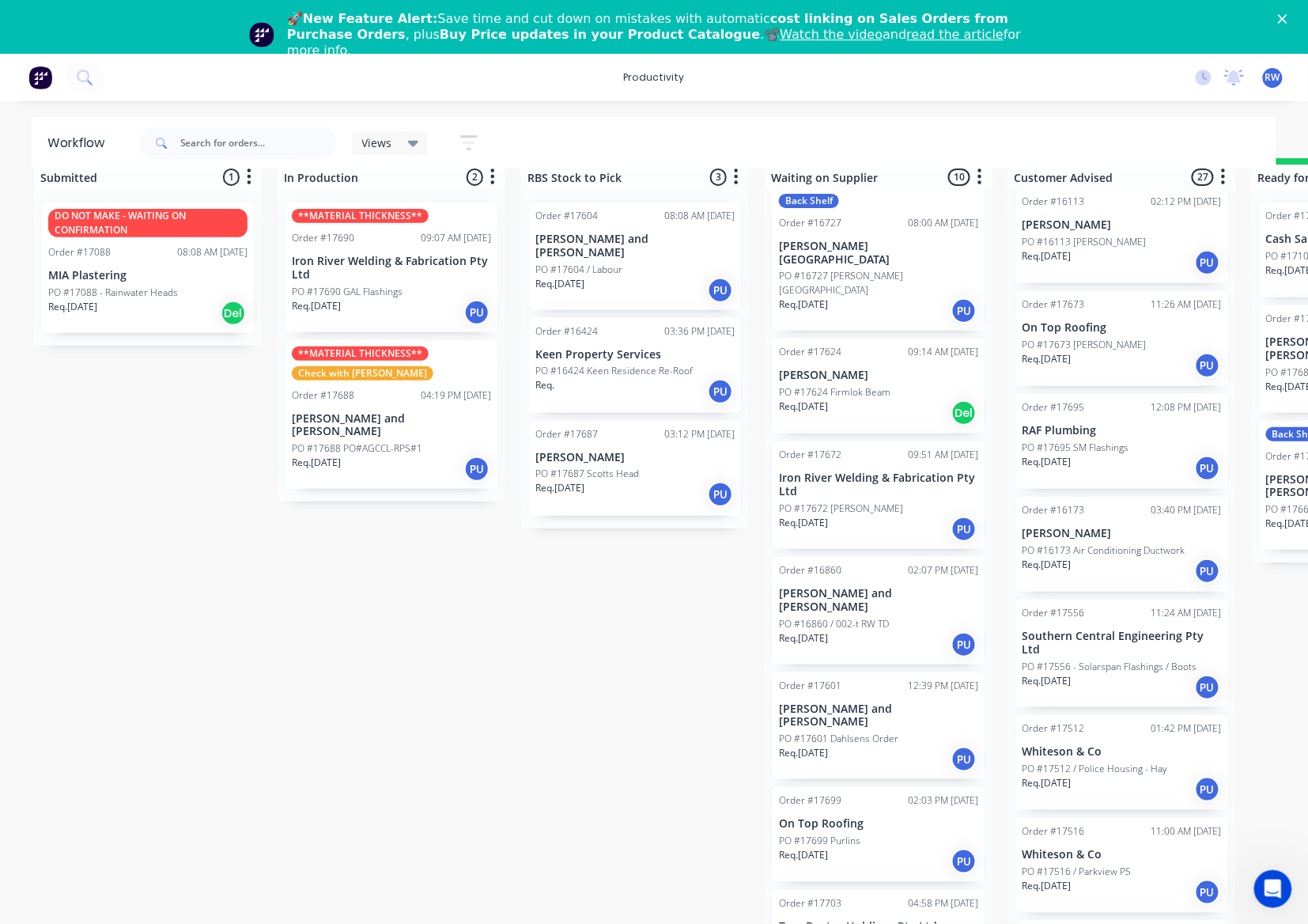
scroll to position [356, 0]
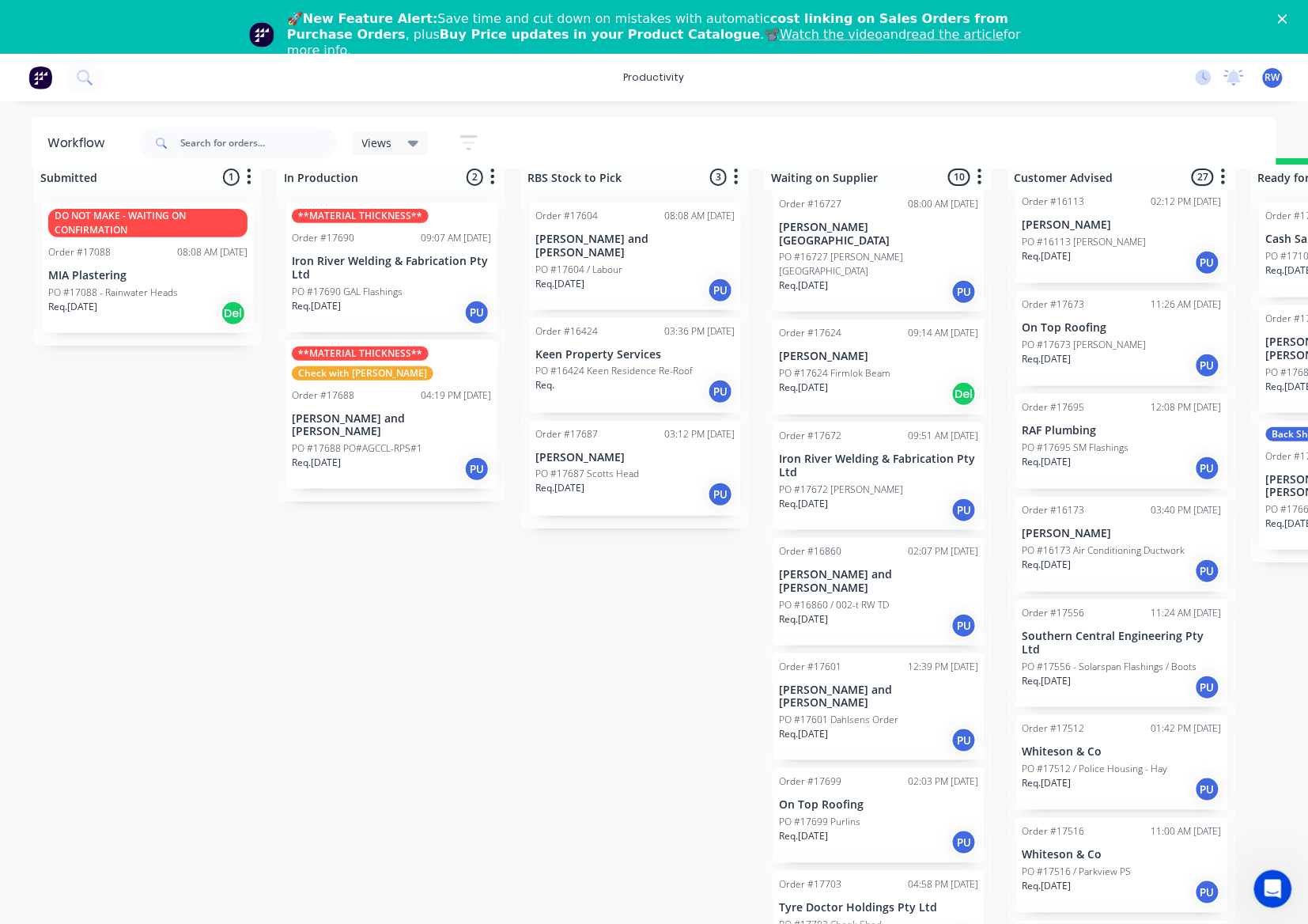
click at [895, 551] on div "Order #16860 02:07 PM [DATE] [PERSON_NAME] and [PERSON_NAME] PO #16860 / 002-t …" at bounding box center [878, 592] width 212 height 108
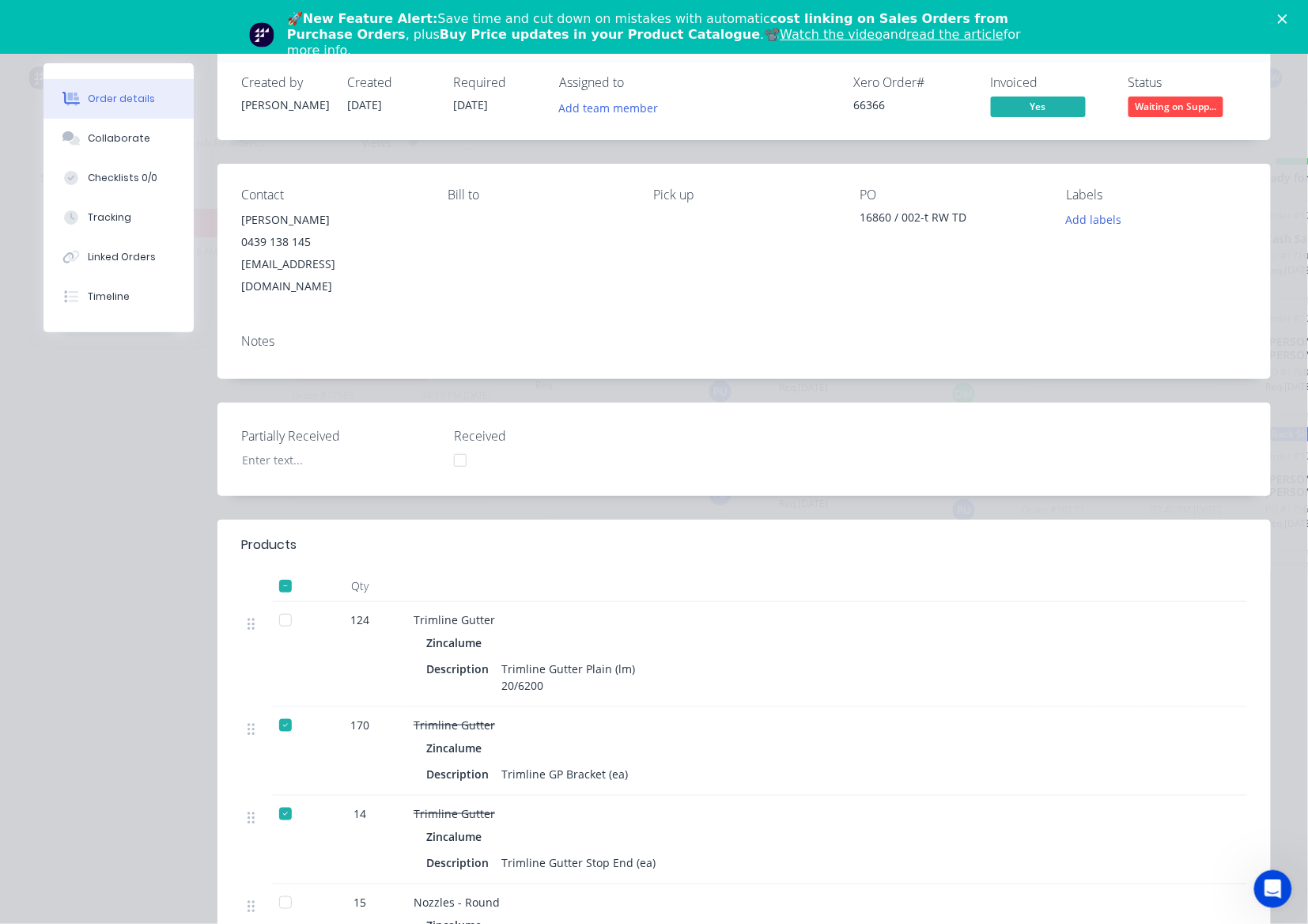
scroll to position [0, 0]
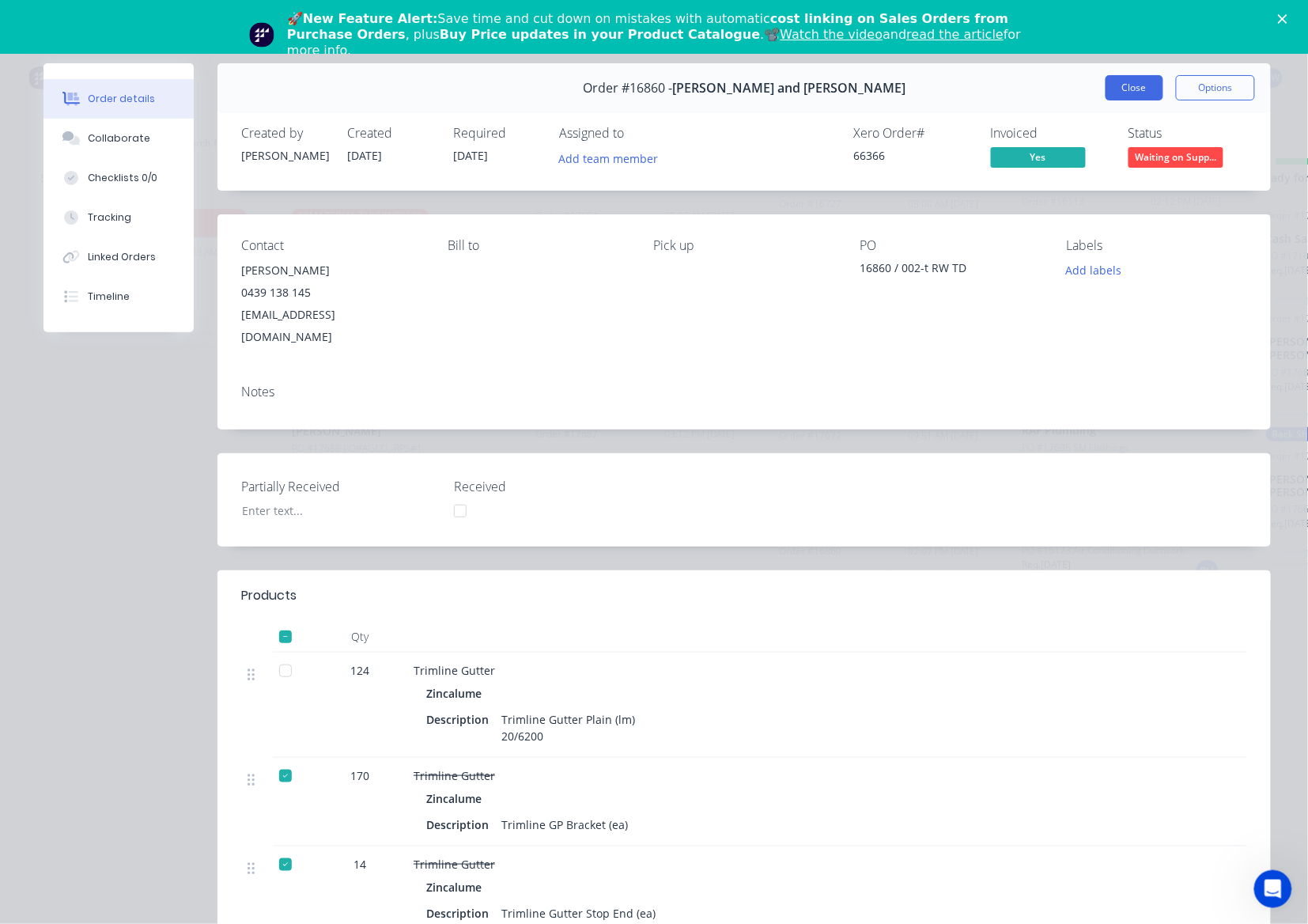
click at [1115, 89] on button "Close" at bounding box center [1135, 88] width 58 height 26
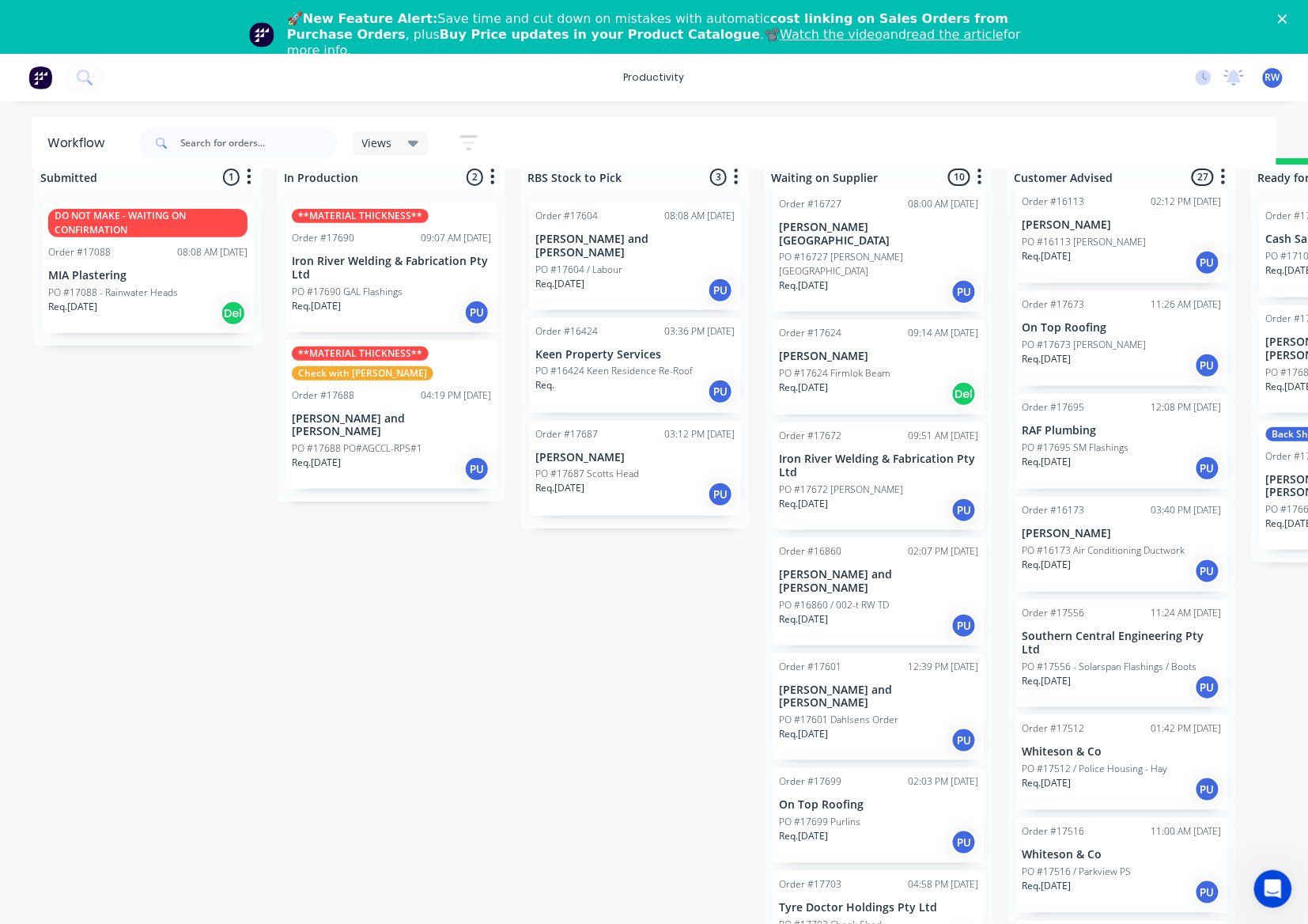
click at [847, 727] on div "Req. [DATE] PU" at bounding box center [878, 740] width 199 height 27
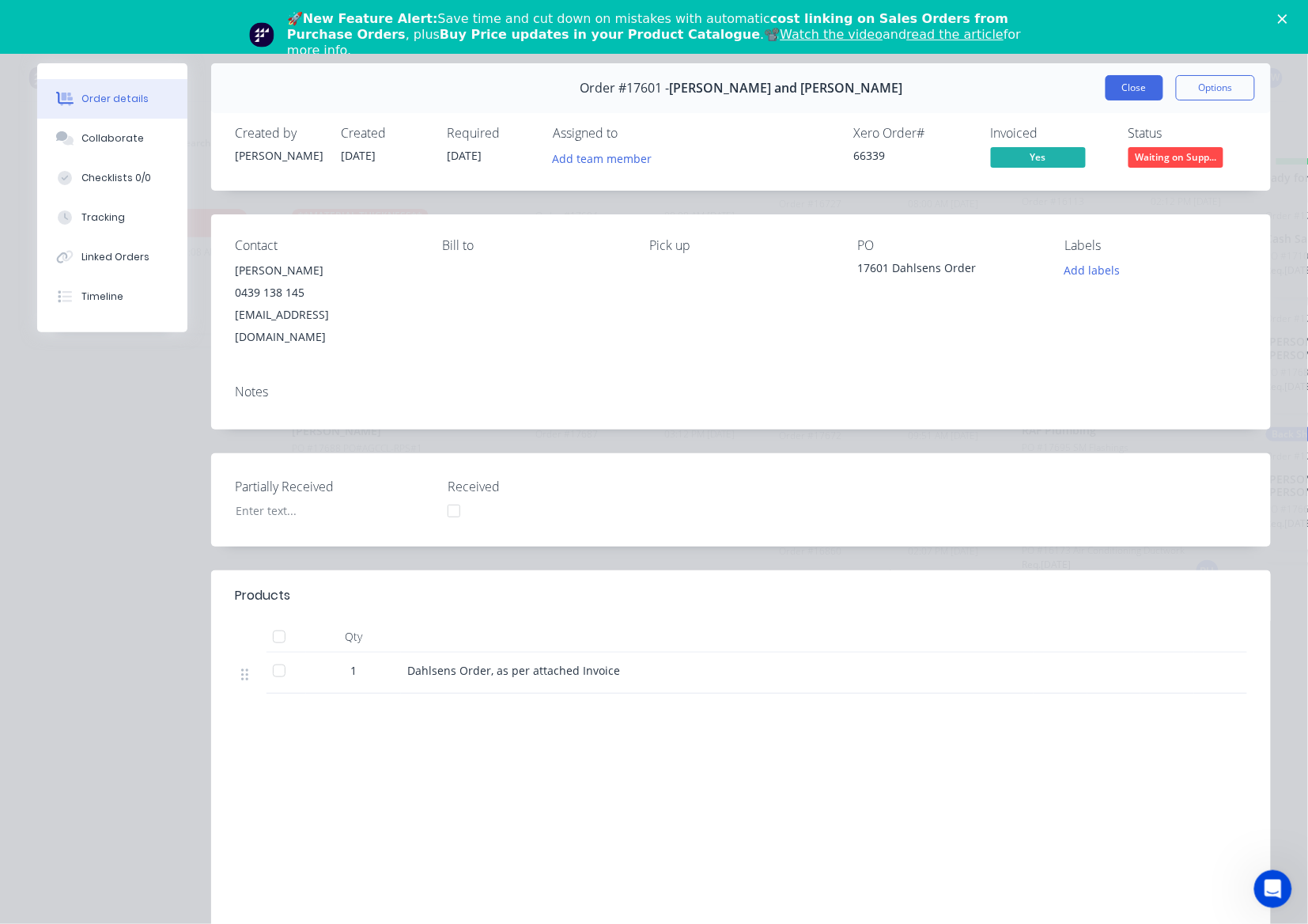
click at [1133, 81] on button "Close" at bounding box center [1135, 88] width 58 height 26
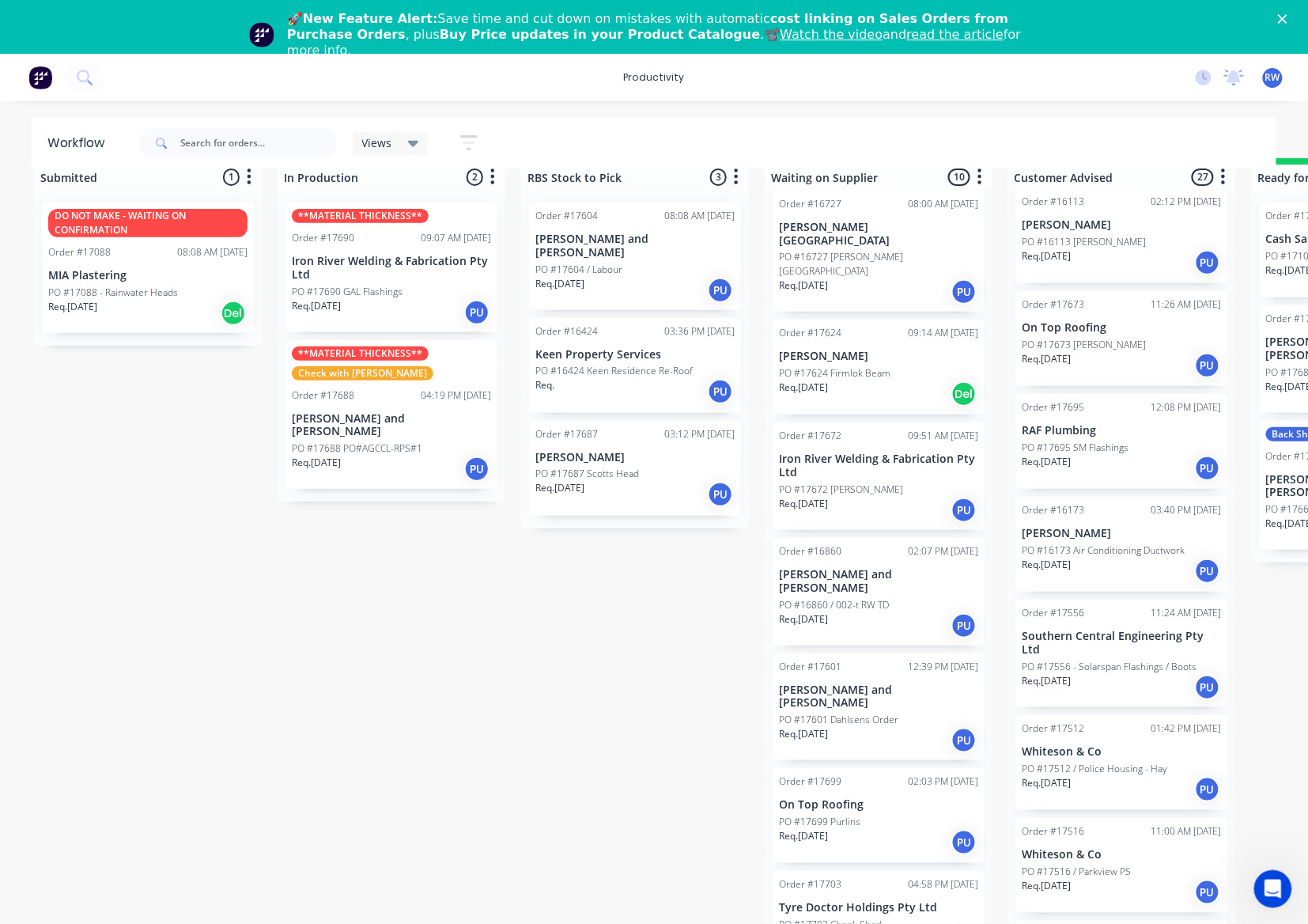
click at [868, 917] on p "PO #17703 Chook Shed" at bounding box center [830, 924] width 103 height 14
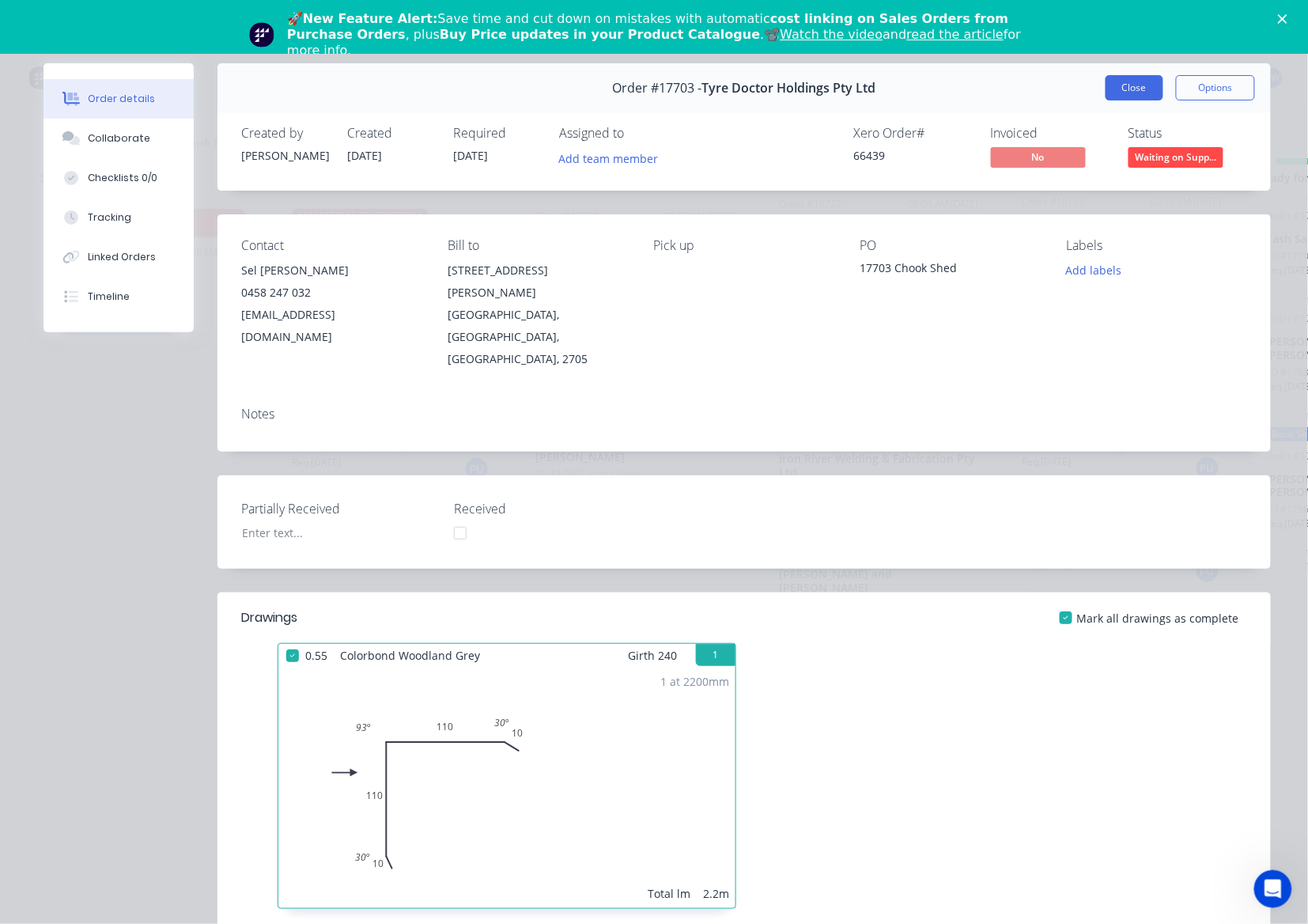
click at [1119, 88] on button "Close" at bounding box center [1135, 88] width 58 height 26
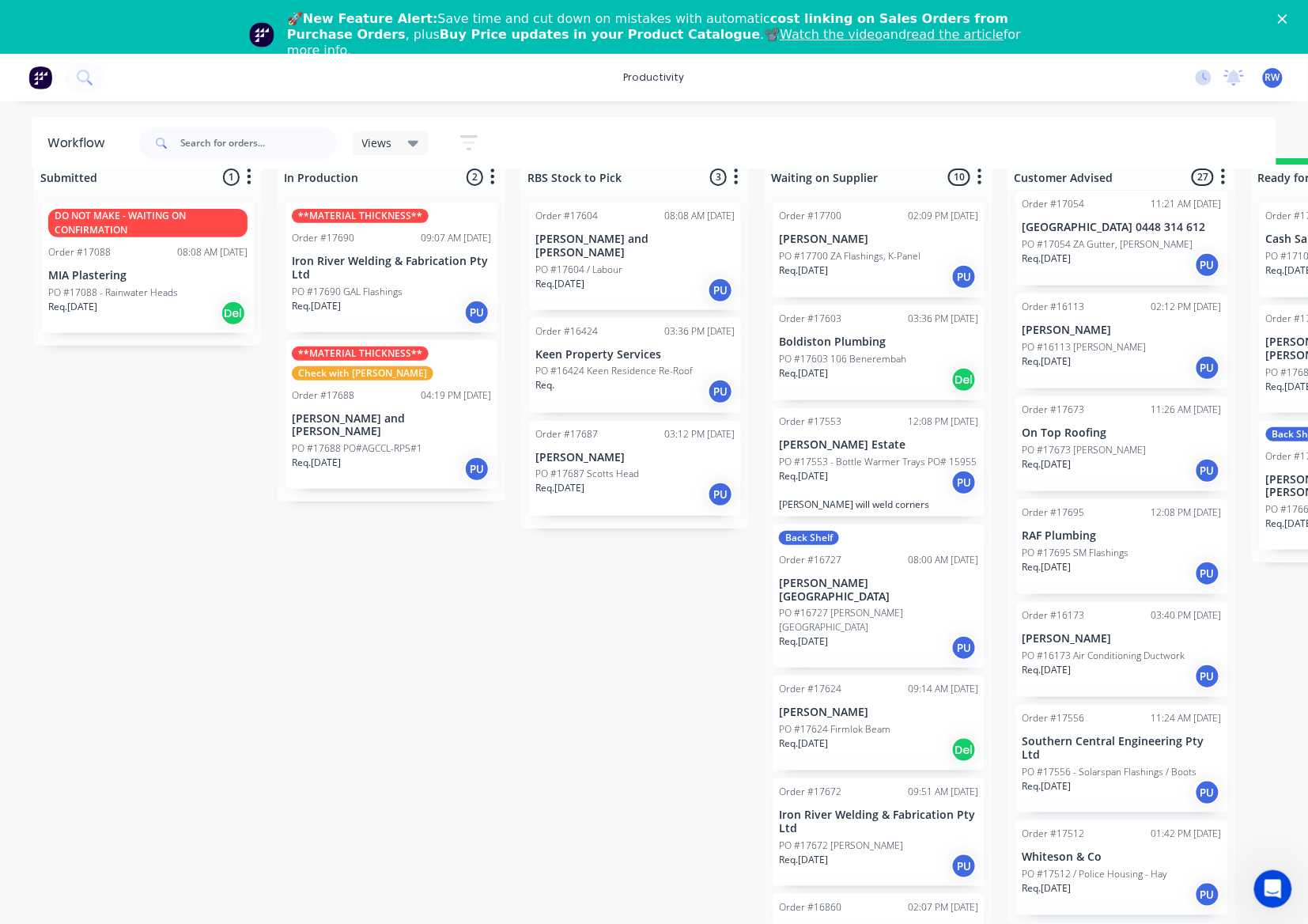
scroll to position [46, 641]
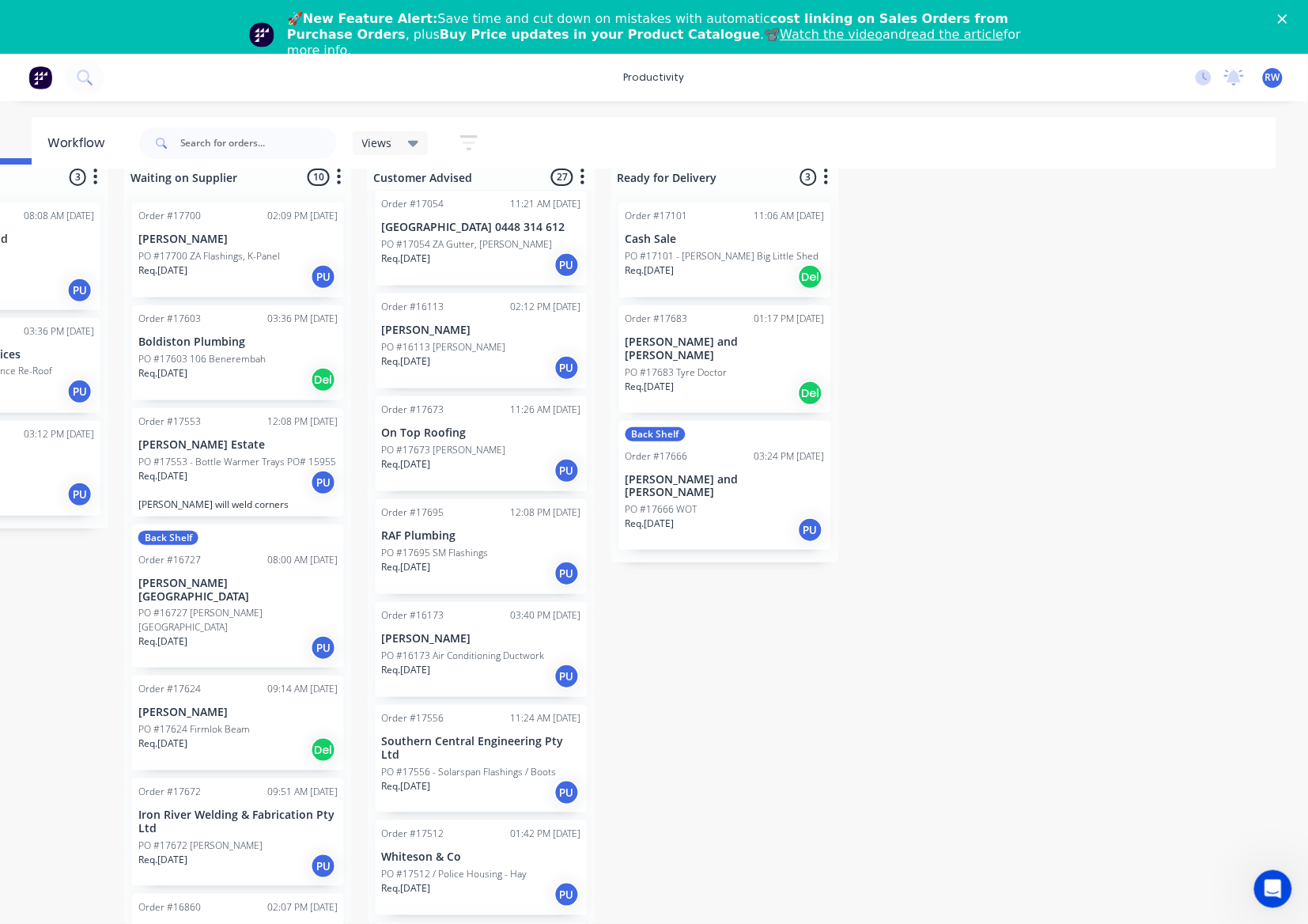
click at [733, 366] on div "PO #17683 Tyre Doctor" at bounding box center [725, 372] width 199 height 14
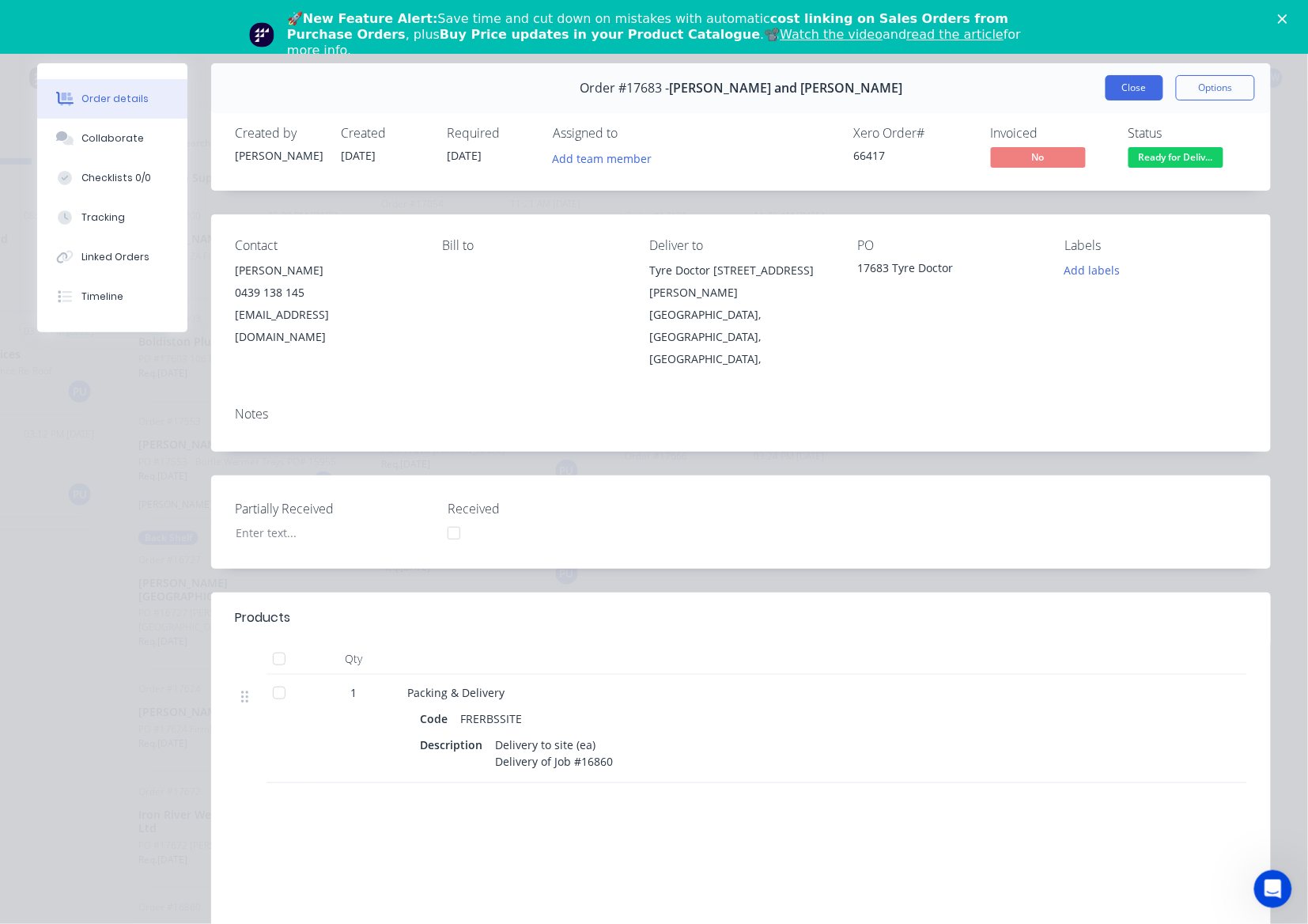
click at [1106, 86] on button "Close" at bounding box center [1135, 88] width 58 height 26
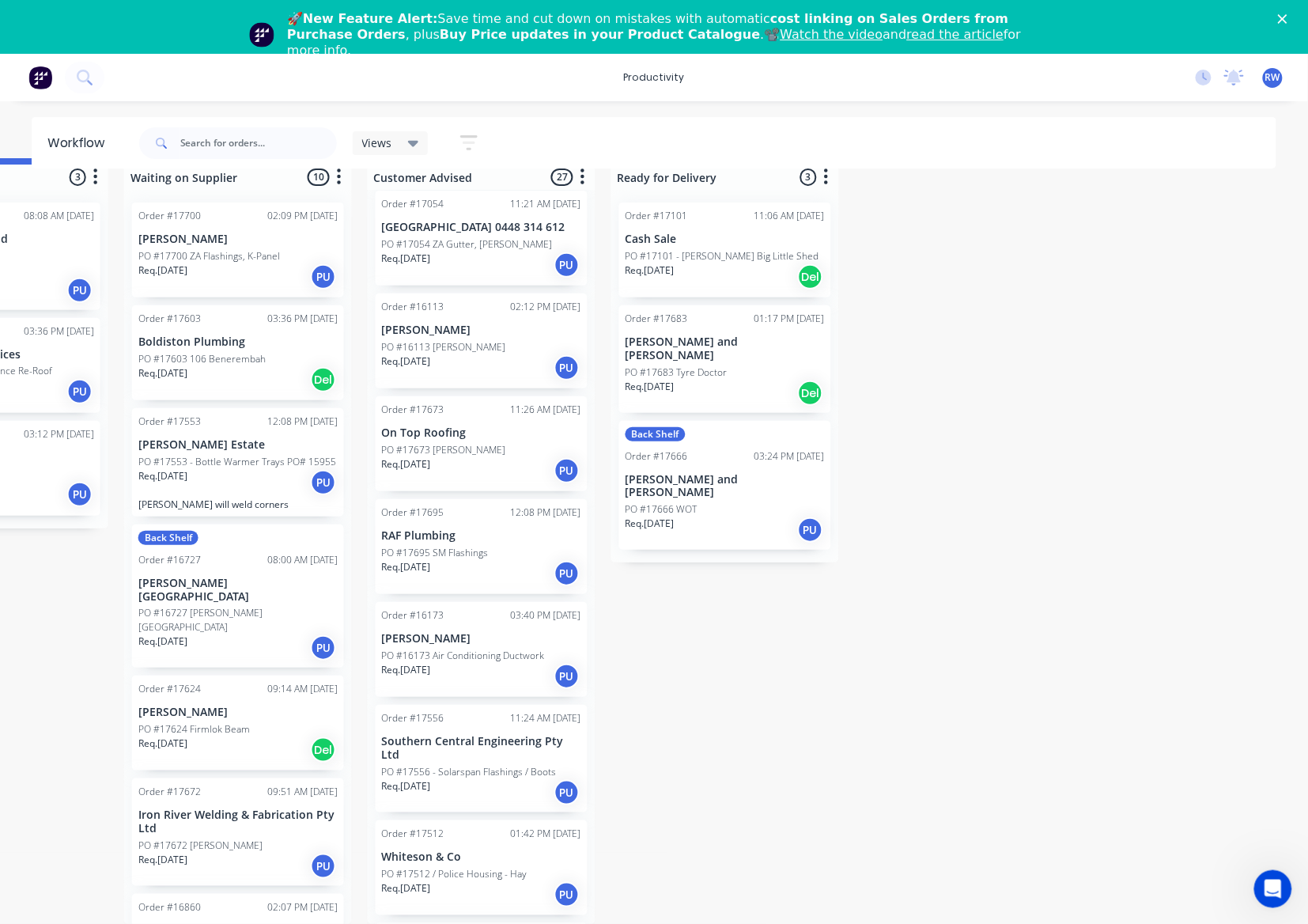
click at [688, 517] on div "Req. [DATE] PU" at bounding box center [725, 530] width 199 height 27
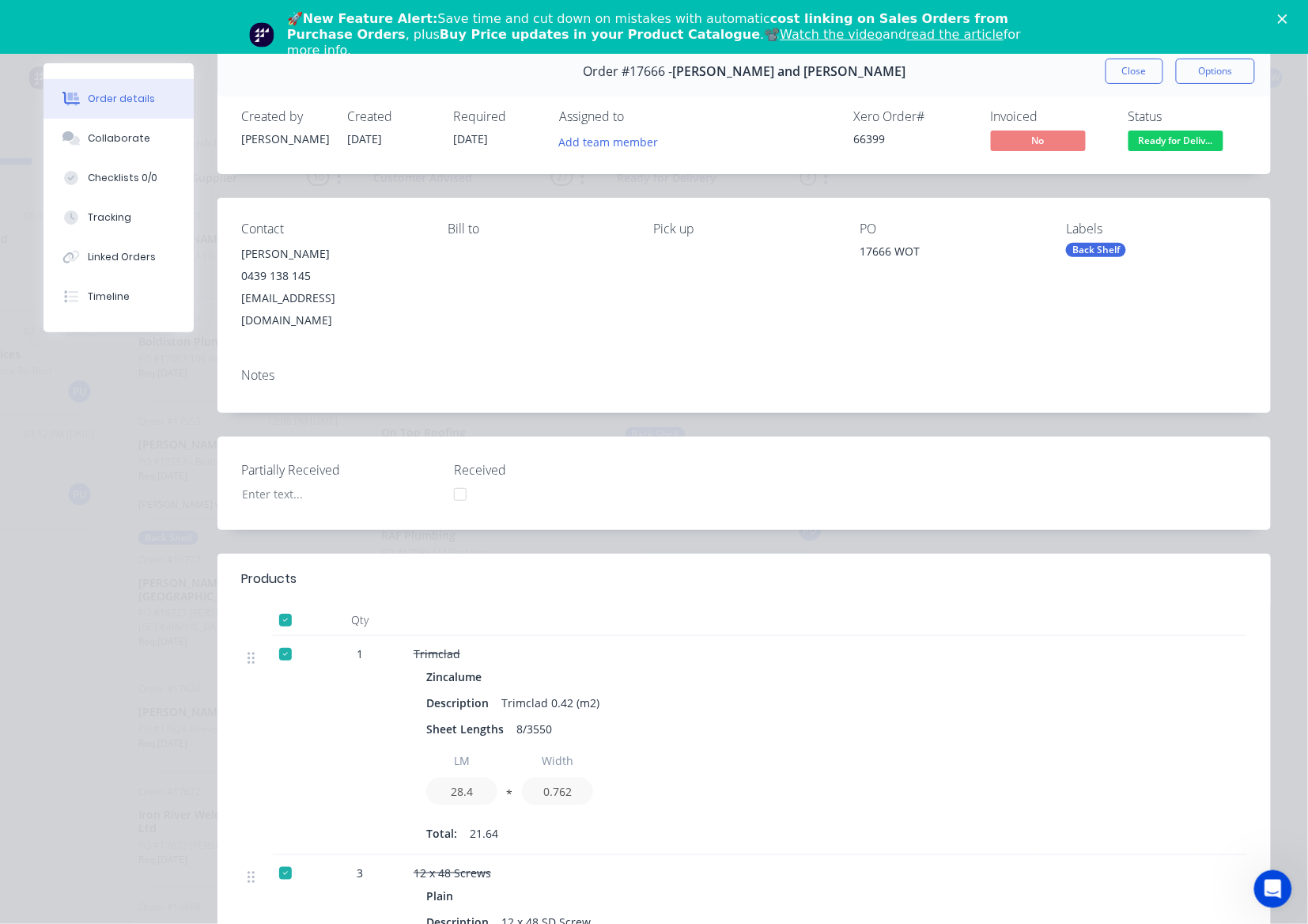
scroll to position [0, 0]
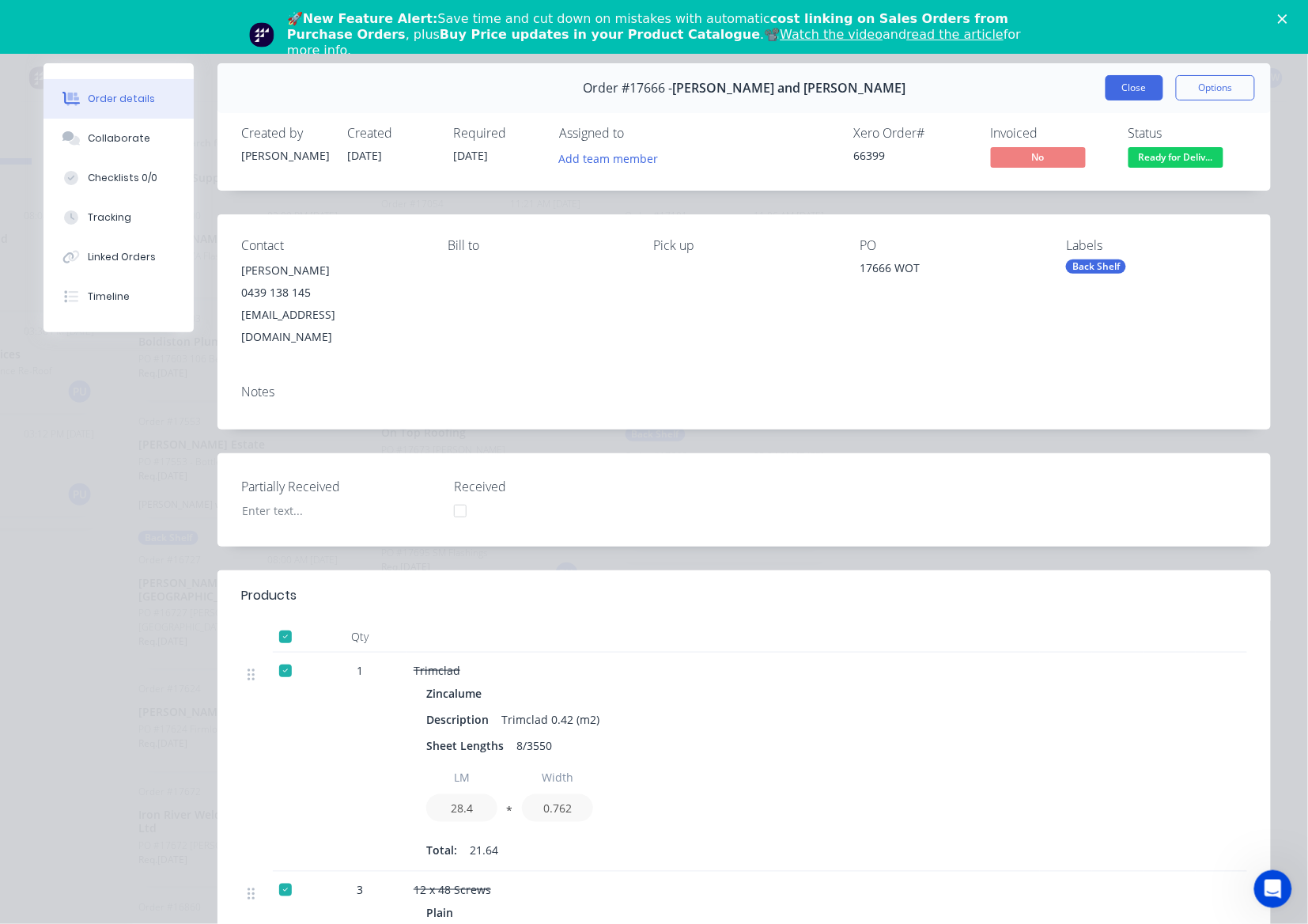
click at [1110, 82] on button "Close" at bounding box center [1135, 88] width 58 height 26
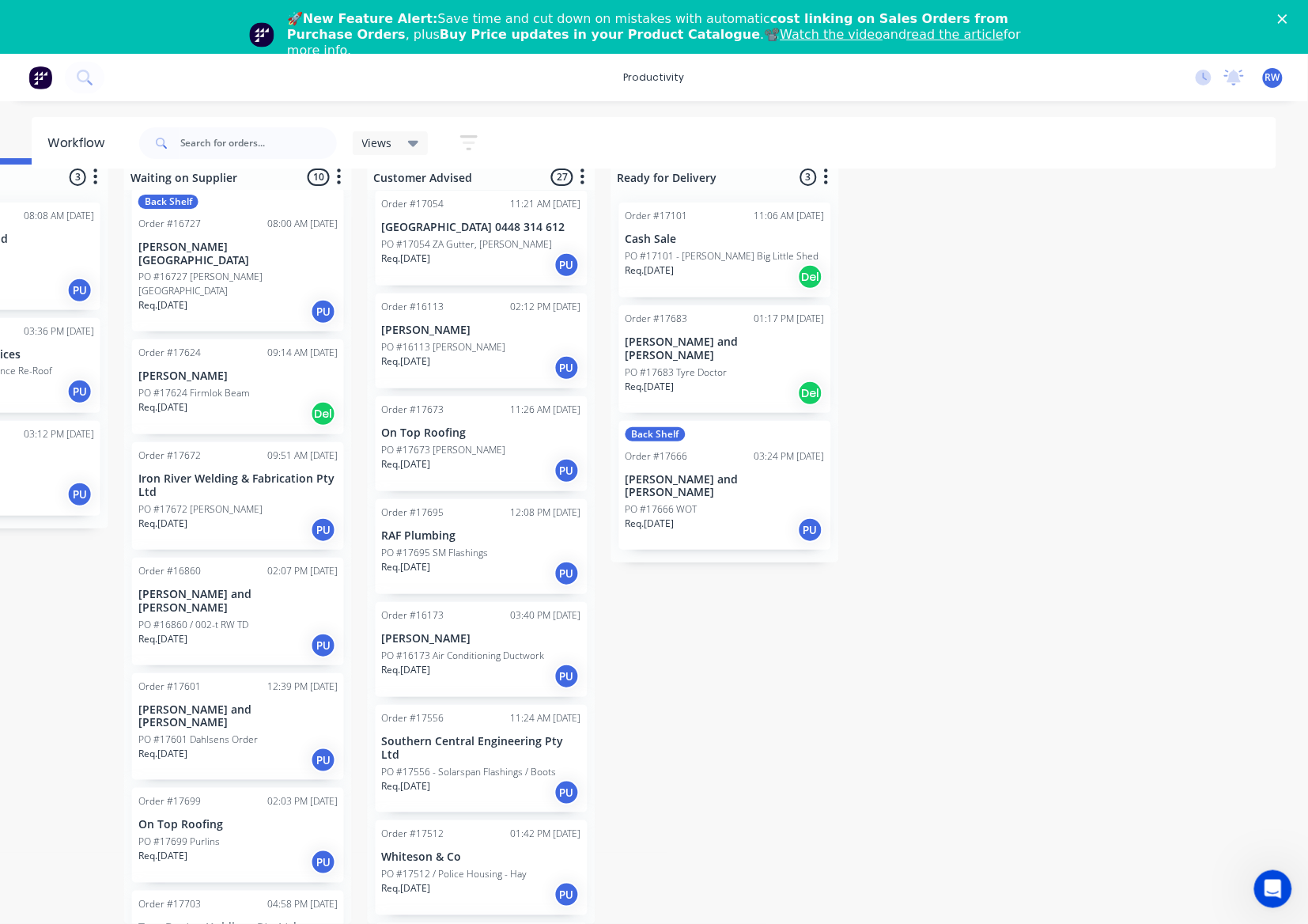
scroll to position [356, 0]
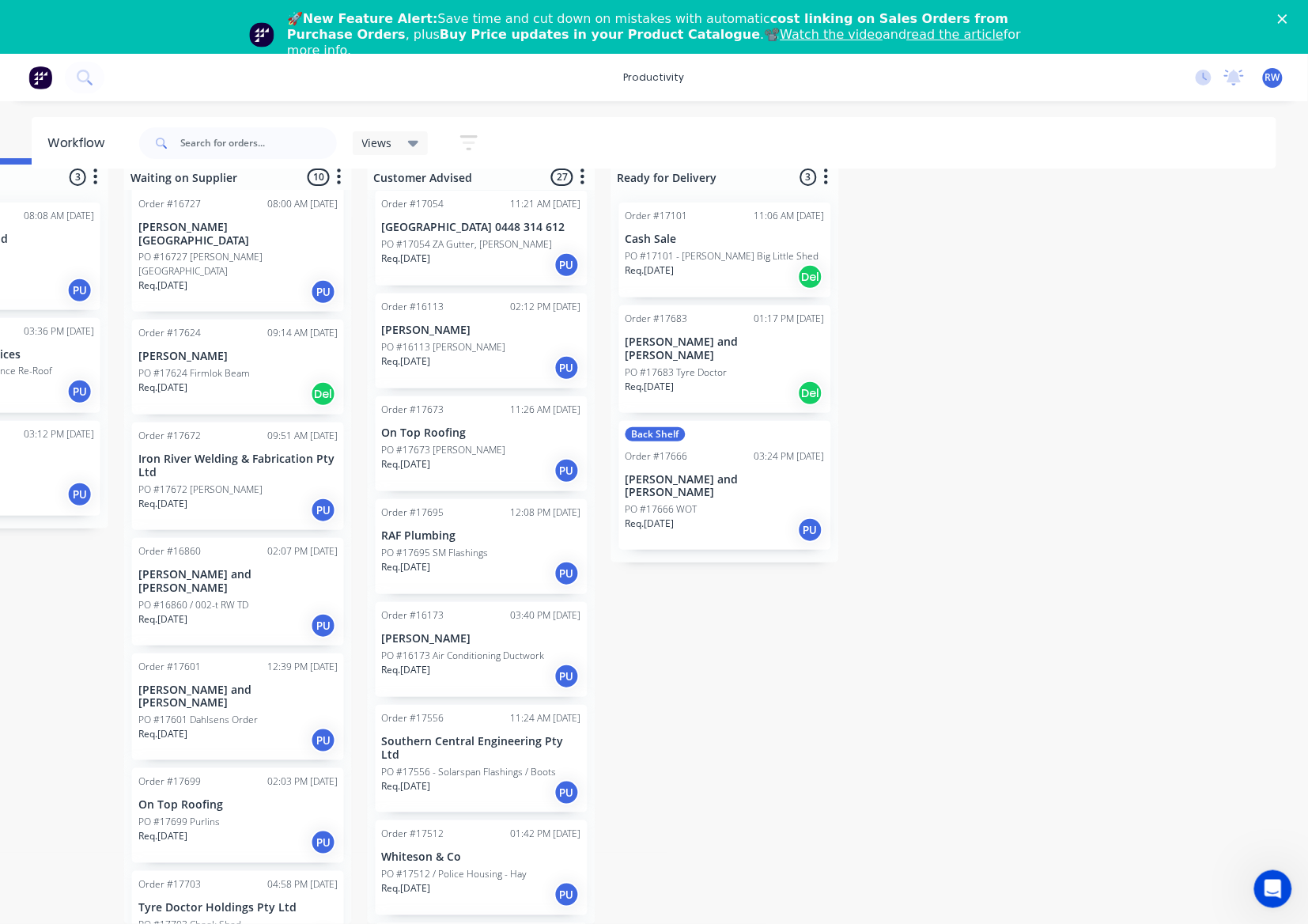
click at [245, 917] on div "PO #17703 Chook Shed" at bounding box center [238, 924] width 199 height 14
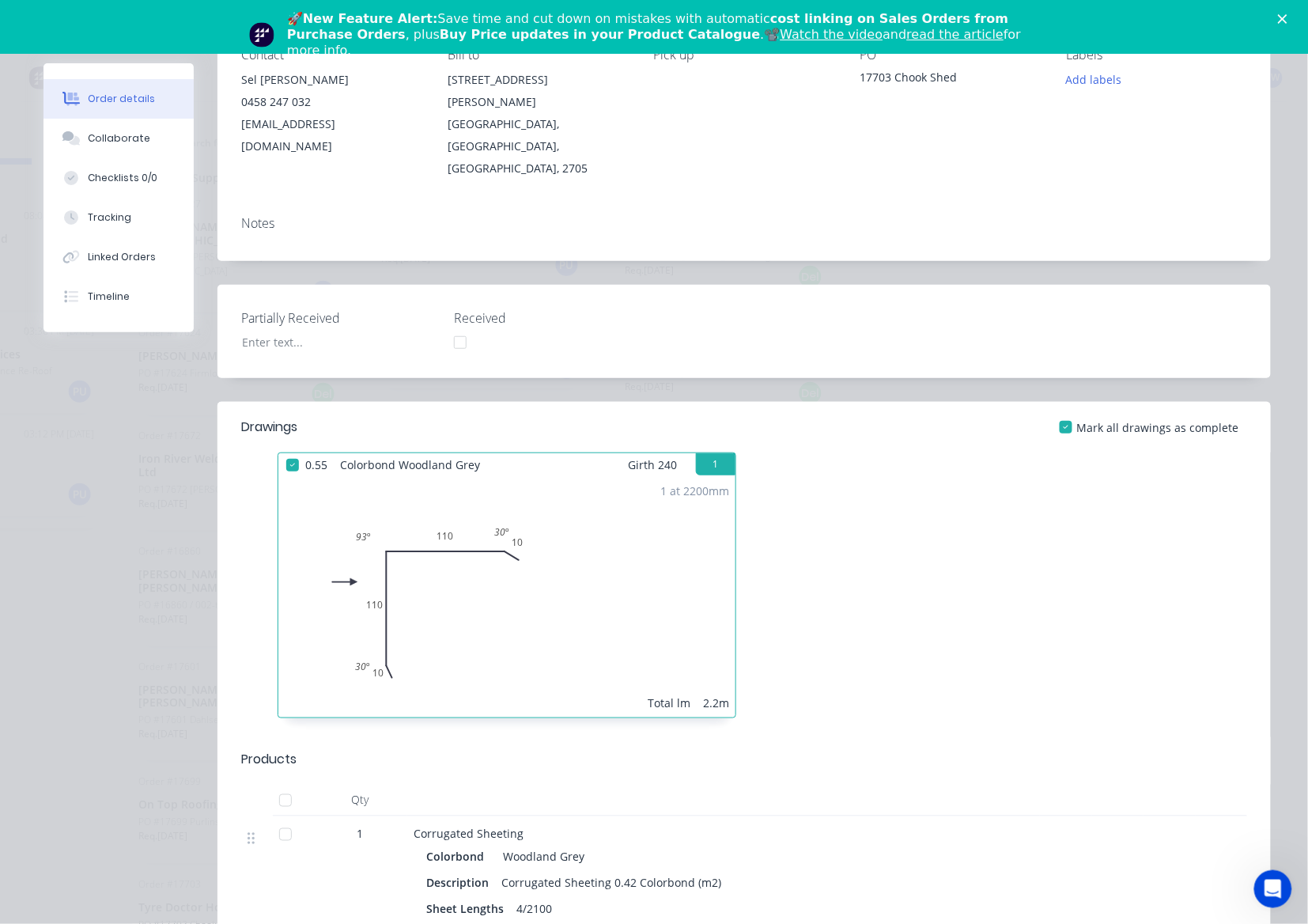
scroll to position [0, 0]
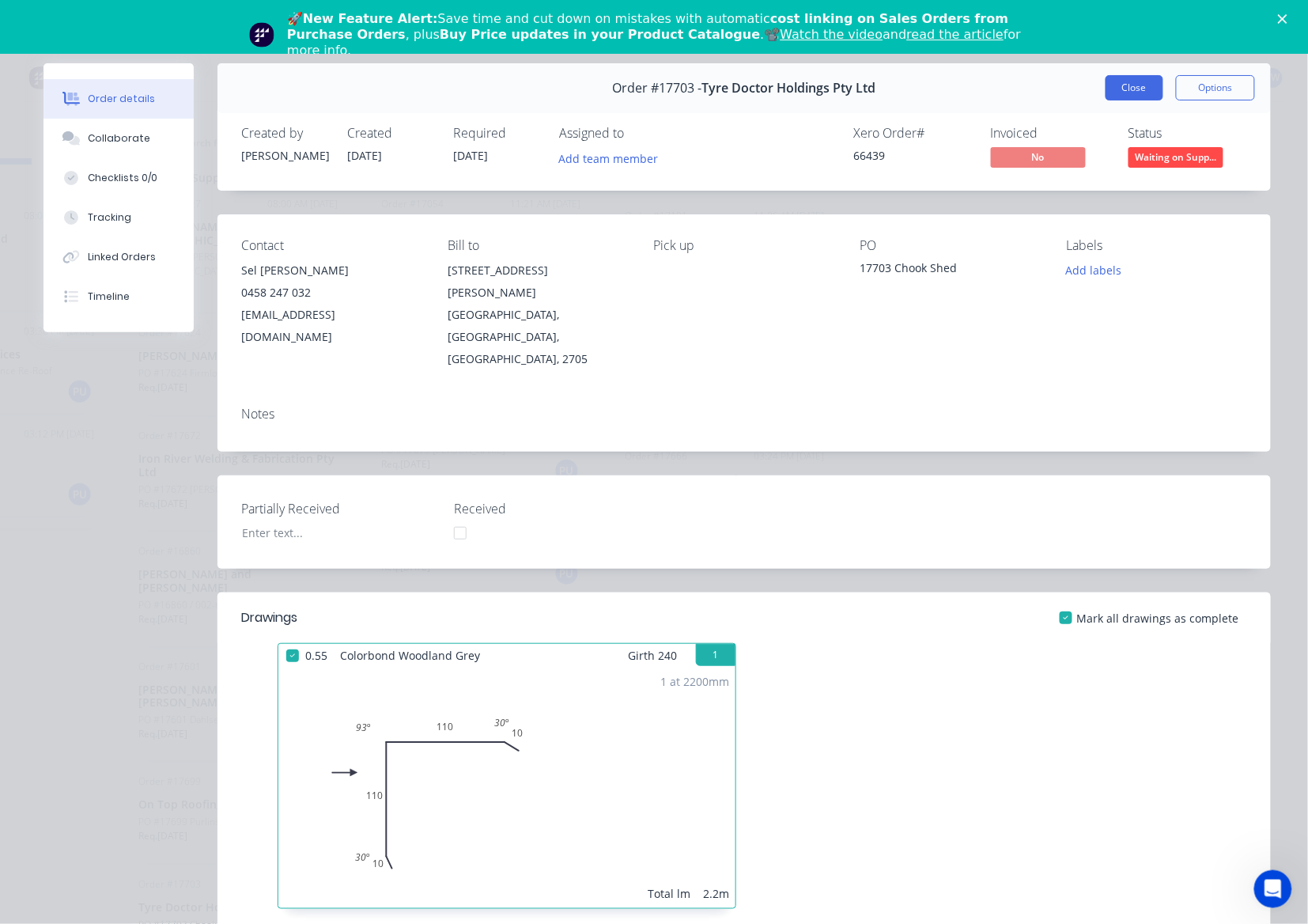
click at [1124, 84] on button "Close" at bounding box center [1135, 88] width 58 height 26
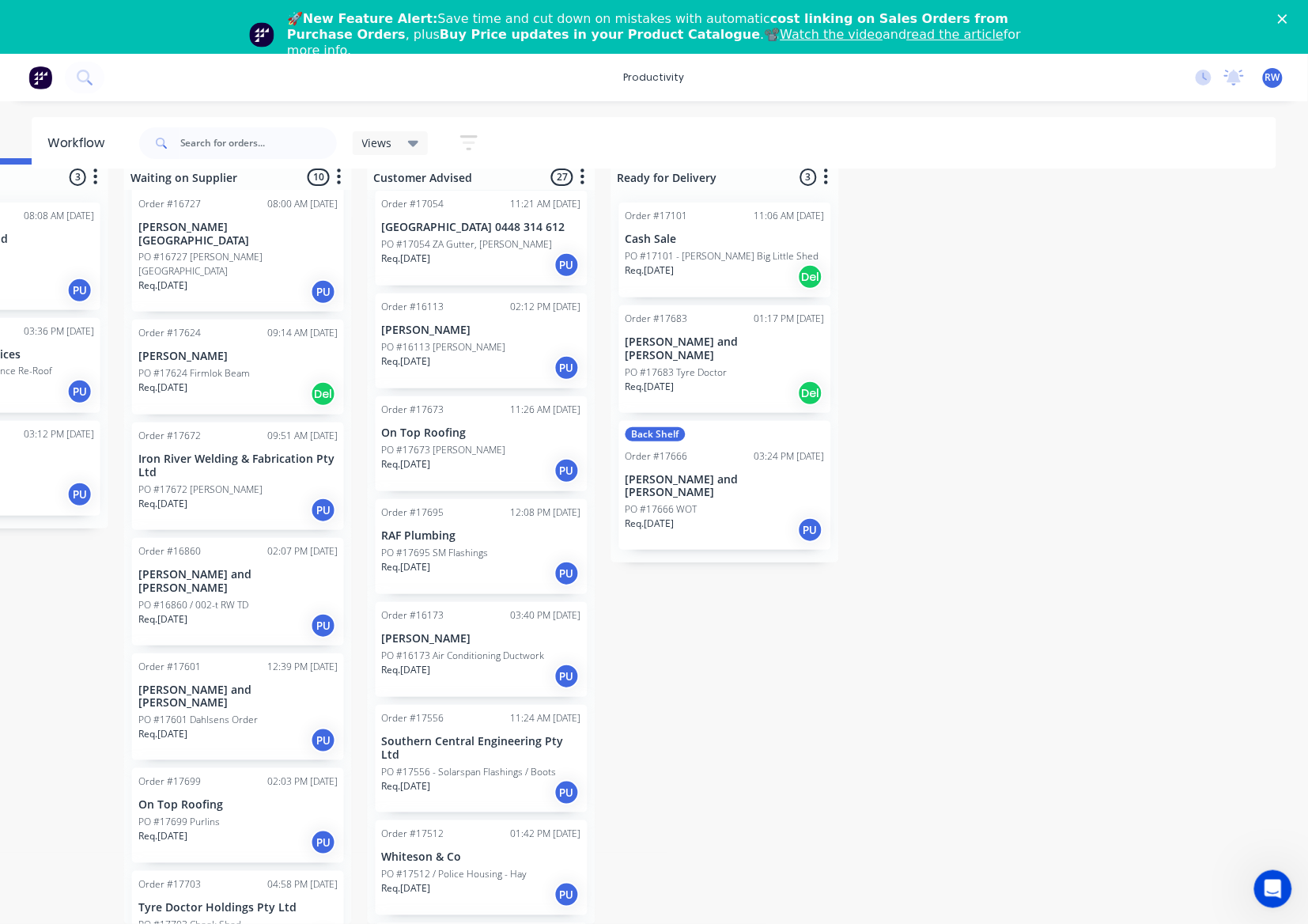
click at [232, 829] on div "Req. [DATE] PU" at bounding box center [238, 842] width 199 height 27
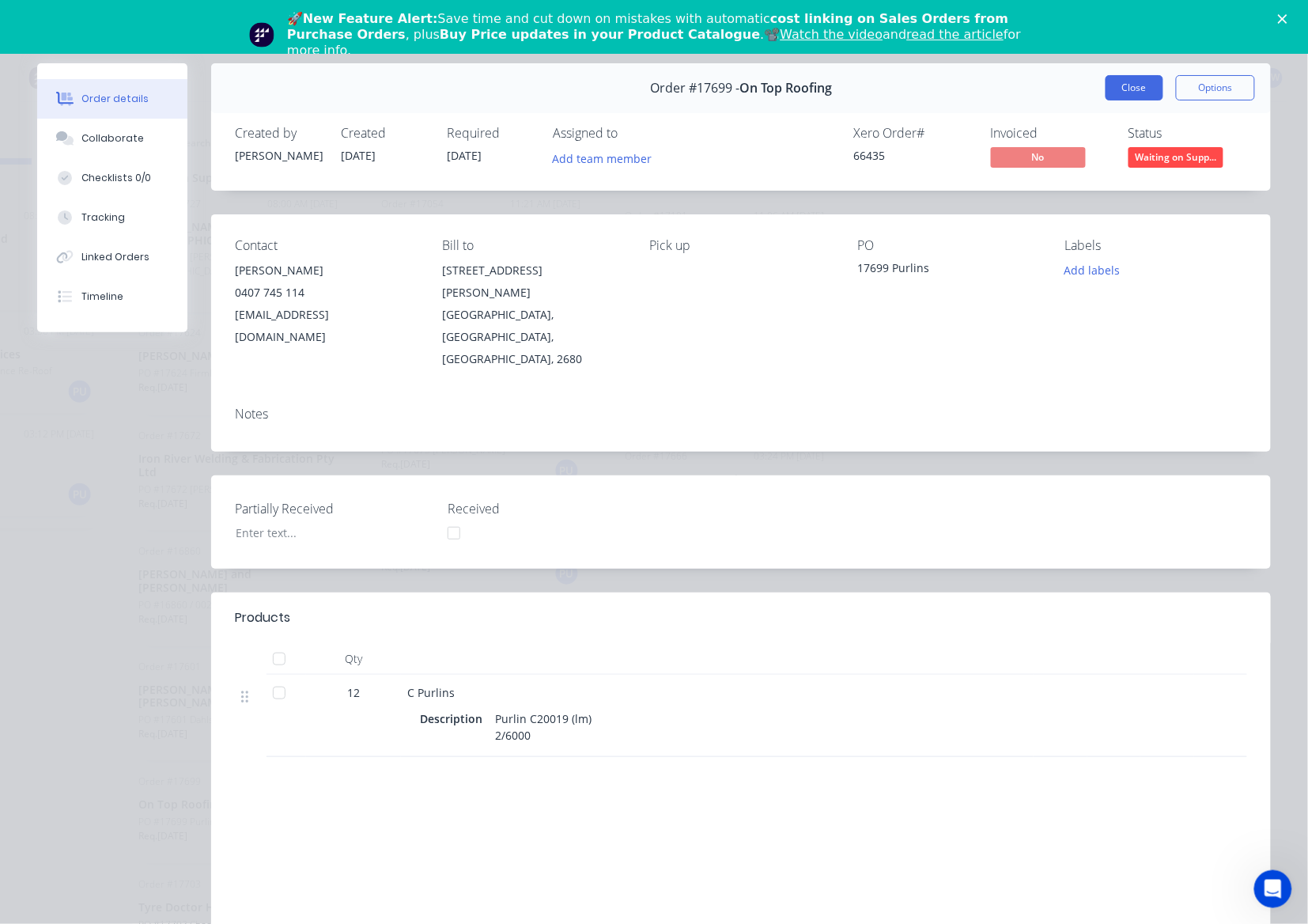
click at [1123, 83] on button "Close" at bounding box center [1135, 88] width 58 height 26
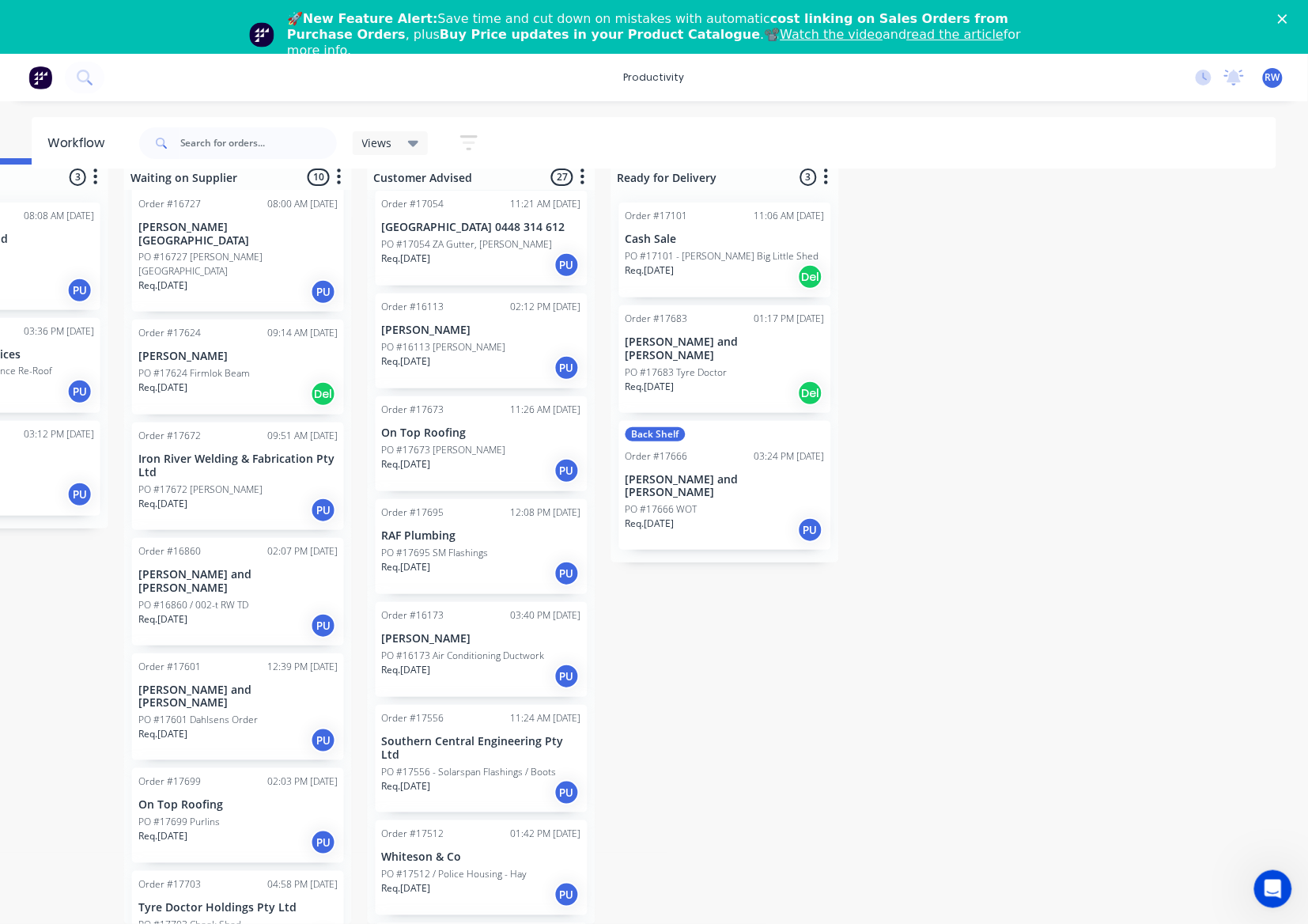
click at [213, 727] on div "Req. [DATE] PU" at bounding box center [238, 740] width 199 height 27
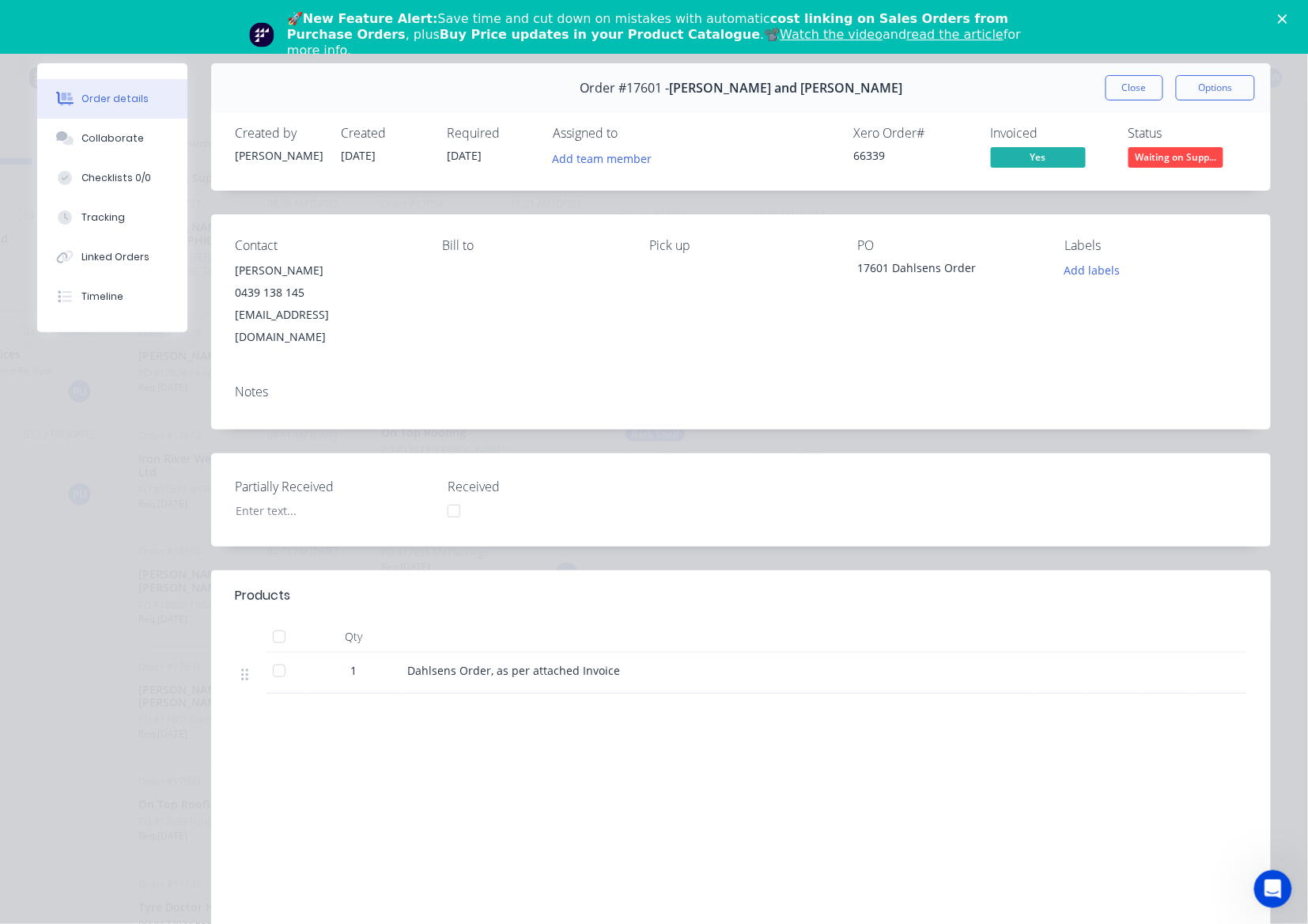
click at [1119, 85] on button "Close" at bounding box center [1135, 88] width 58 height 26
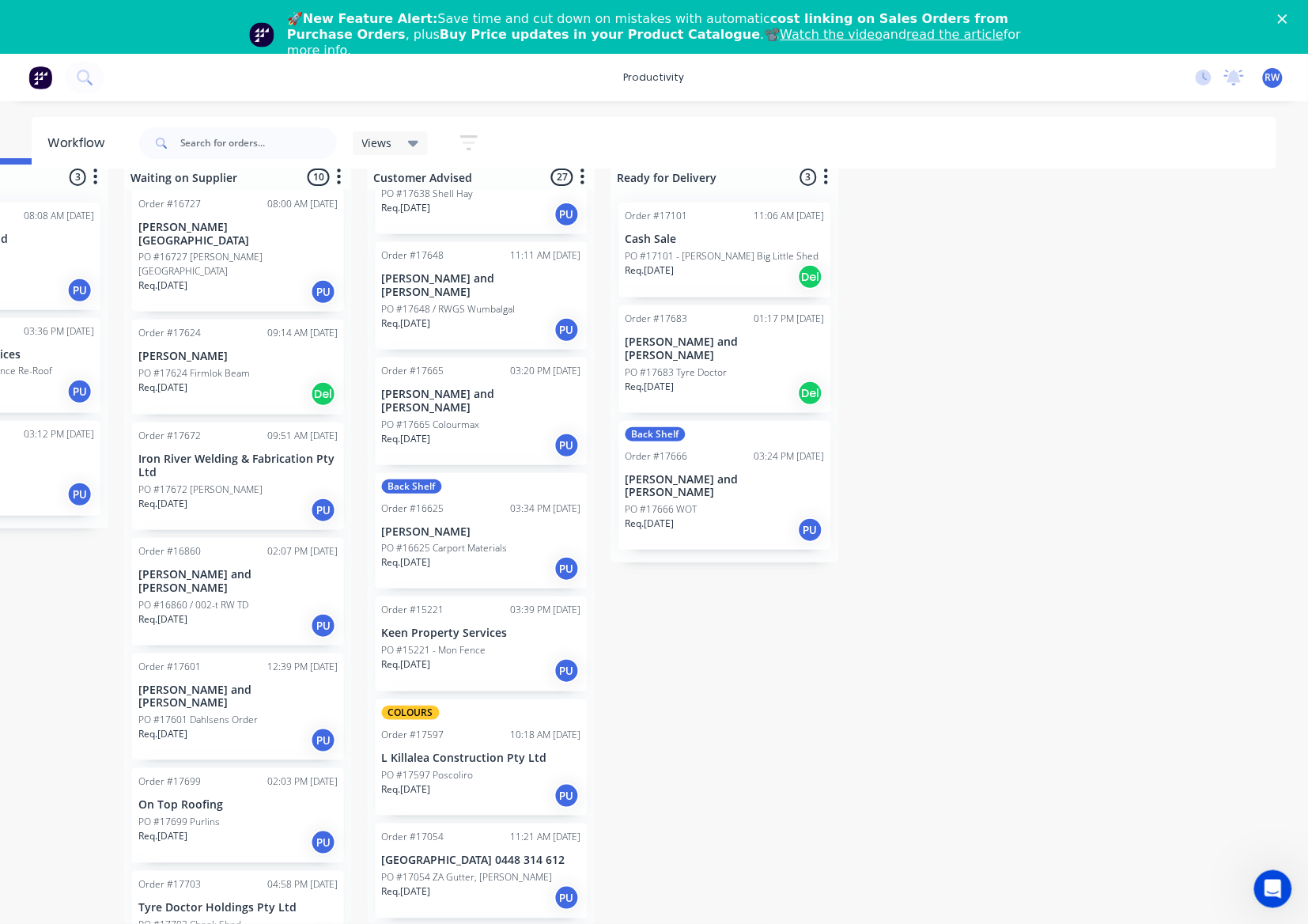
scroll to position [1308, 0]
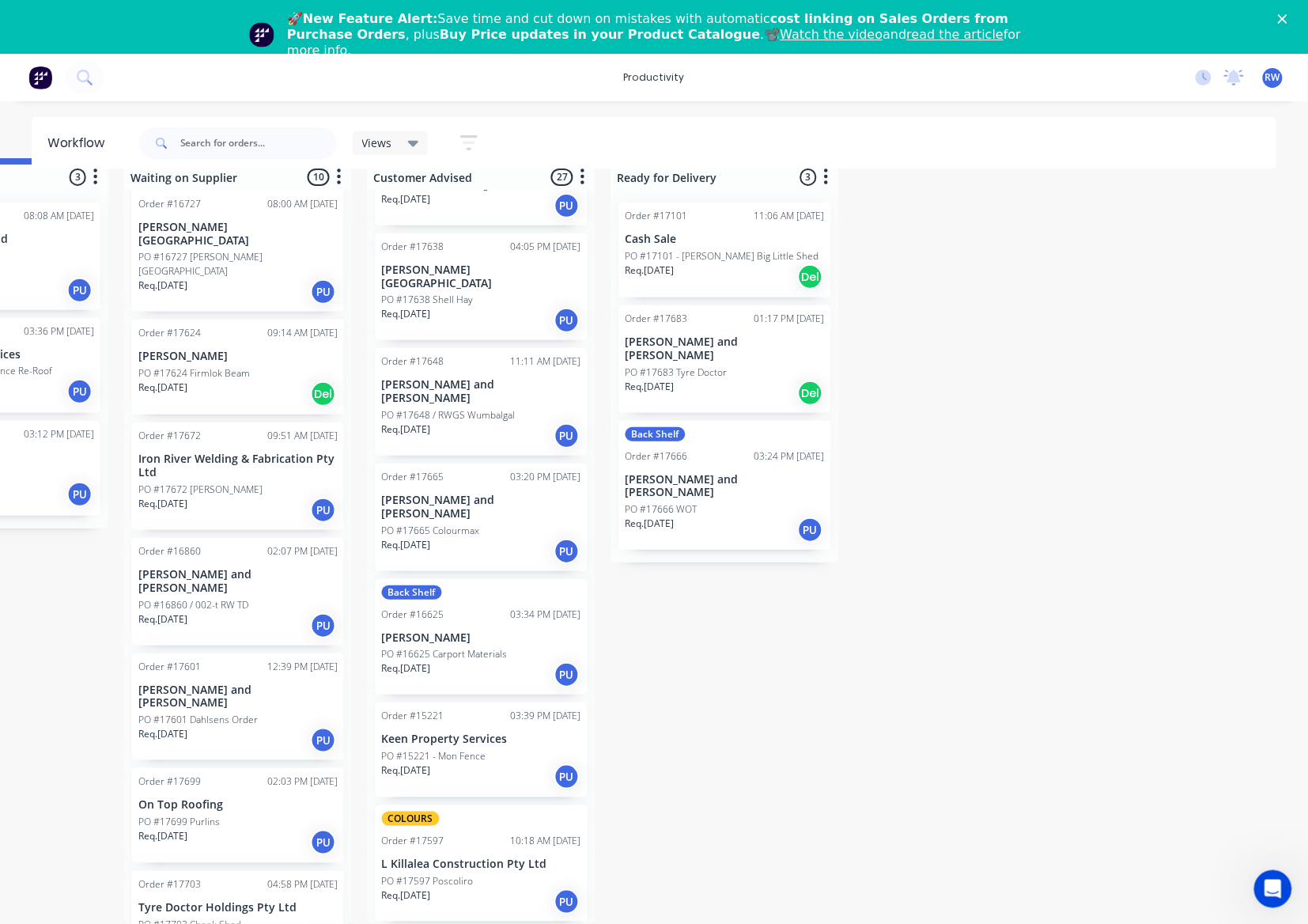
click at [492, 538] on div "Req. [DATE] PU" at bounding box center [481, 552] width 199 height 27
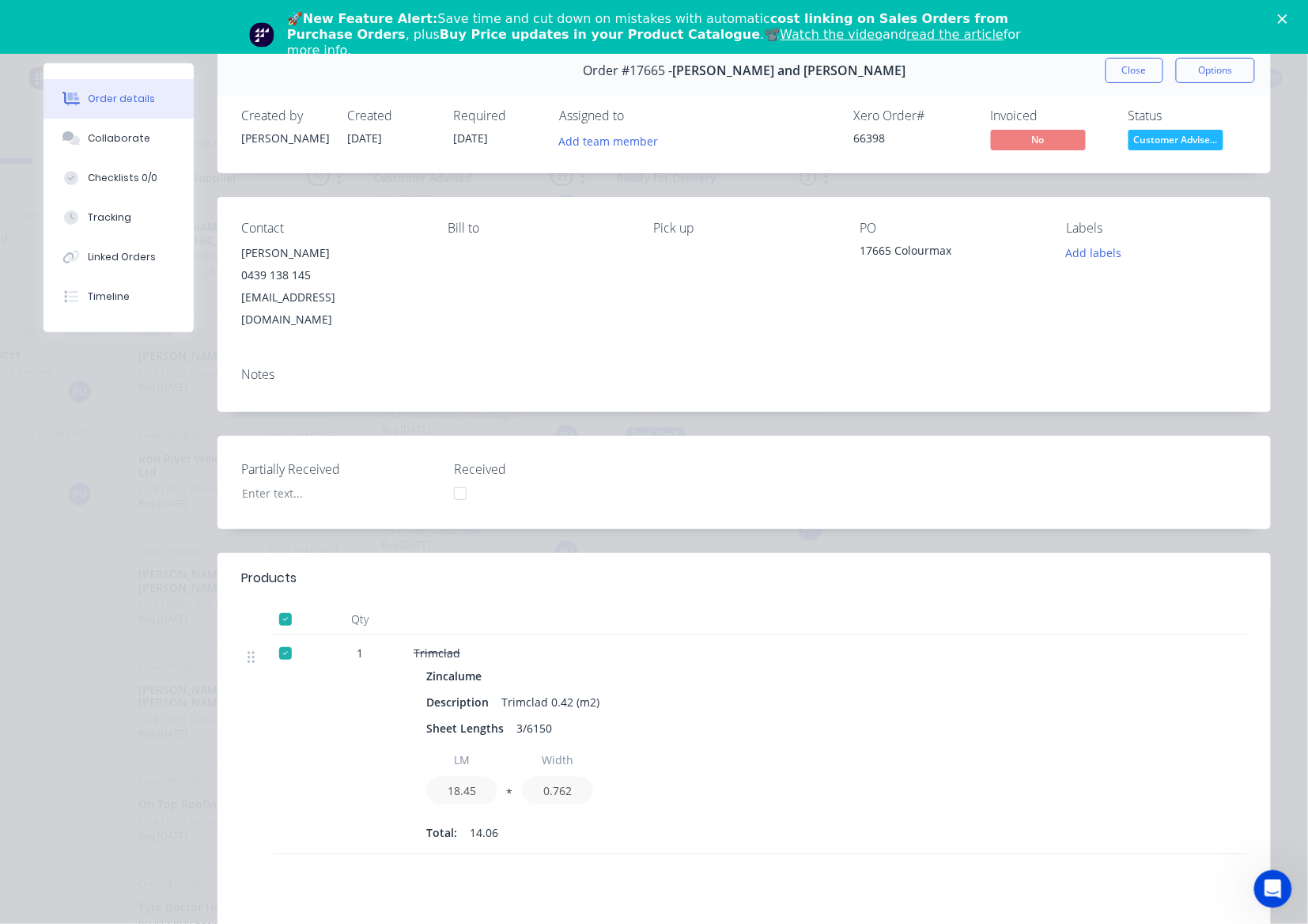
scroll to position [0, 0]
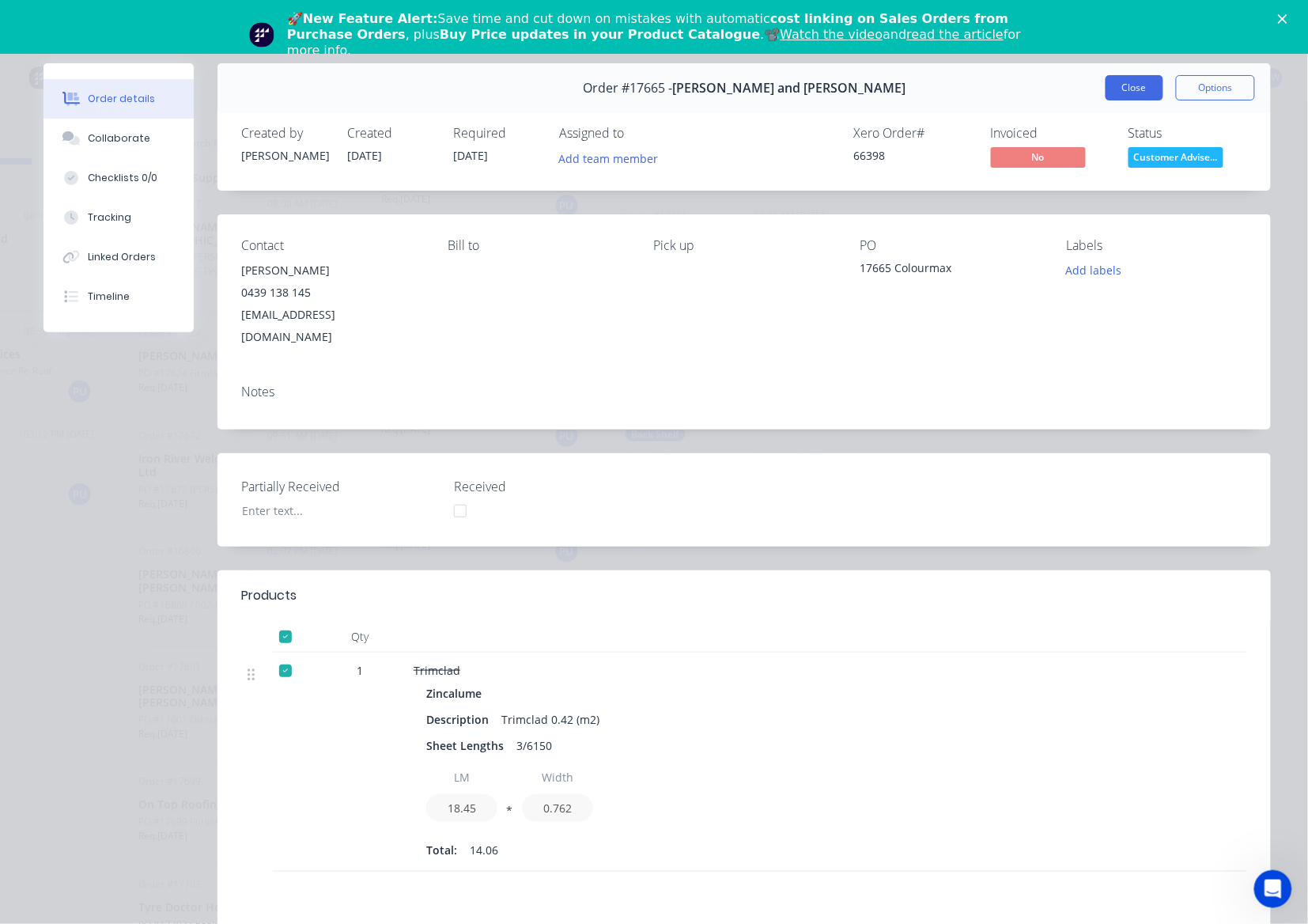
click at [1108, 90] on button "Close" at bounding box center [1135, 88] width 58 height 26
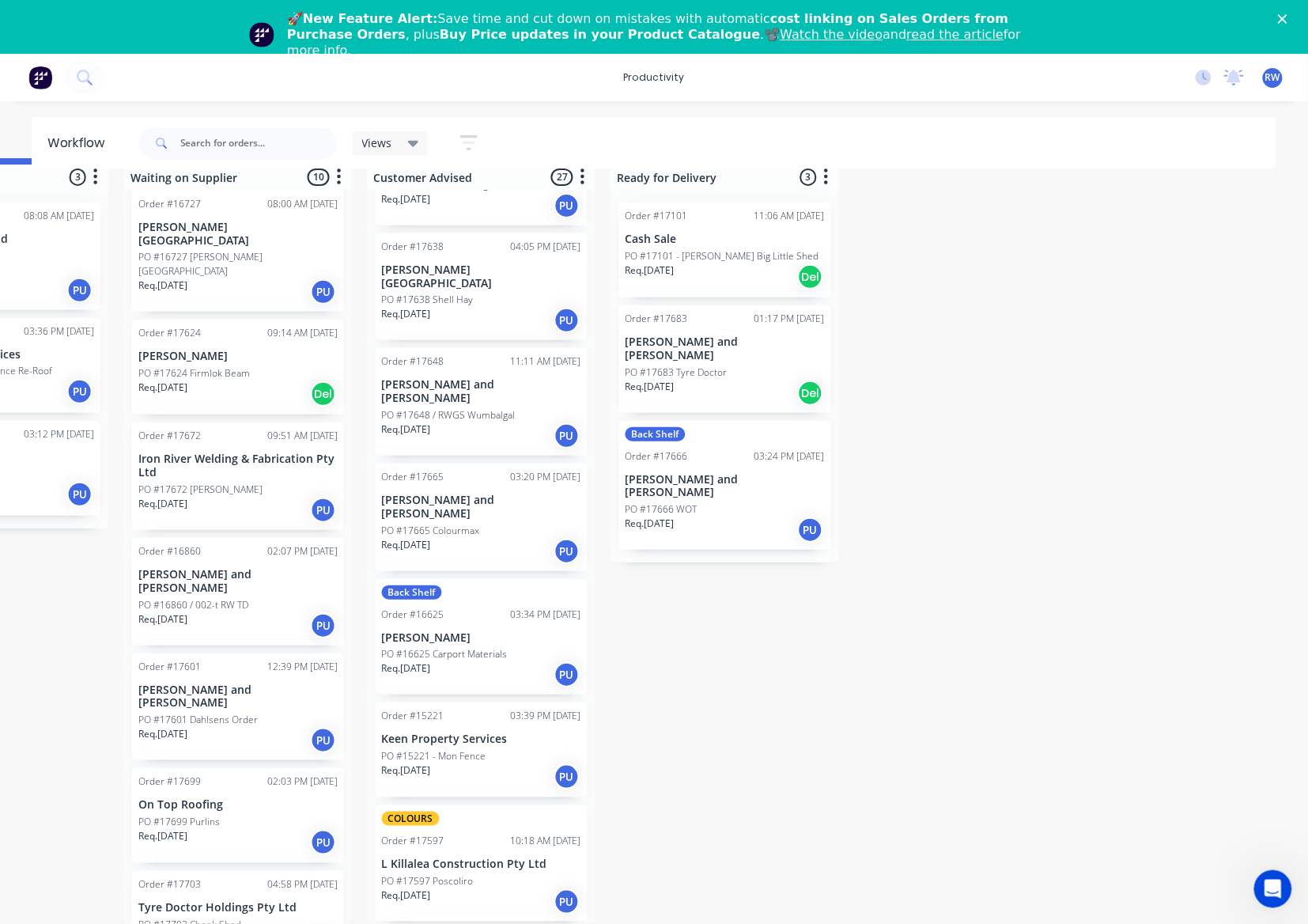
click at [212, 612] on div "Req. [DATE] PU" at bounding box center [238, 626] width 199 height 27
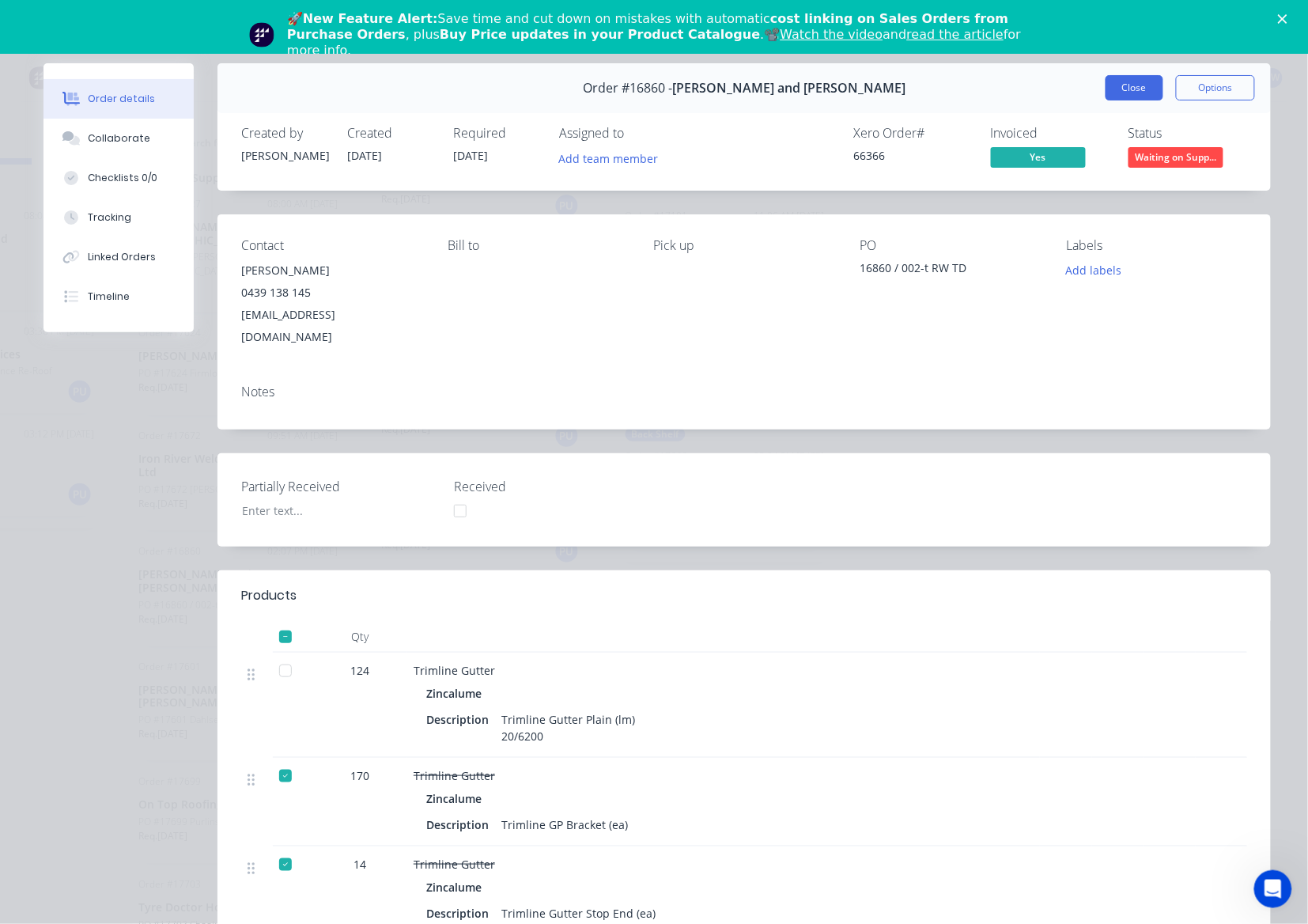
click at [1106, 86] on button "Close" at bounding box center [1135, 88] width 58 height 26
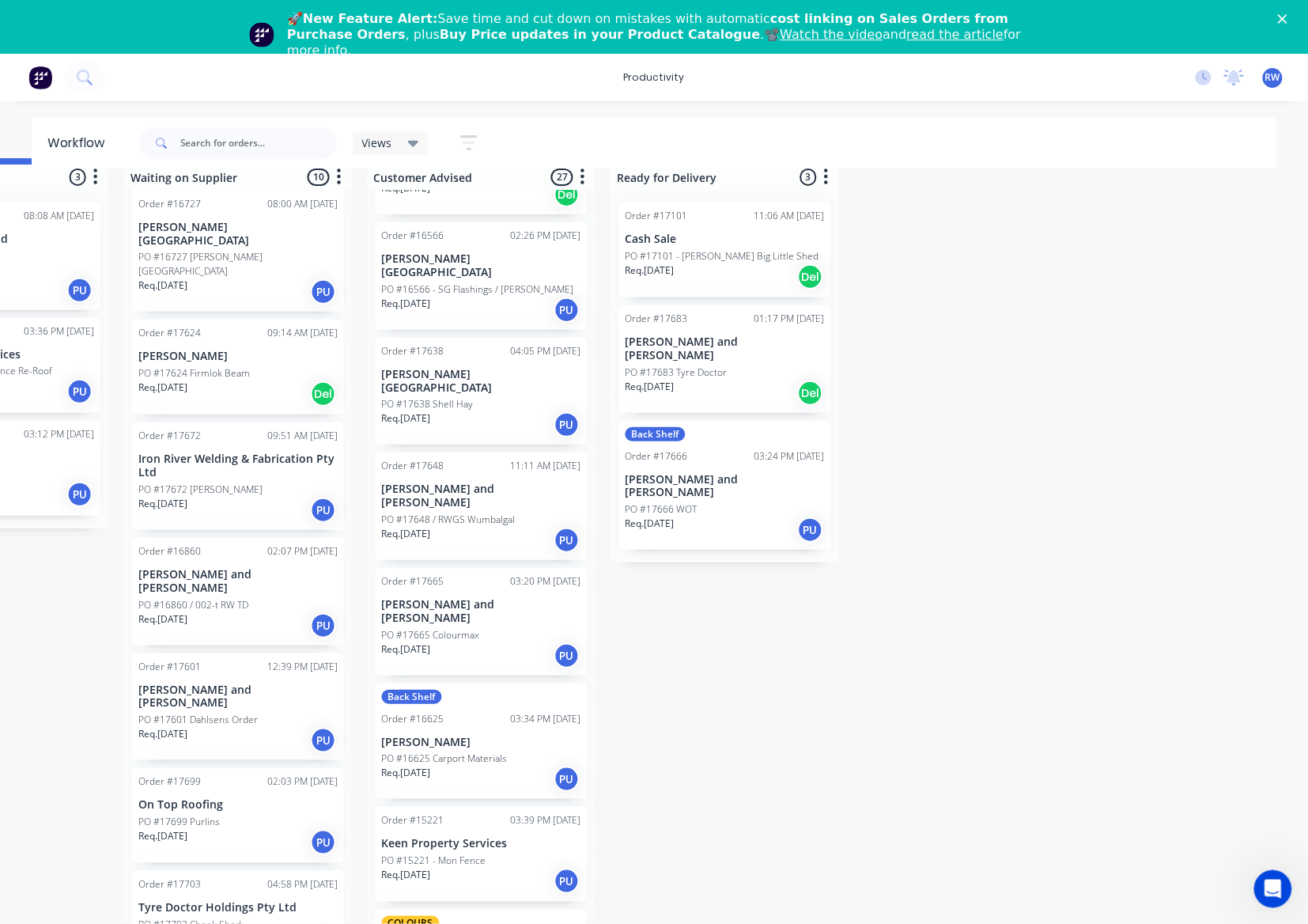
scroll to position [1203, 0]
click at [728, 380] on div "Req. [DATE] Del" at bounding box center [725, 394] width 199 height 27
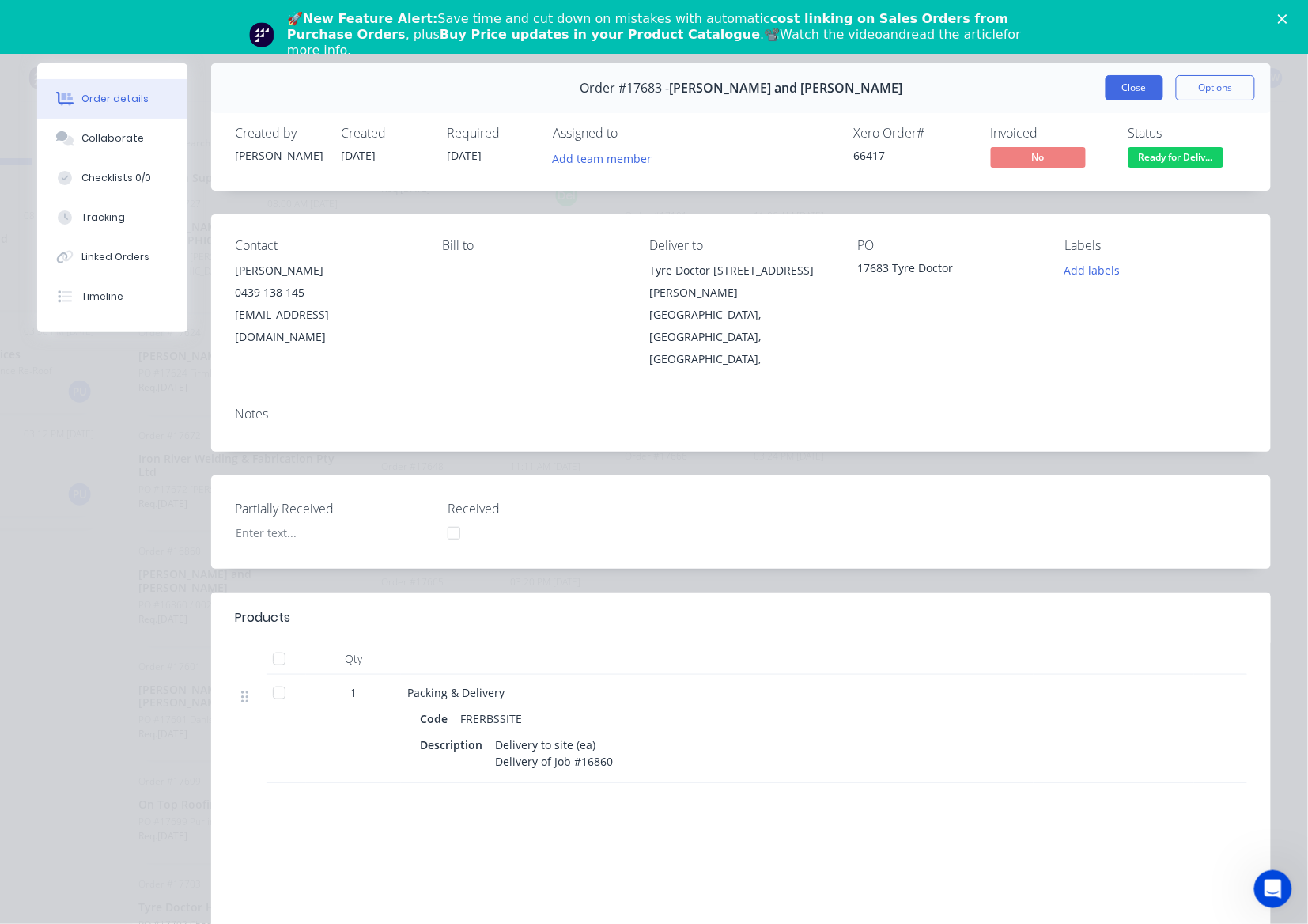
click at [1110, 89] on button "Close" at bounding box center [1135, 88] width 58 height 26
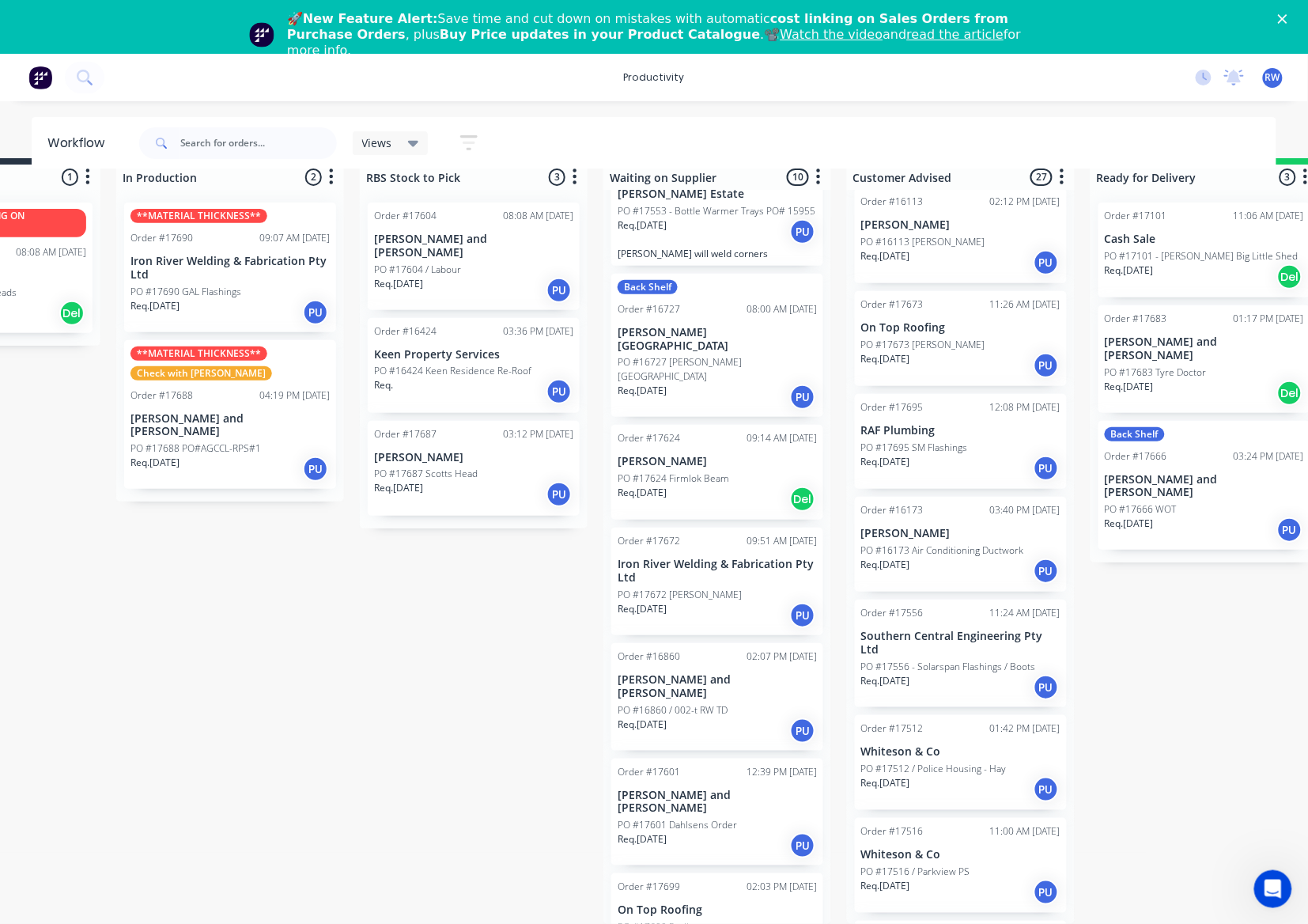
scroll to position [356, 0]
